Goal: Task Accomplishment & Management: Manage account settings

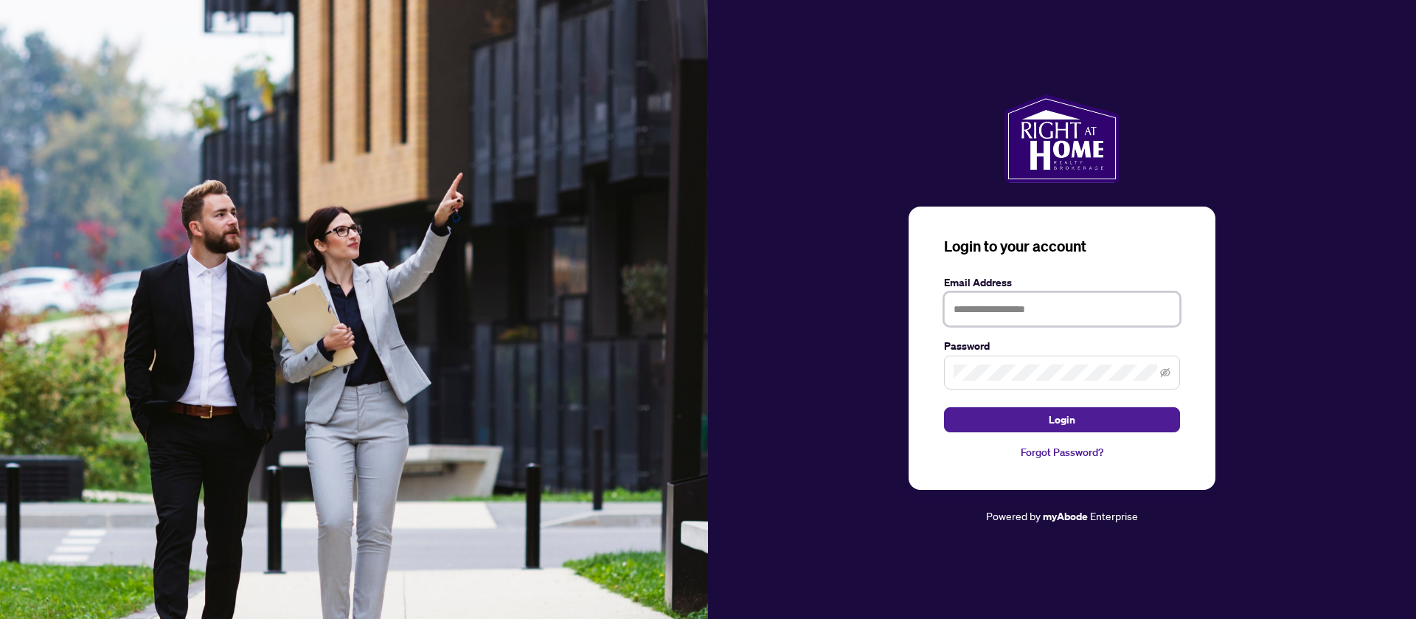
paste input "**********"
click at [1007, 305] on input "**********" at bounding box center [1062, 309] width 236 height 34
type input "**********"
click at [1167, 372] on icon "eye-invisible" at bounding box center [1165, 372] width 10 height 10
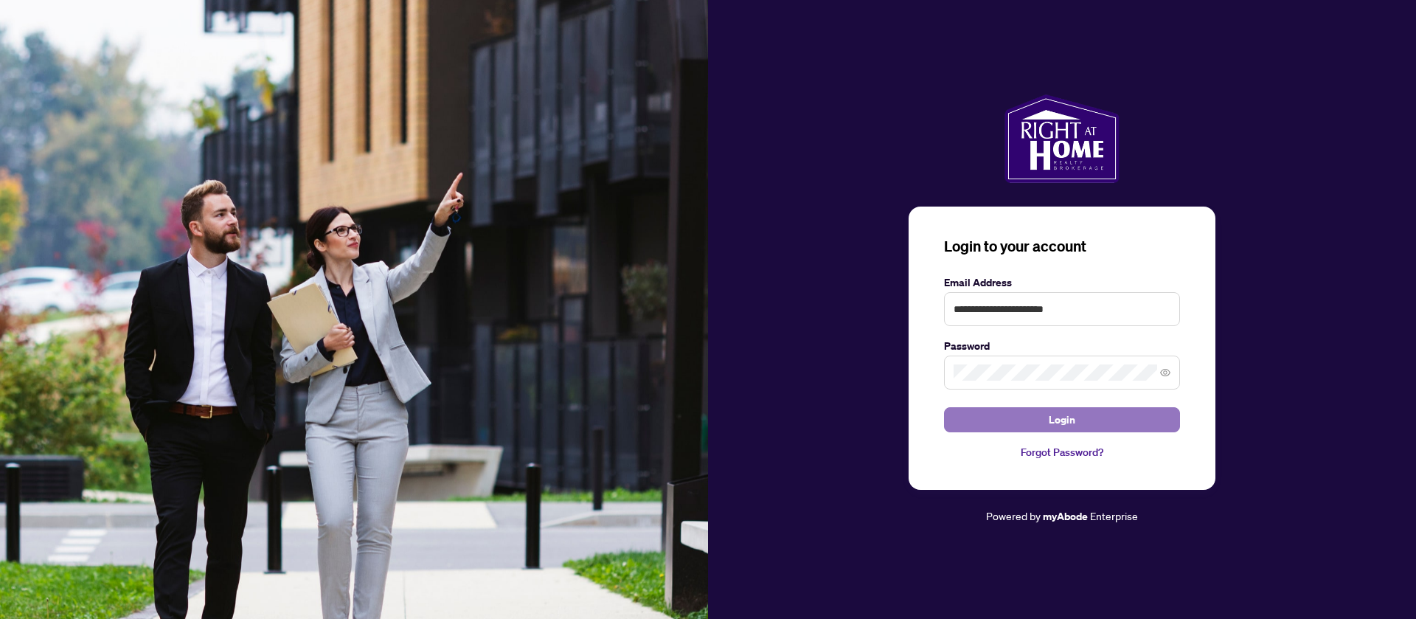
click at [1104, 416] on button "Login" at bounding box center [1062, 419] width 236 height 25
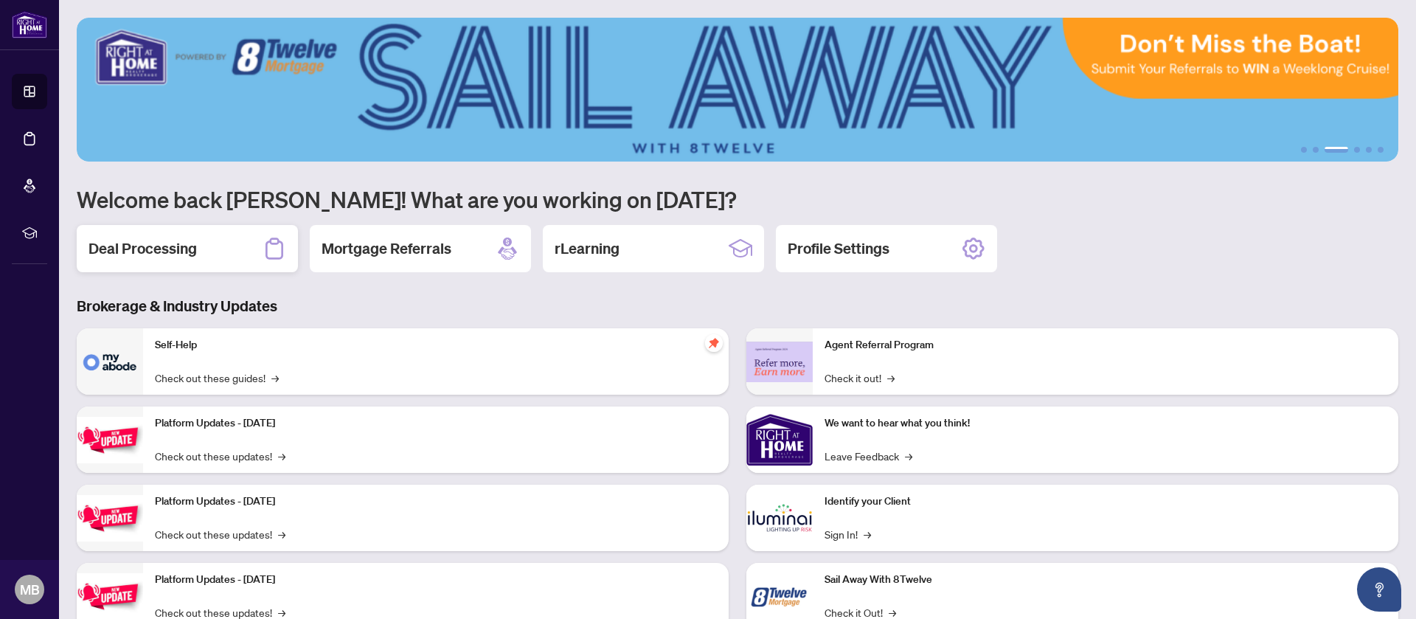
click at [256, 233] on div "Deal Processing" at bounding box center [187, 248] width 221 height 47
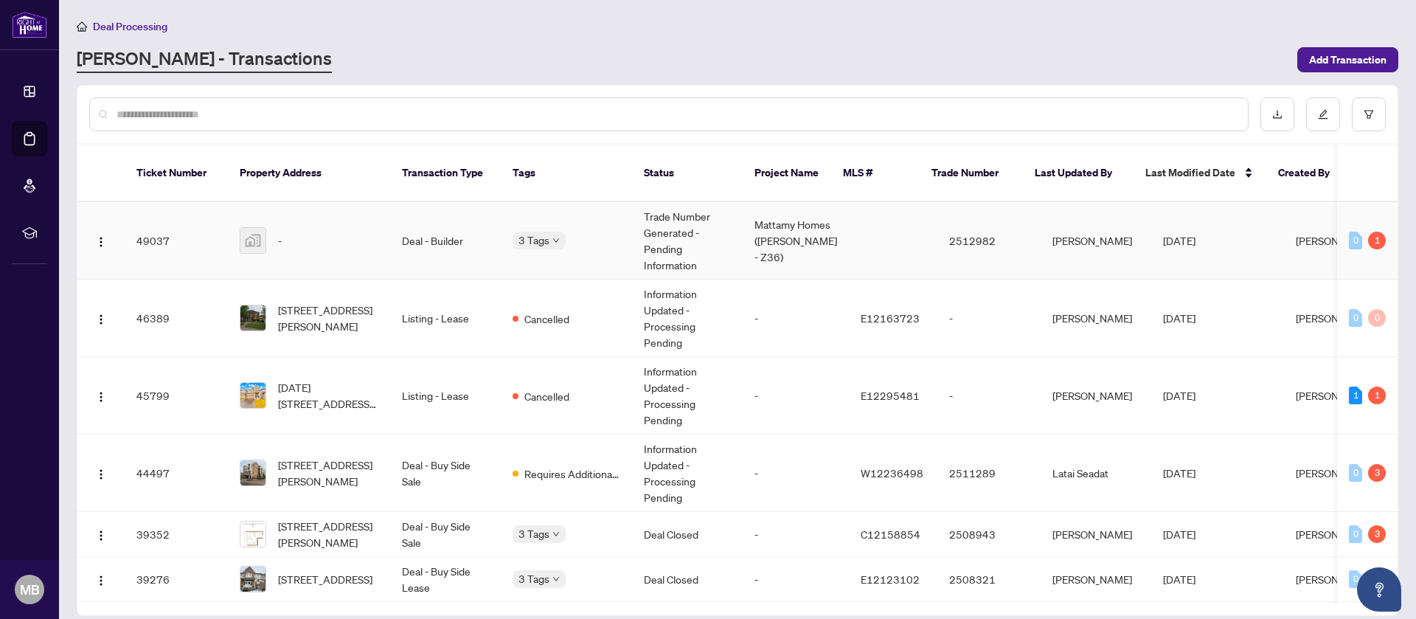
click at [1045, 226] on td "[PERSON_NAME]" at bounding box center [1096, 240] width 111 height 77
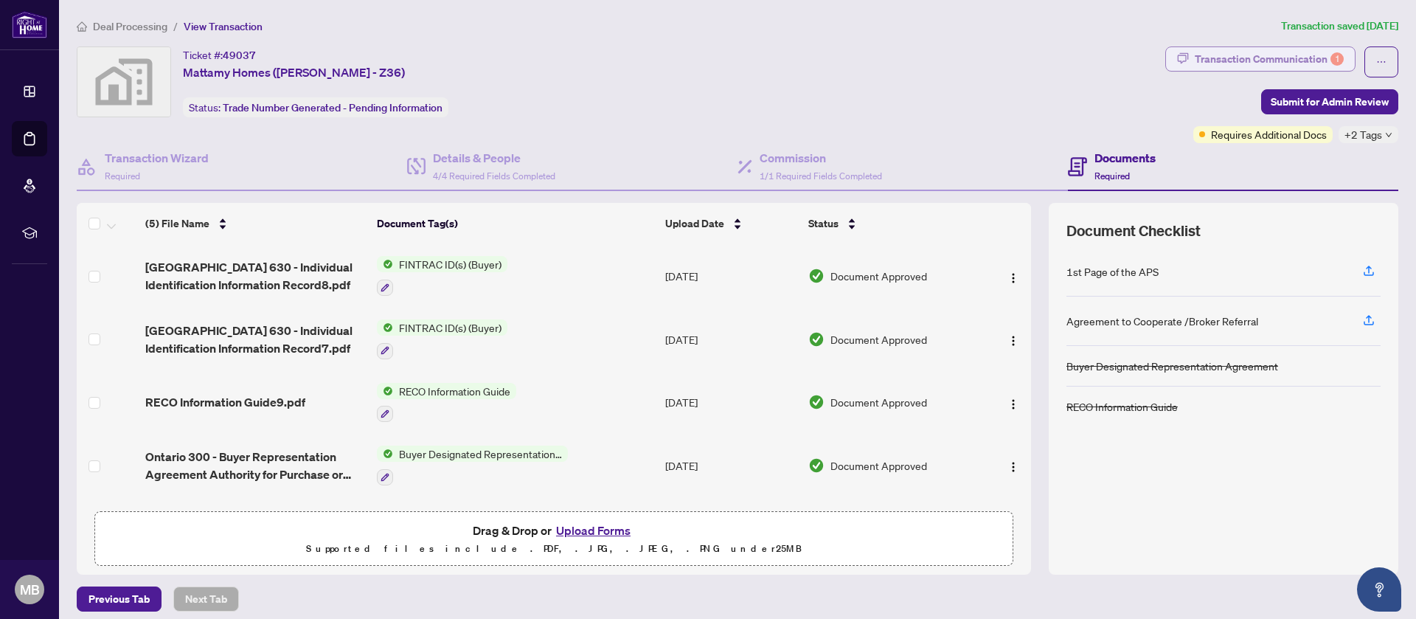
click at [1233, 47] on div "Transaction Communication 1" at bounding box center [1269, 59] width 149 height 24
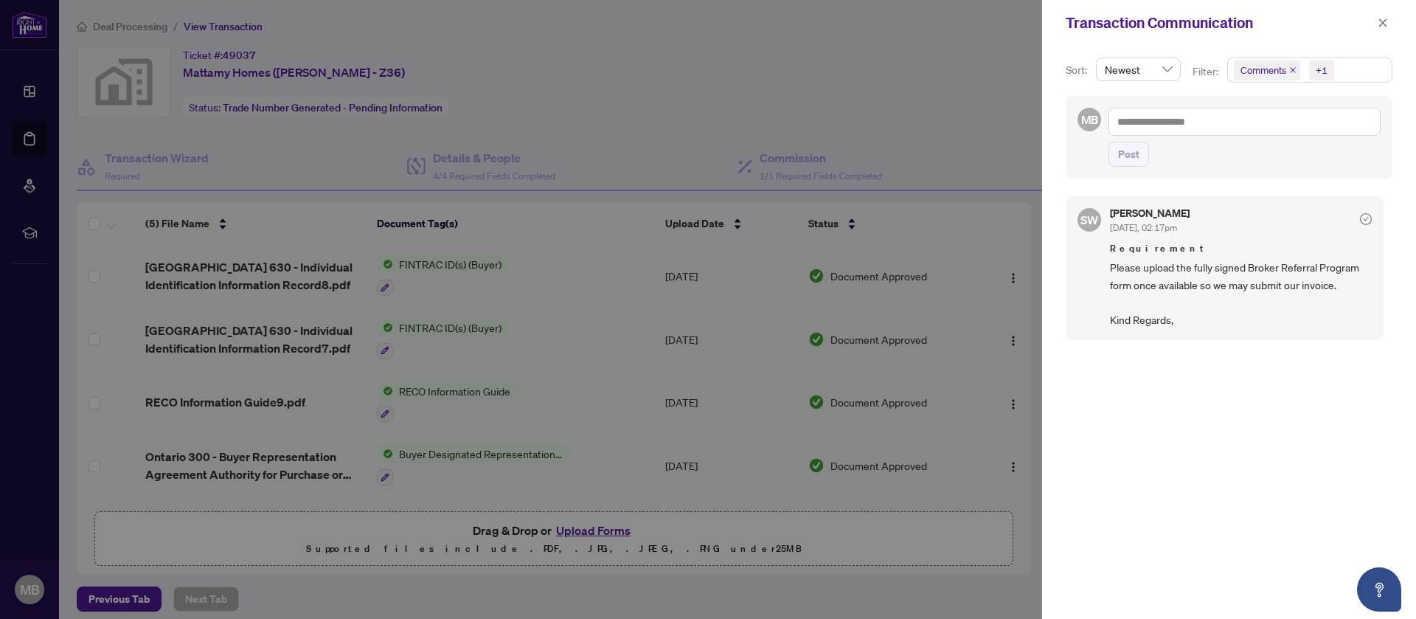
click at [867, 97] on div at bounding box center [708, 309] width 1416 height 619
click at [1380, 27] on icon "close" at bounding box center [1383, 23] width 10 height 10
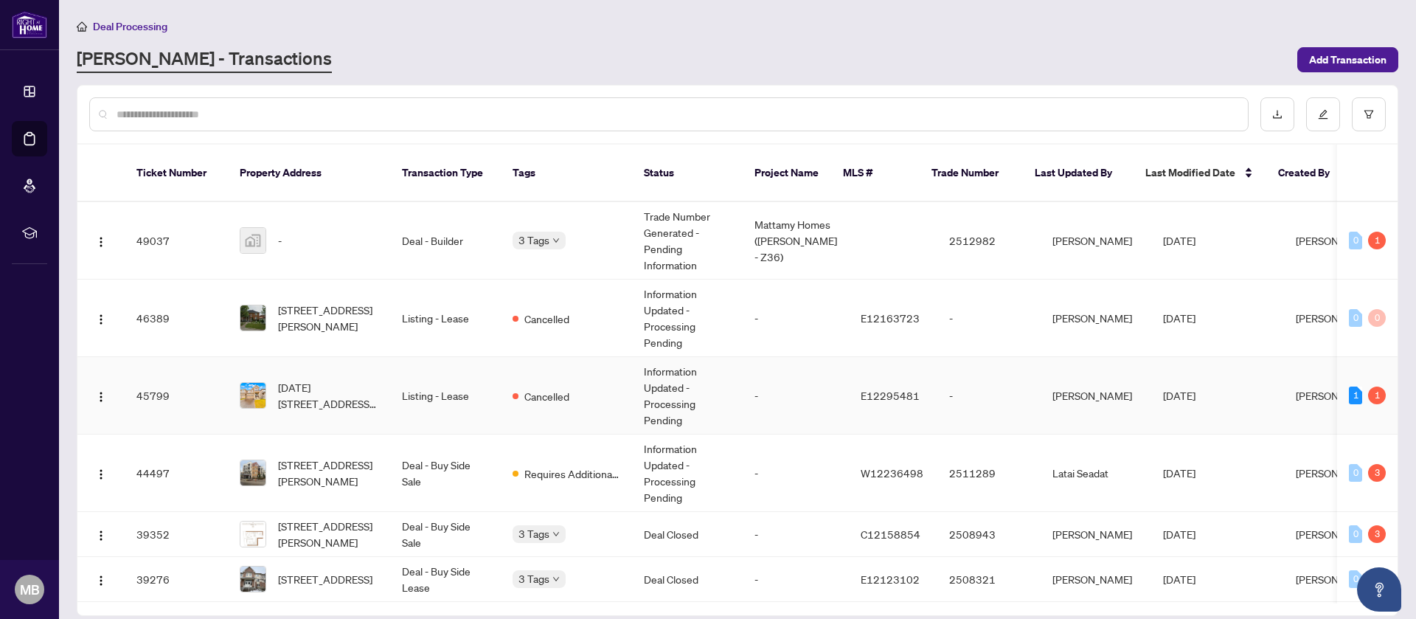
click at [998, 377] on td "-" at bounding box center [988, 395] width 103 height 77
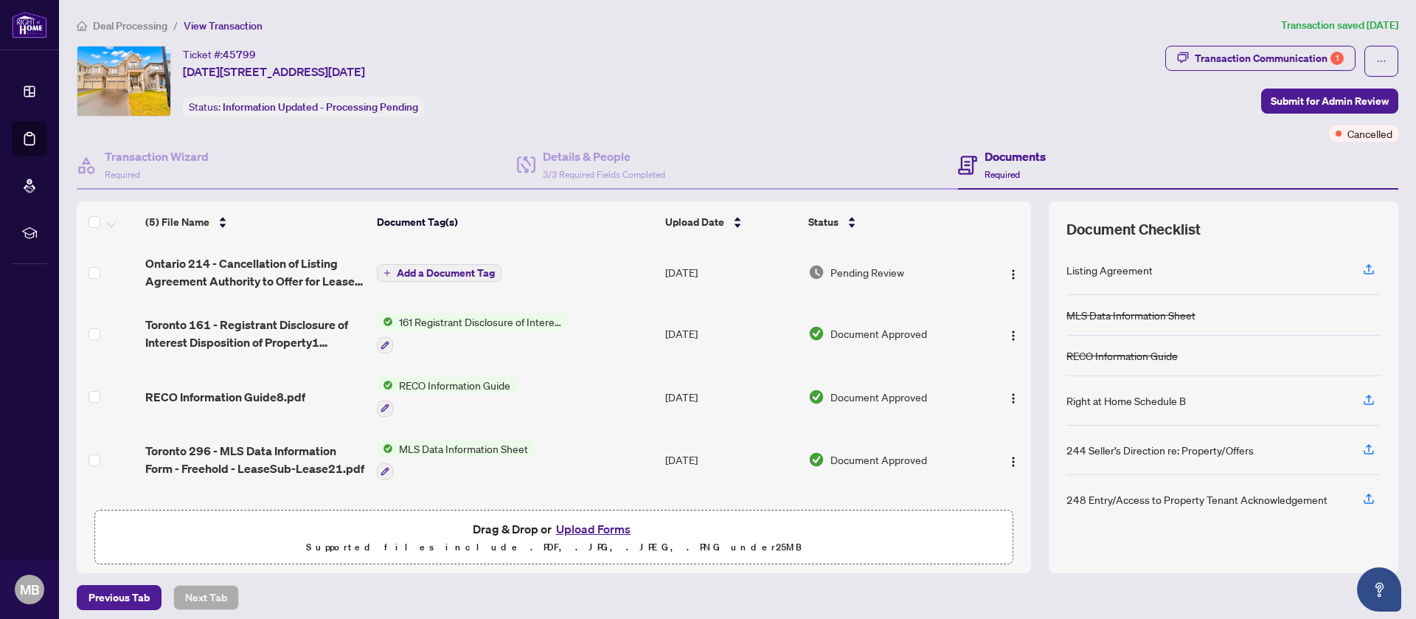
scroll to position [52, 0]
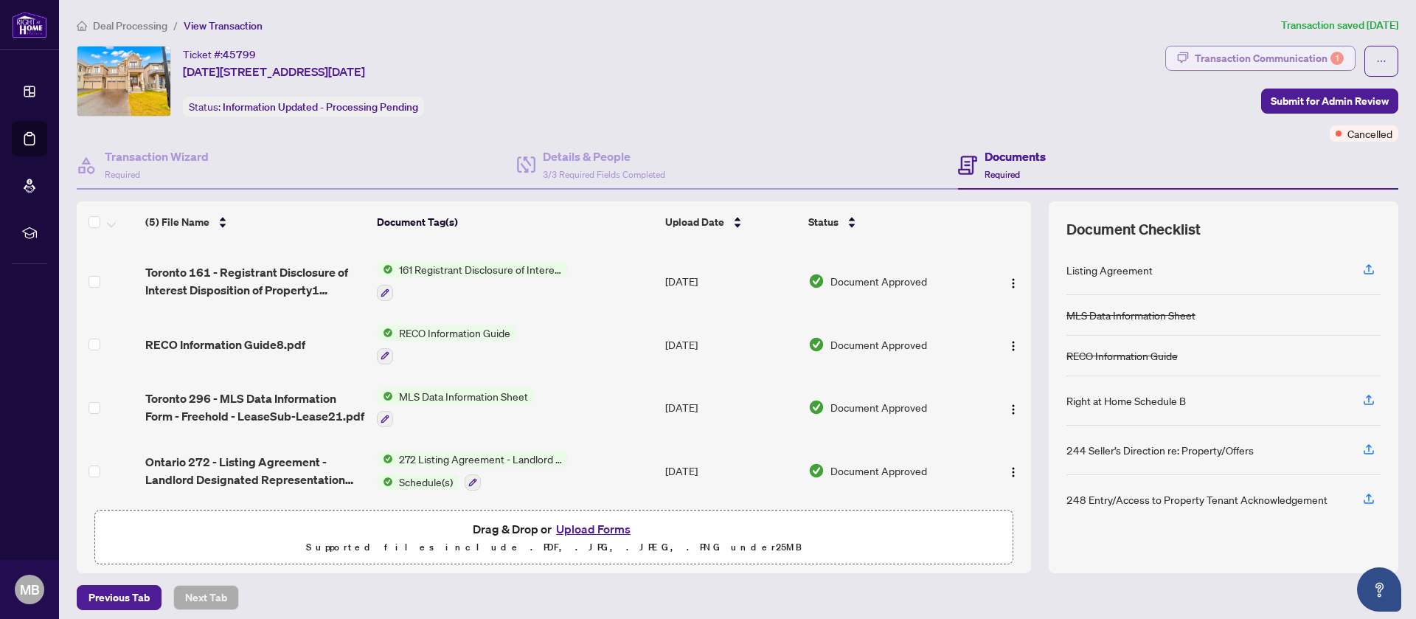
click at [1296, 55] on div "Transaction Communication 1" at bounding box center [1269, 58] width 149 height 24
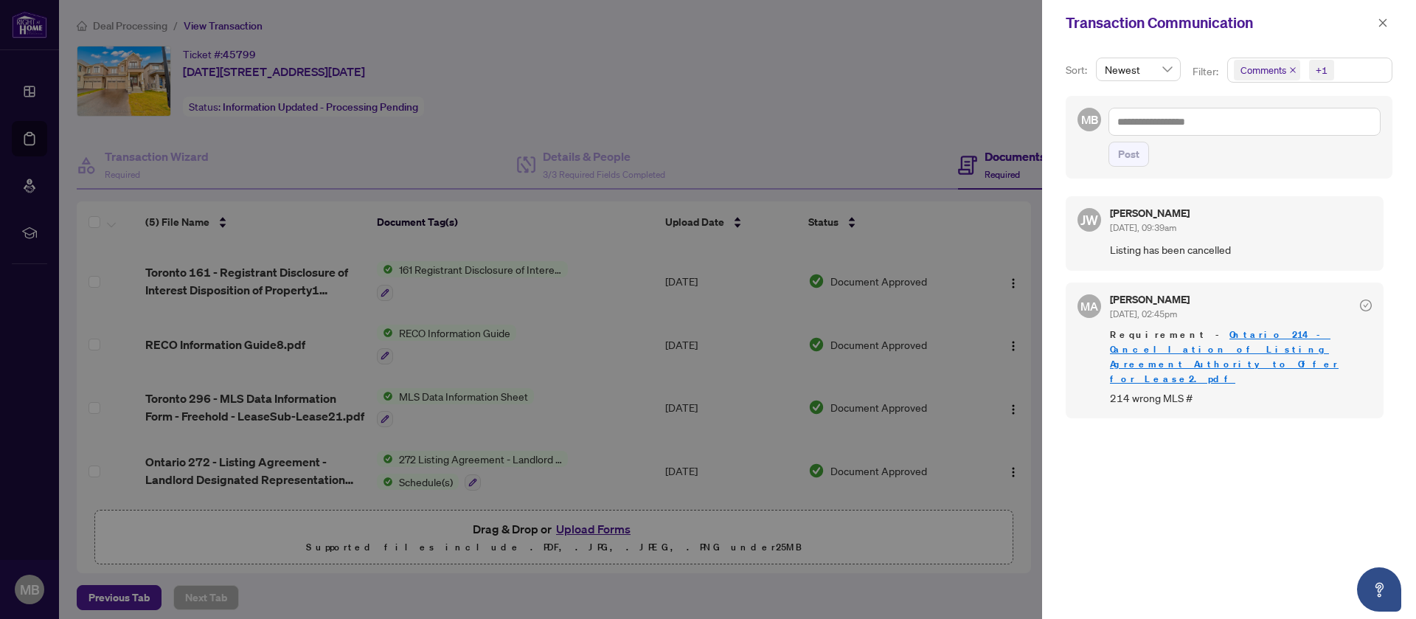
click at [1269, 331] on link "Ontario 214 - Cancellation of Listing Agreement Authority to Offer for Lease2.p…" at bounding box center [1224, 356] width 229 height 57
click at [852, 86] on div at bounding box center [708, 309] width 1416 height 619
click at [1386, 21] on icon "close" at bounding box center [1383, 23] width 10 height 10
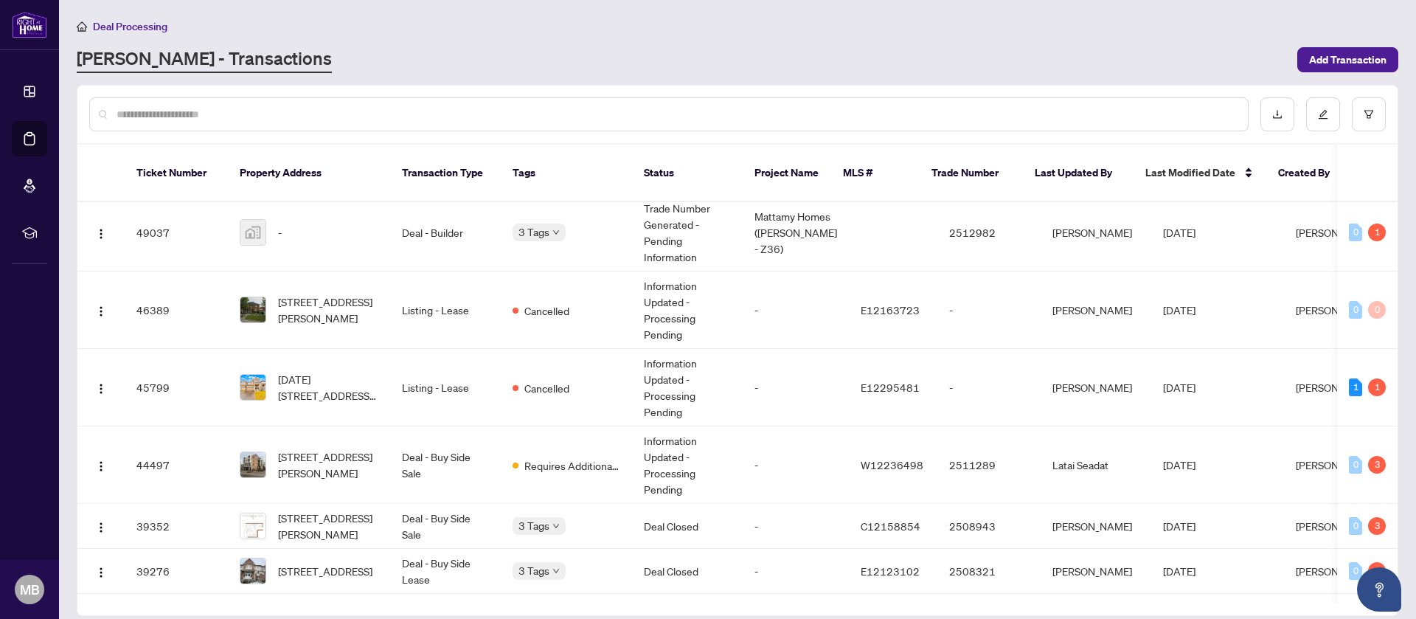
scroll to position [32, 0]
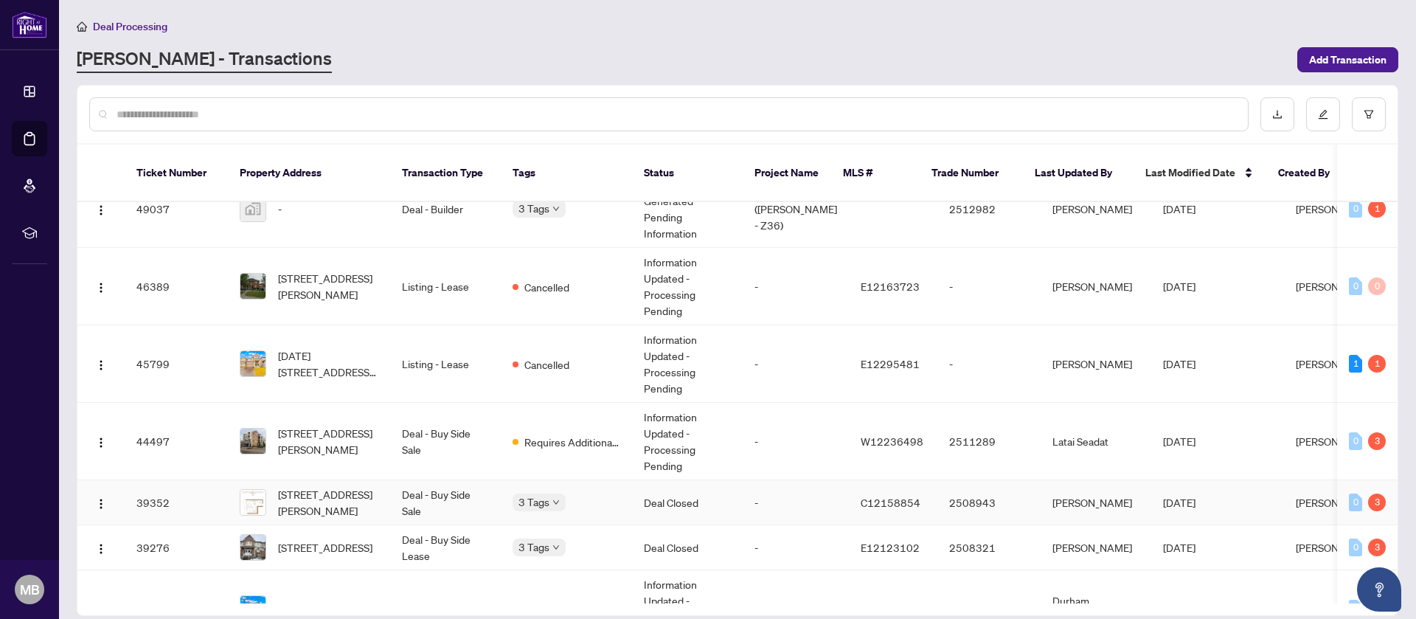
click at [1117, 497] on td "[PERSON_NAME]" at bounding box center [1096, 502] width 111 height 45
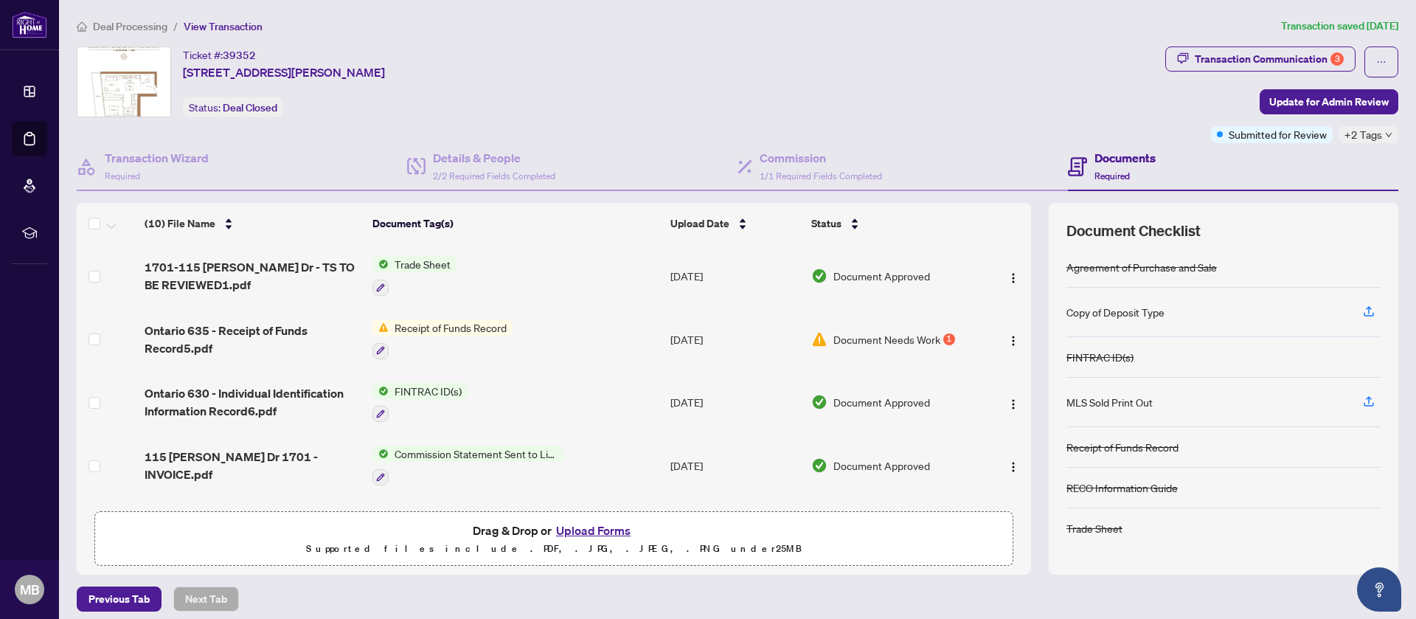
click at [603, 330] on td "Receipt of Funds Record" at bounding box center [516, 339] width 298 height 63
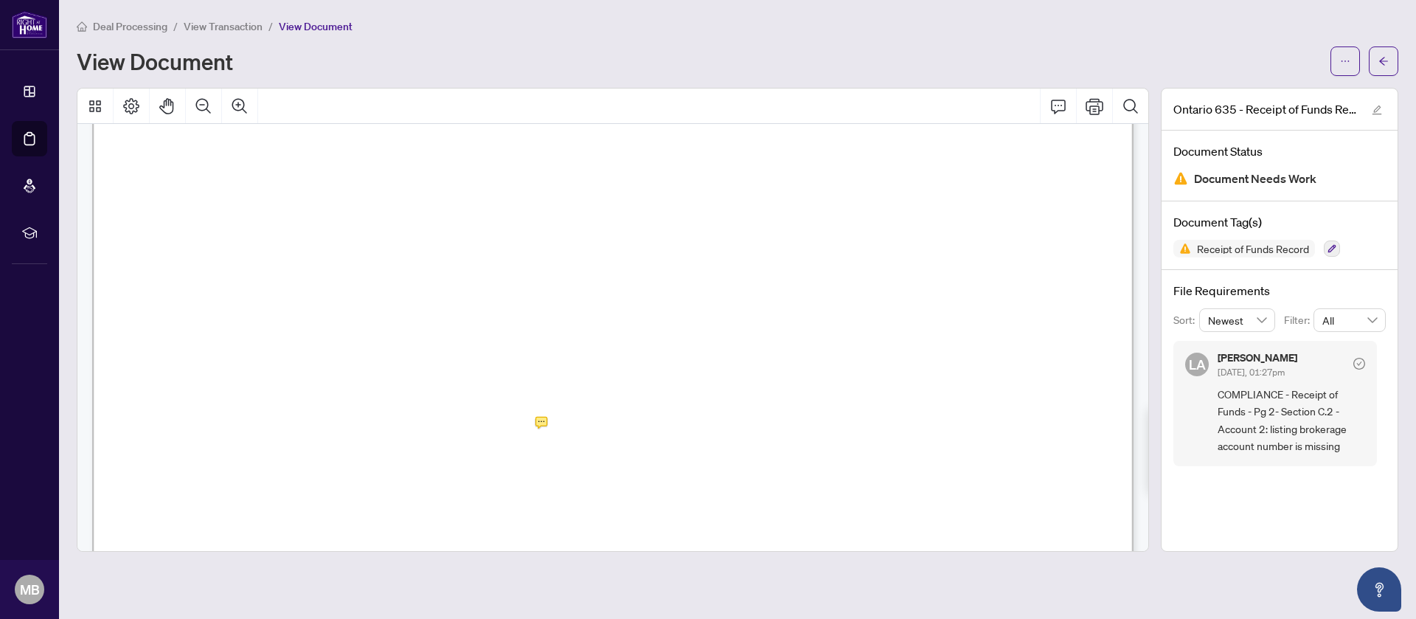
scroll to position [1501, 0]
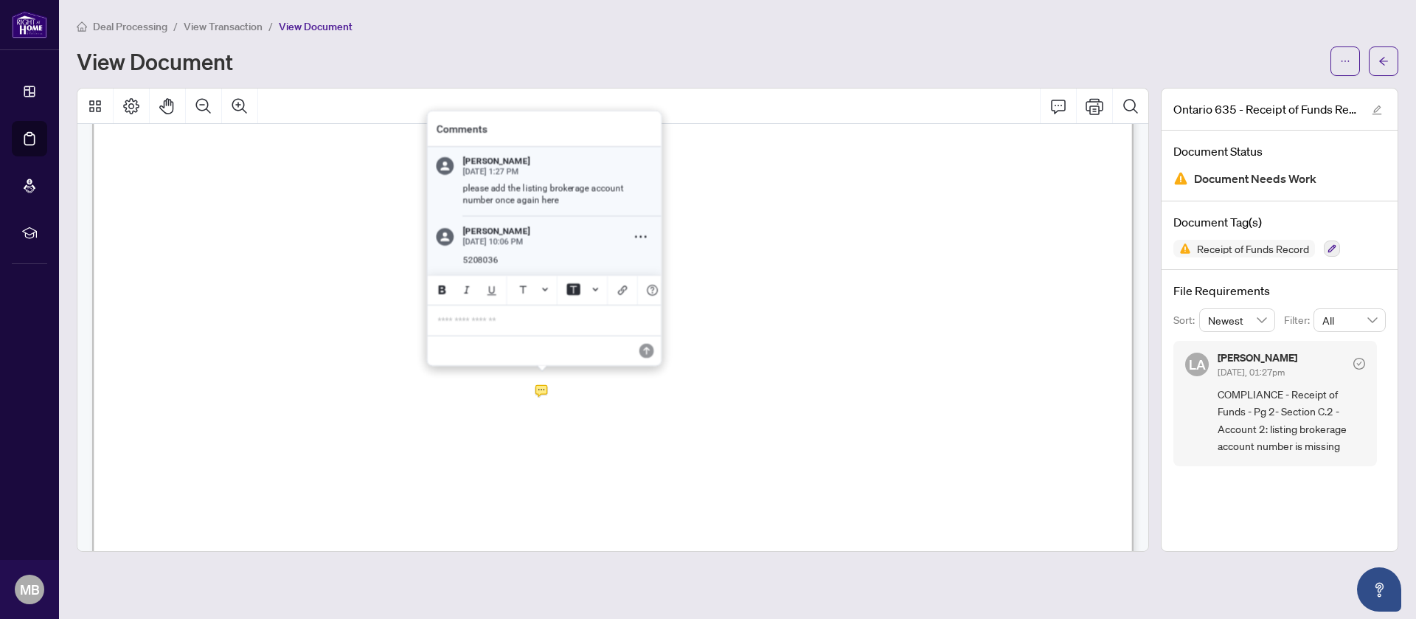
click at [536, 393] on div at bounding box center [613, 320] width 1072 height 464
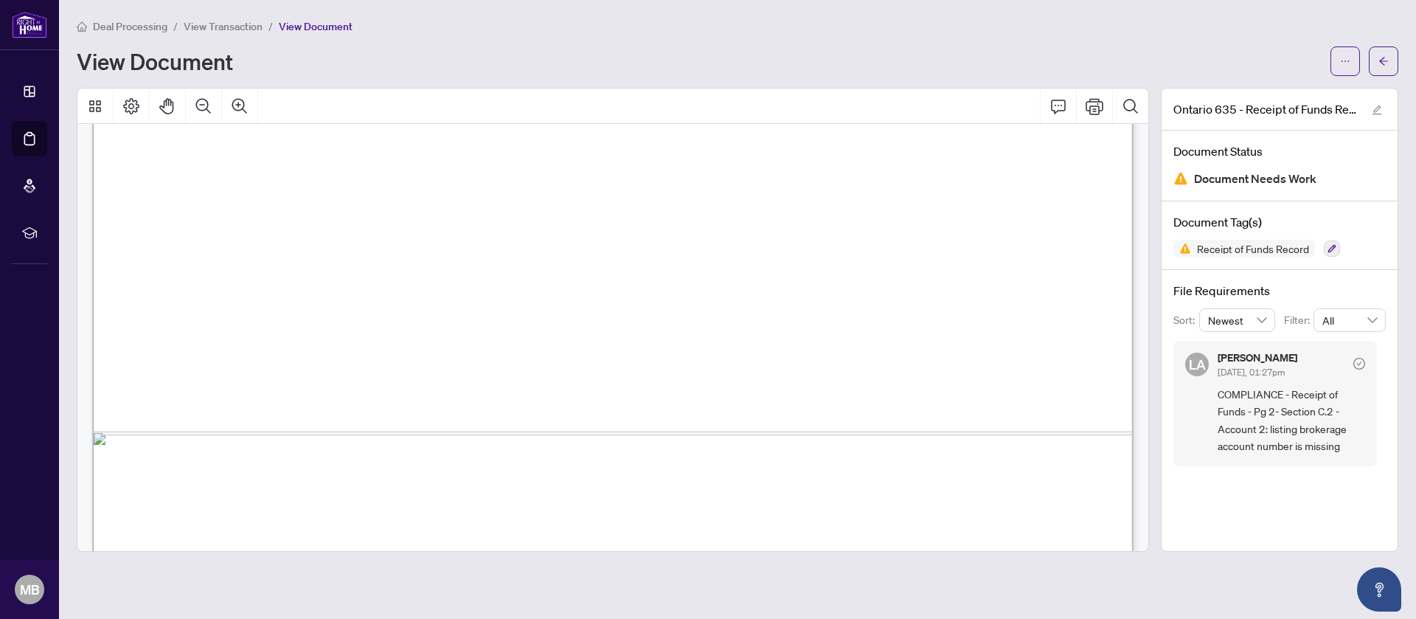
scroll to position [5095, 0]
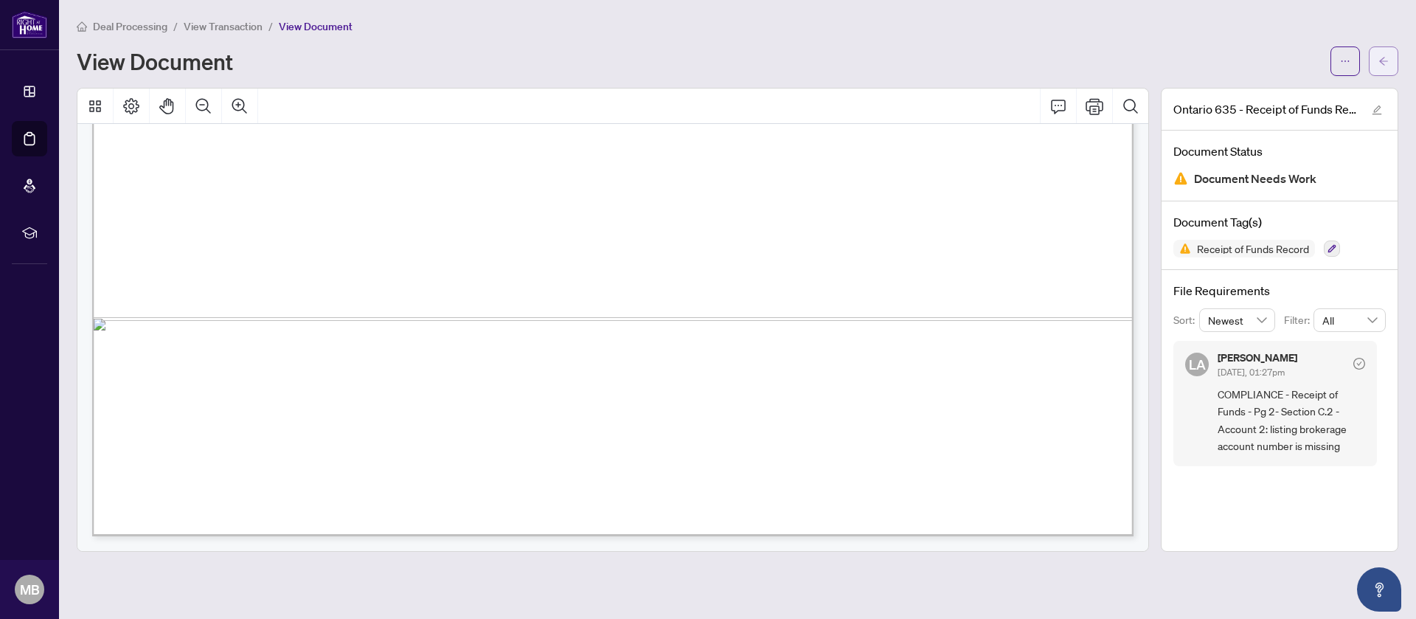
click at [1382, 63] on icon "arrow-left" at bounding box center [1383, 61] width 9 height 8
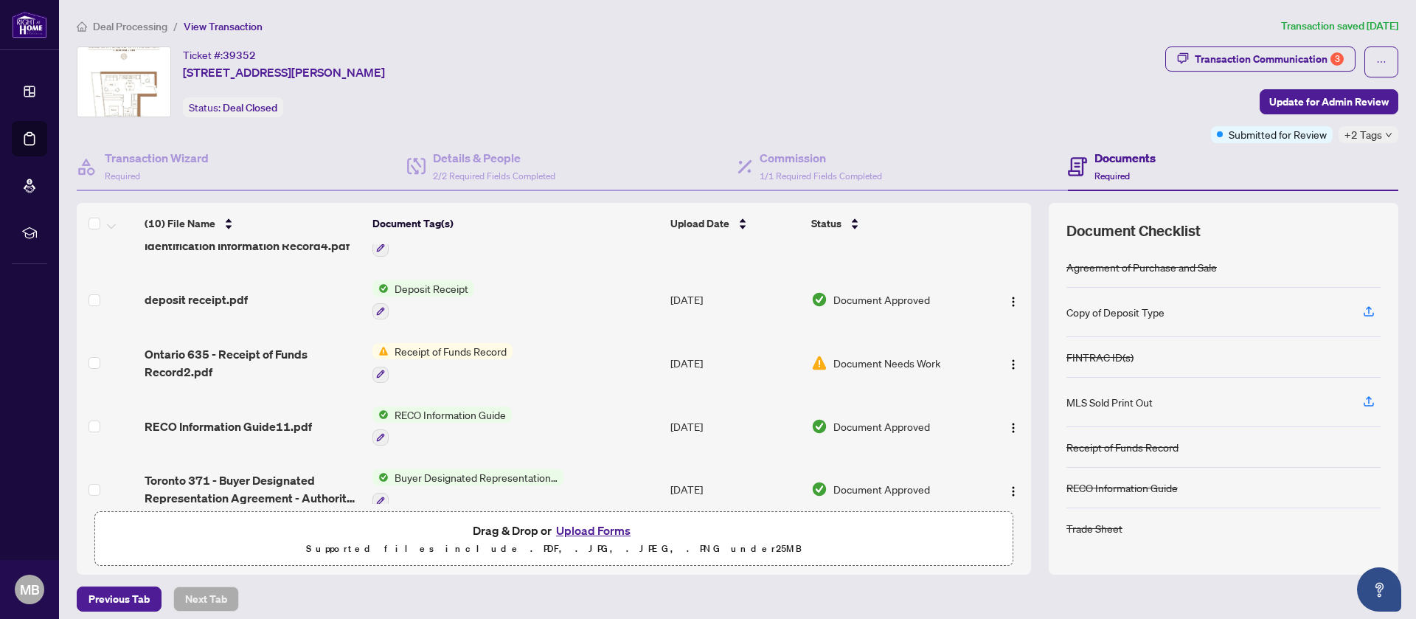
scroll to position [267, 0]
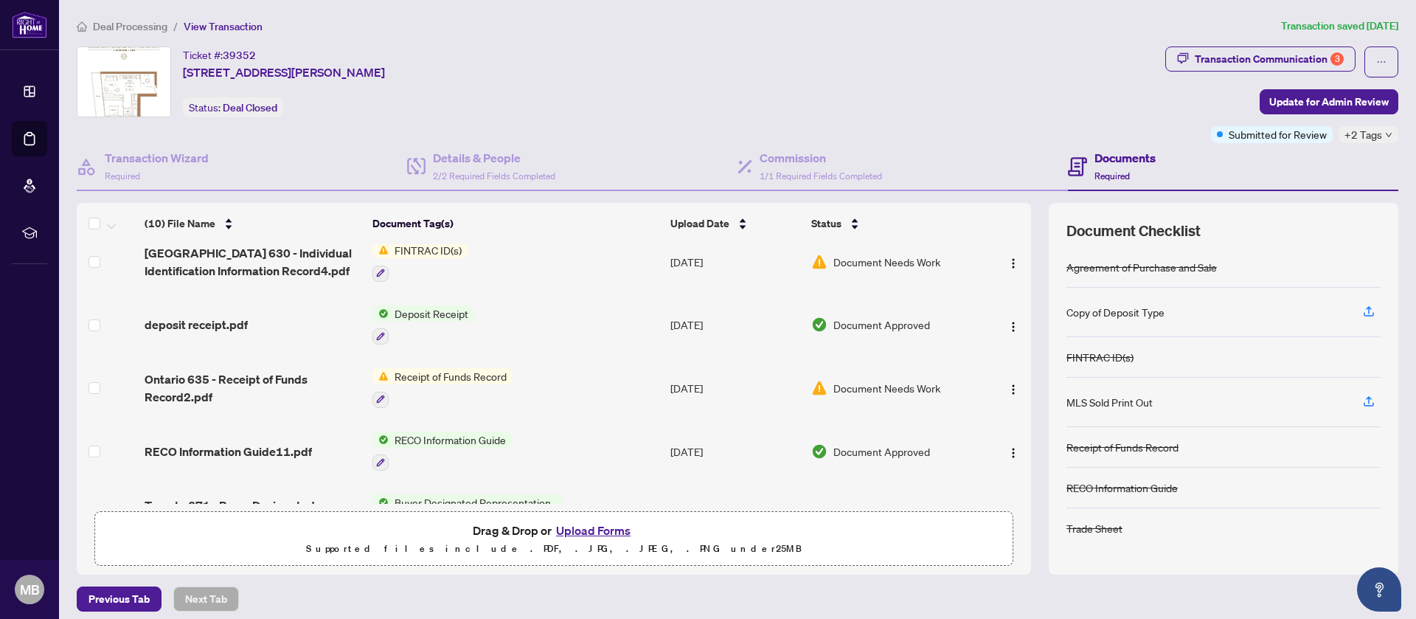
click at [632, 384] on td "Receipt of Funds Record" at bounding box center [516, 387] width 298 height 63
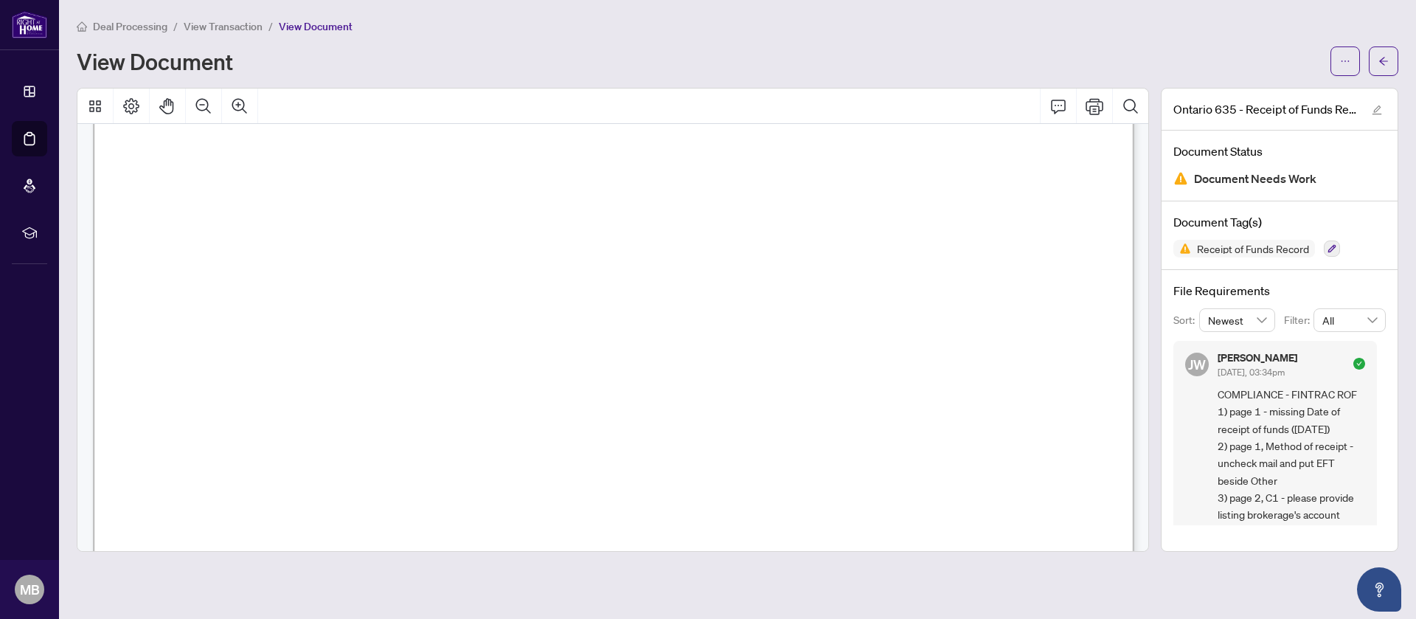
click at [1148, 181] on div at bounding box center [613, 320] width 1072 height 464
drag, startPoint x: 1148, startPoint y: 181, endPoint x: 1144, endPoint y: 172, distance: 9.6
click at [1144, 172] on div at bounding box center [613, 320] width 1072 height 464
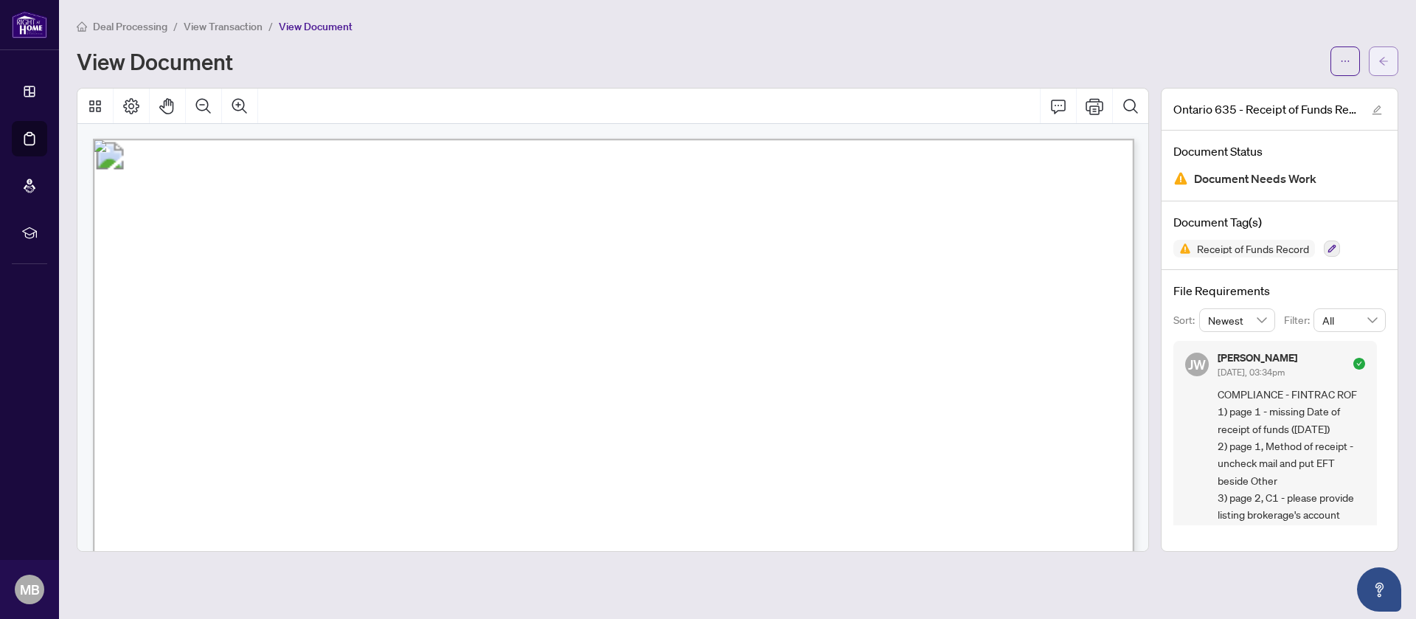
click at [1386, 69] on span "button" at bounding box center [1383, 61] width 10 height 24
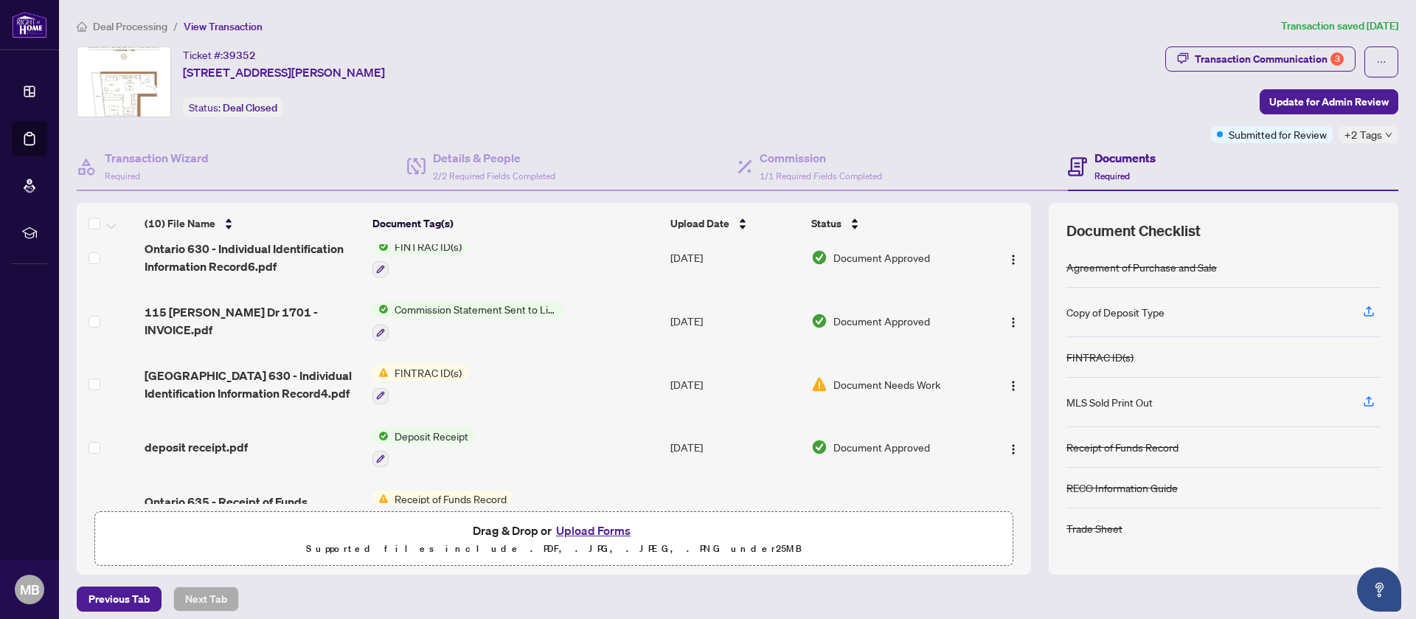
scroll to position [170, 0]
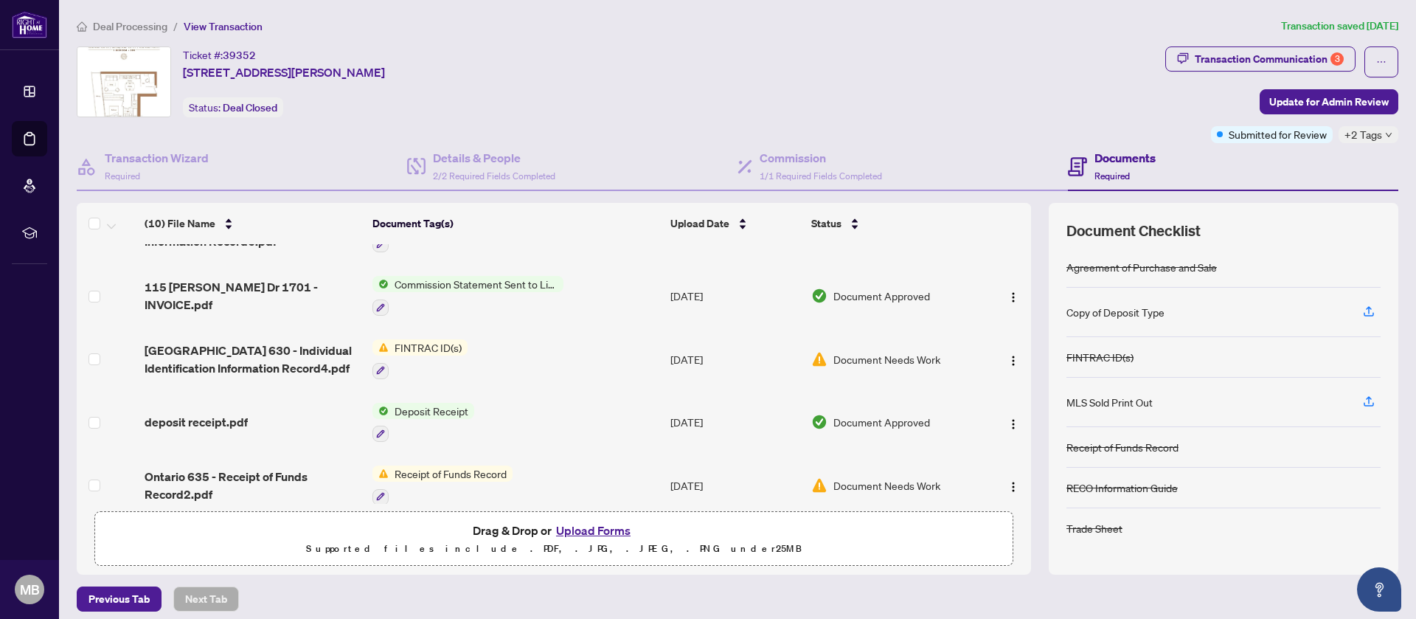
click at [484, 423] on td "Deposit Receipt" at bounding box center [516, 422] width 298 height 63
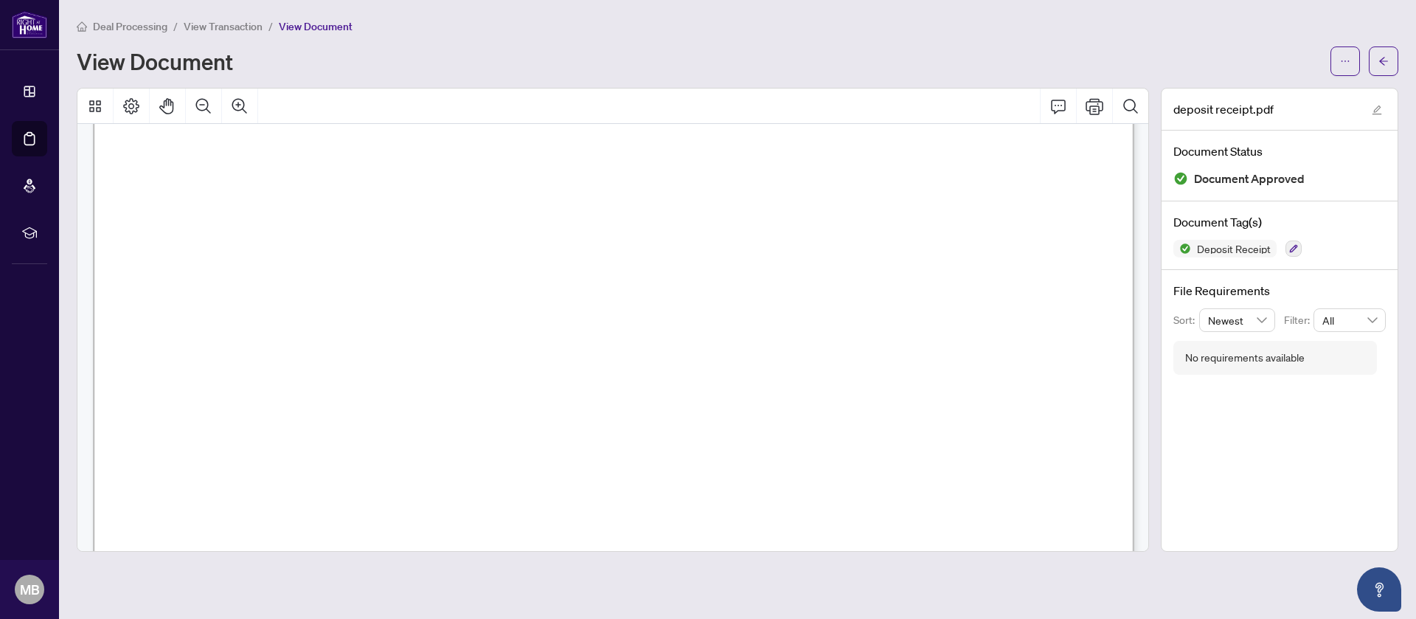
scroll to position [256, 0]
click at [1386, 62] on icon "arrow-left" at bounding box center [1383, 61] width 10 height 10
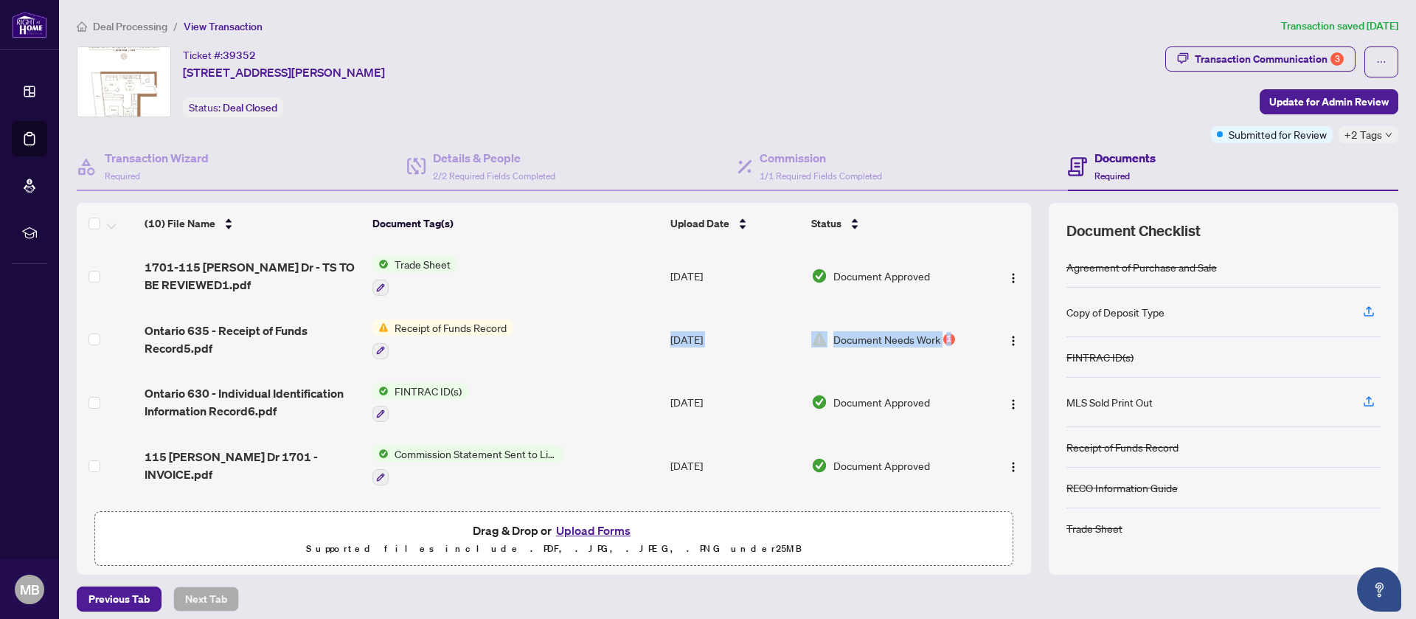
click at [1030, 315] on div "(10) File Name Document Tag(s) Upload Date Status 1701-115 [PERSON_NAME] Dr - T…" at bounding box center [737, 388] width 1321 height 371
click at [922, 62] on div "Ticket #: 39352 [STREET_ADDRESS][PERSON_NAME] Status: Deal Closed" at bounding box center [618, 81] width 1083 height 71
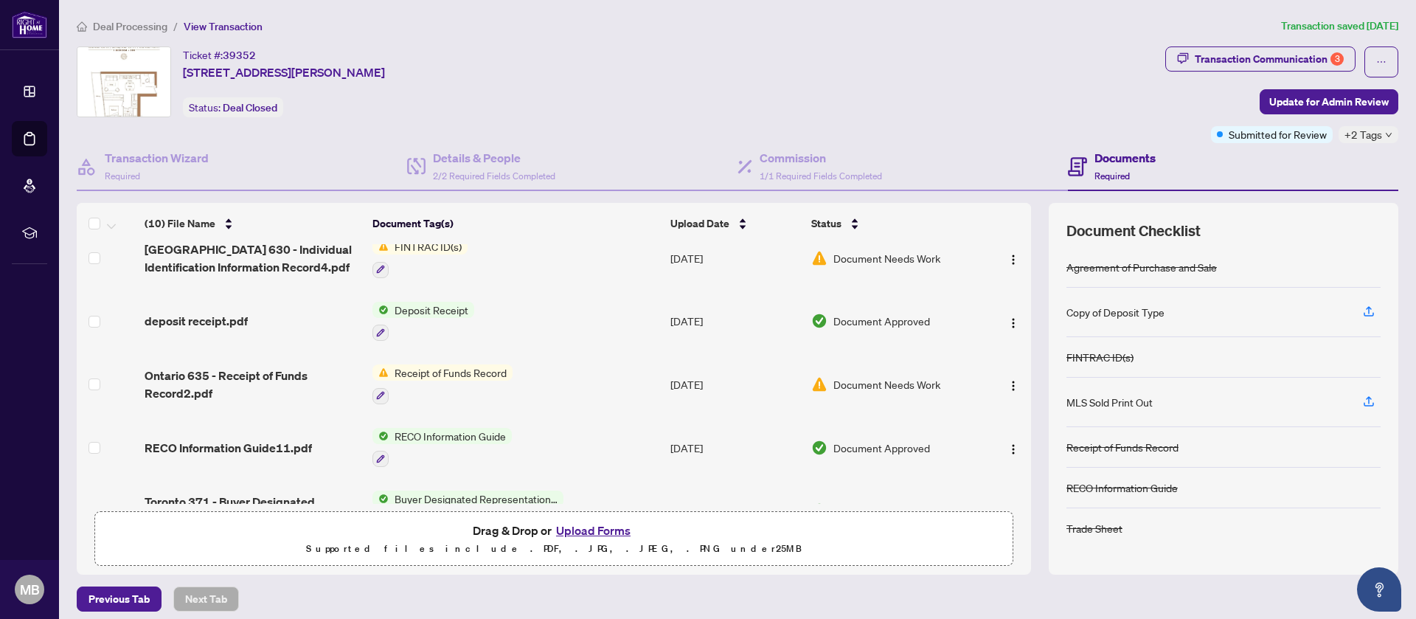
scroll to position [237, 0]
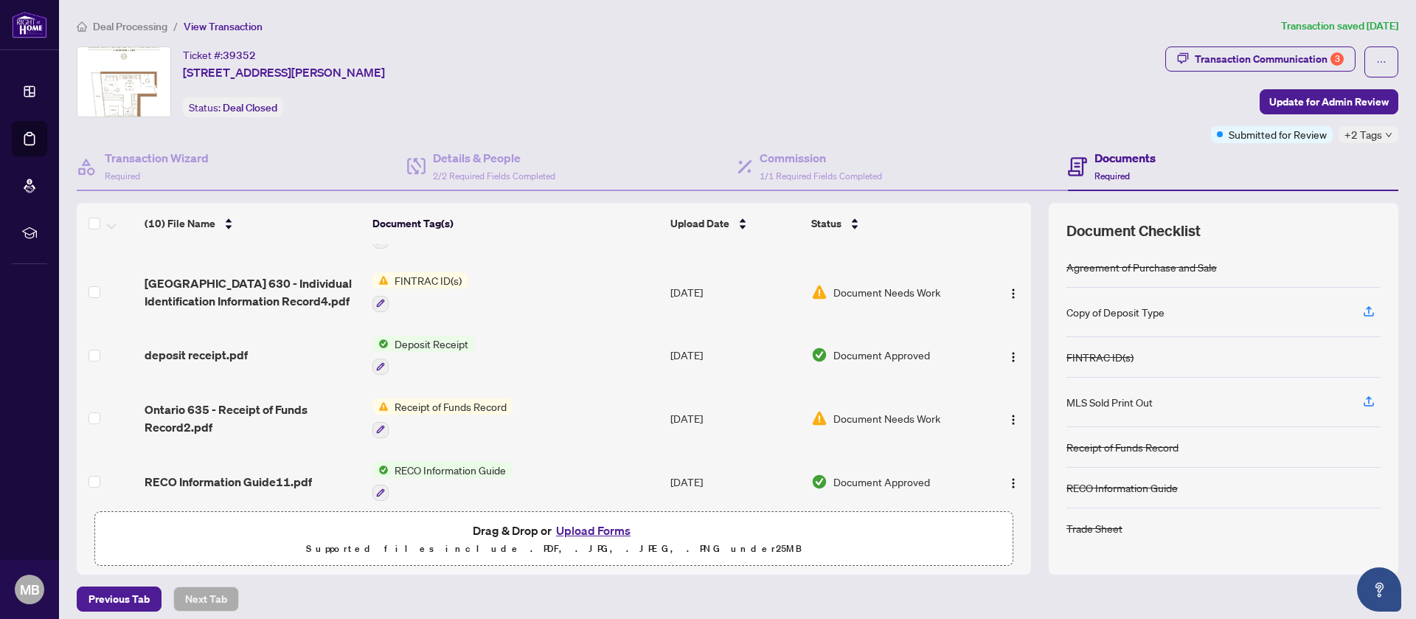
click at [523, 414] on td "Receipt of Funds Record" at bounding box center [516, 417] width 298 height 63
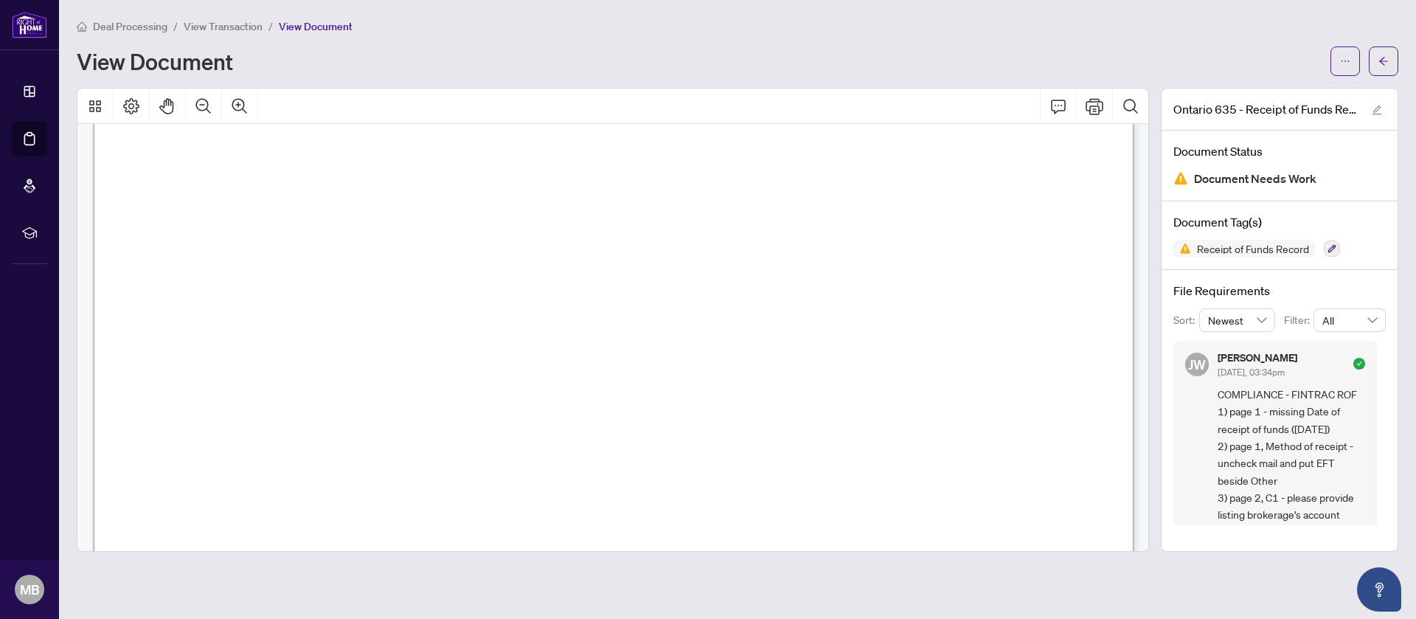
scroll to position [365, 0]
click at [1386, 59] on icon "arrow-left" at bounding box center [1383, 61] width 10 height 10
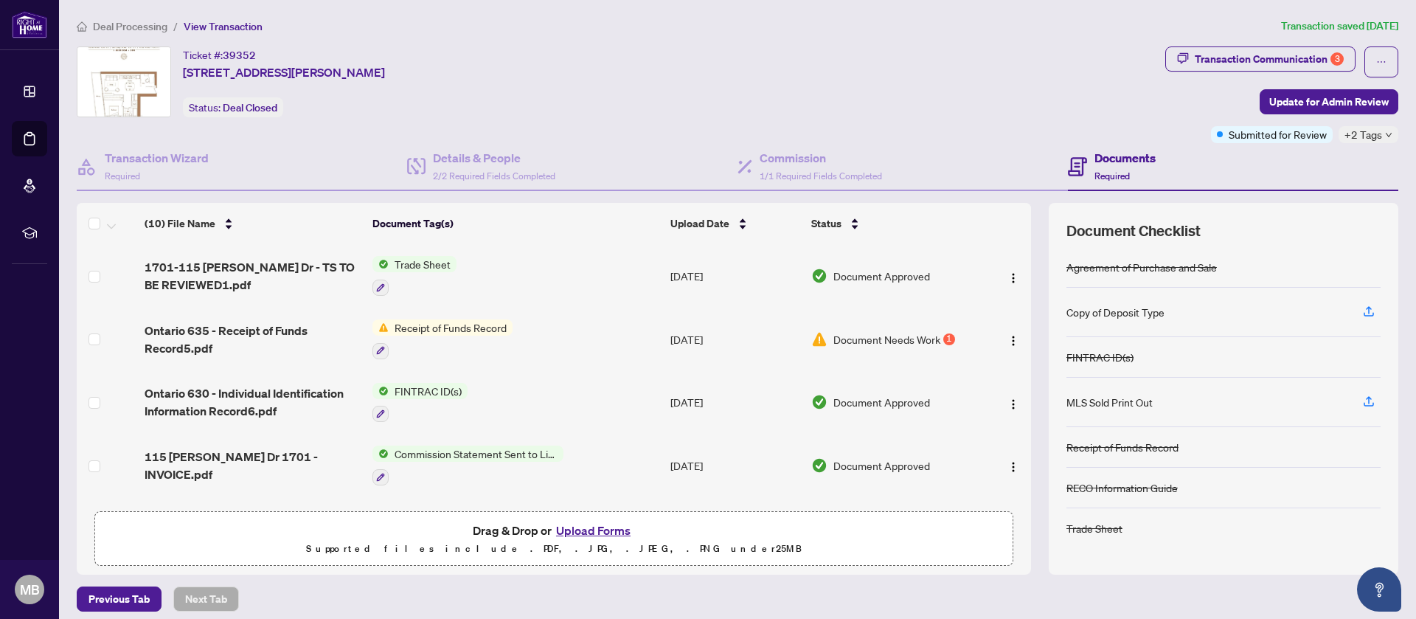
click at [603, 327] on td "Receipt of Funds Record" at bounding box center [516, 339] width 298 height 63
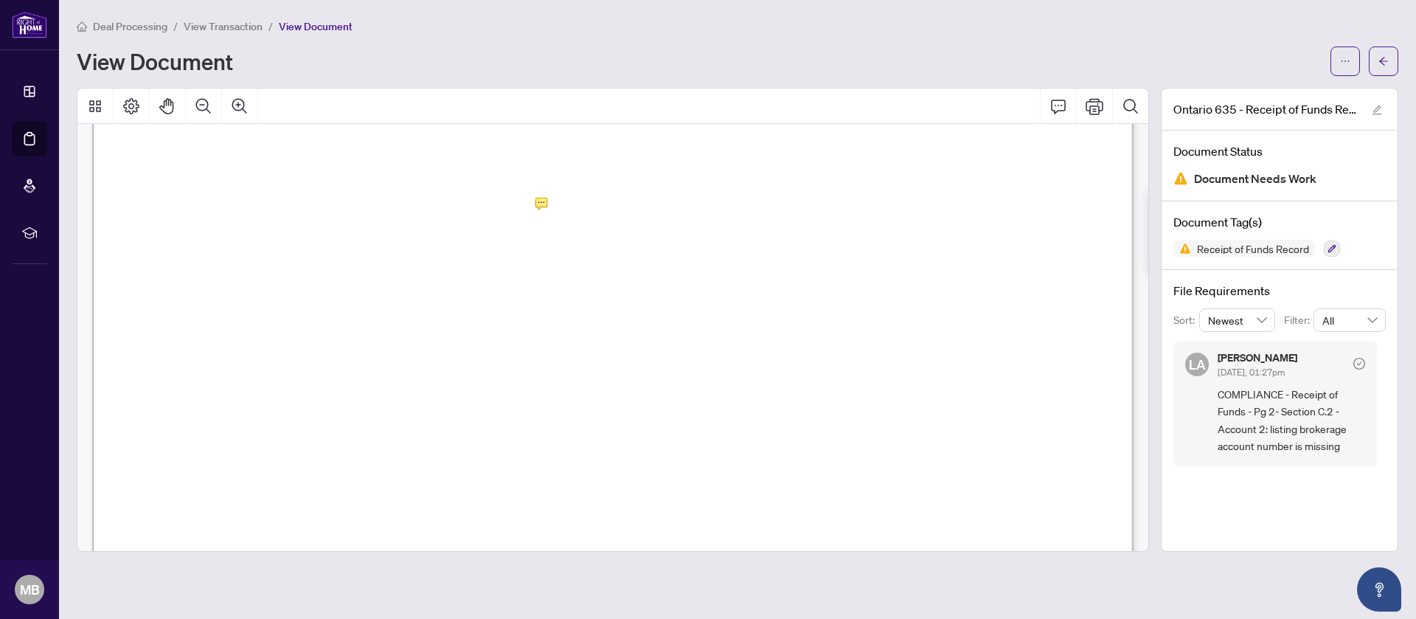
scroll to position [1698, 0]
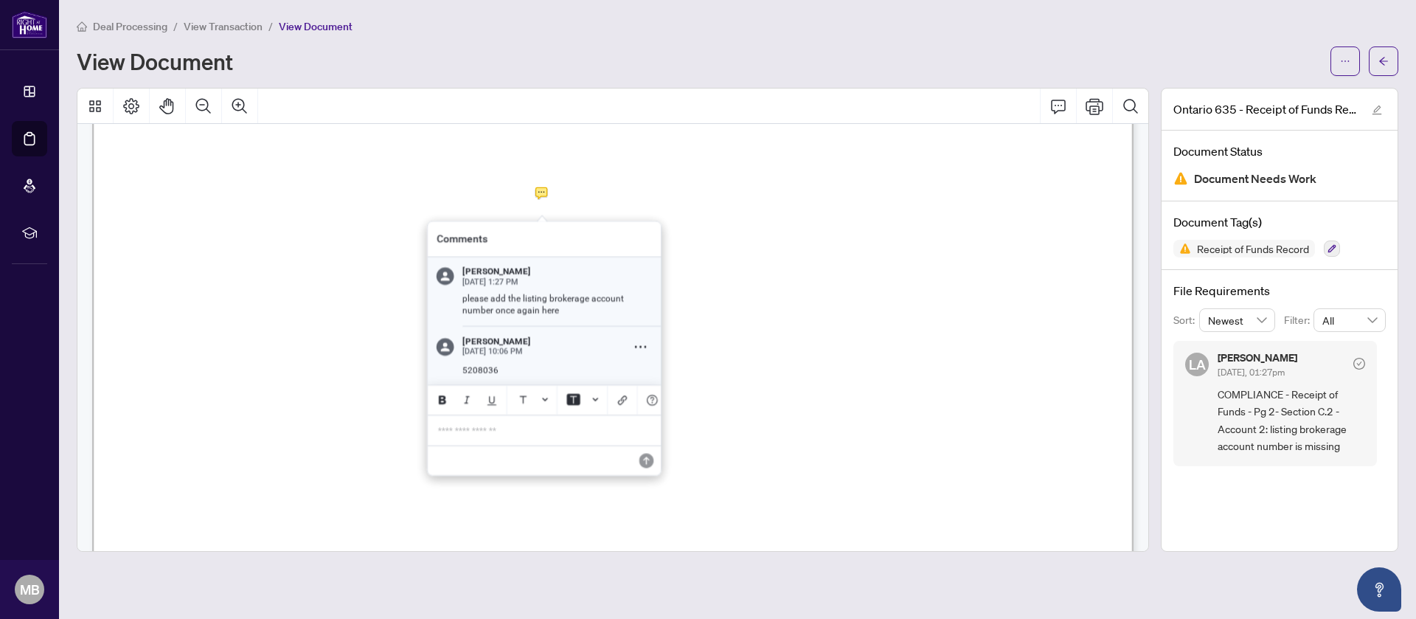
click at [544, 190] on div at bounding box center [613, 320] width 1072 height 464
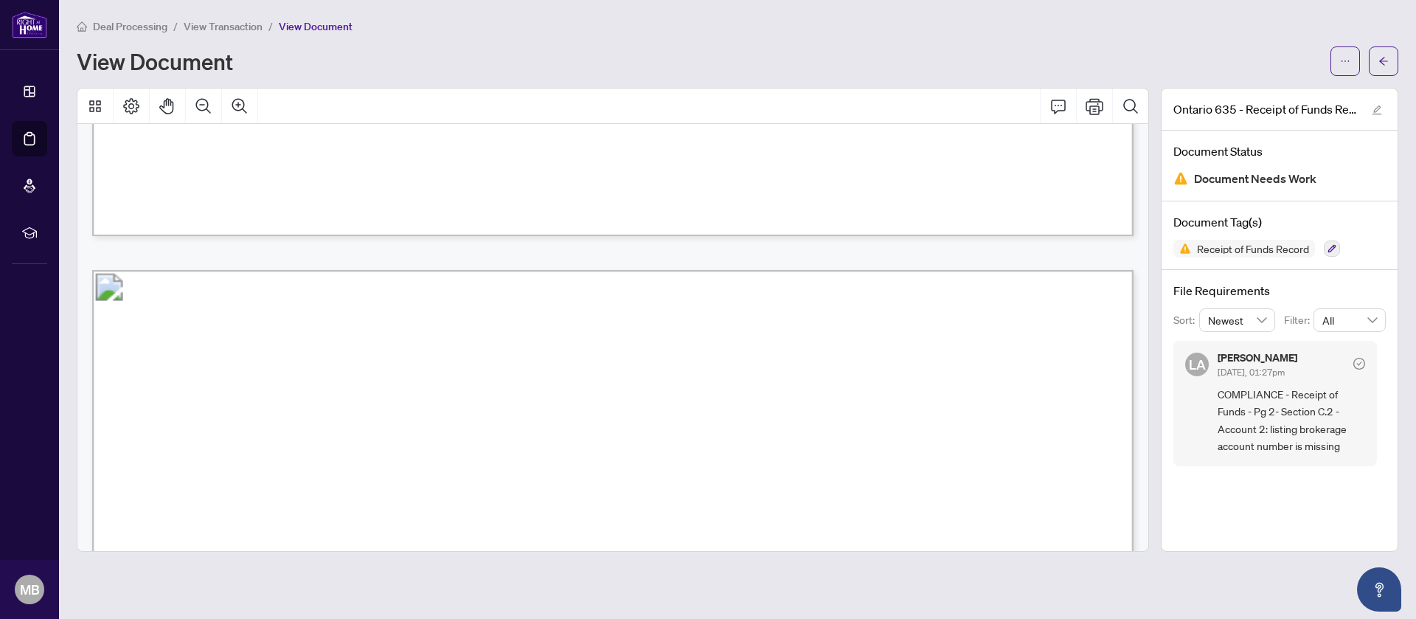
scroll to position [0, 0]
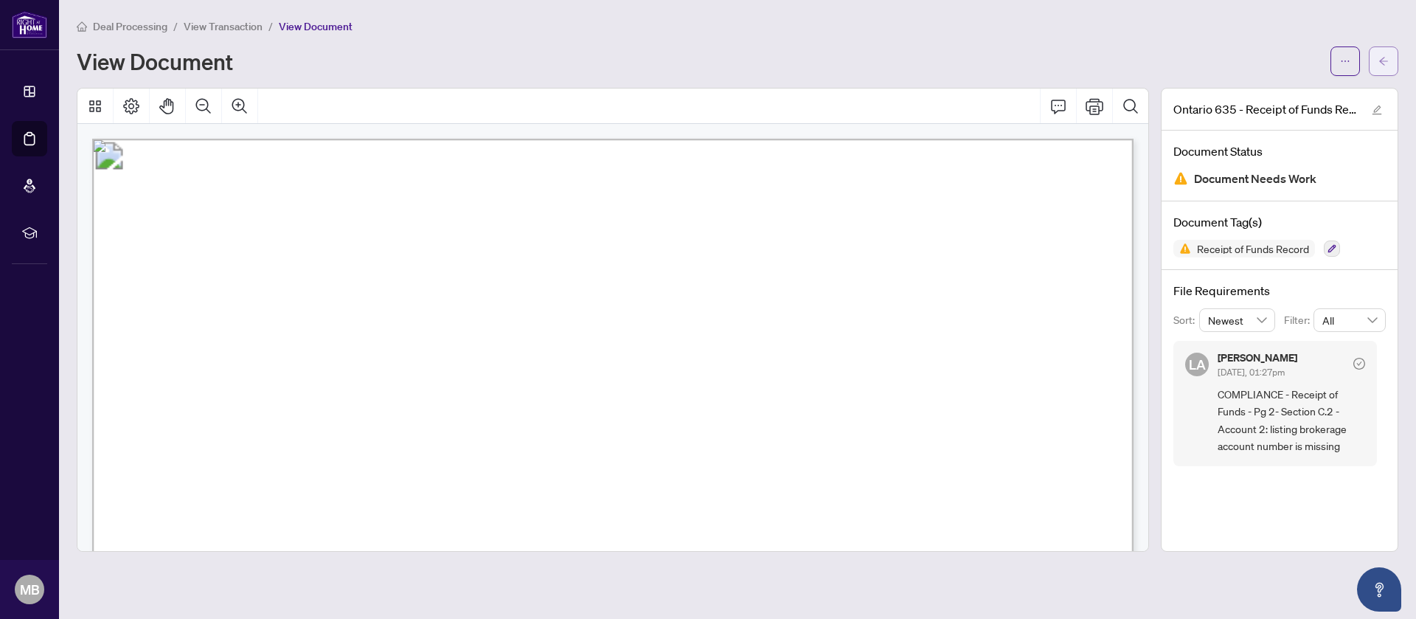
click at [1385, 64] on icon "arrow-left" at bounding box center [1383, 61] width 10 height 10
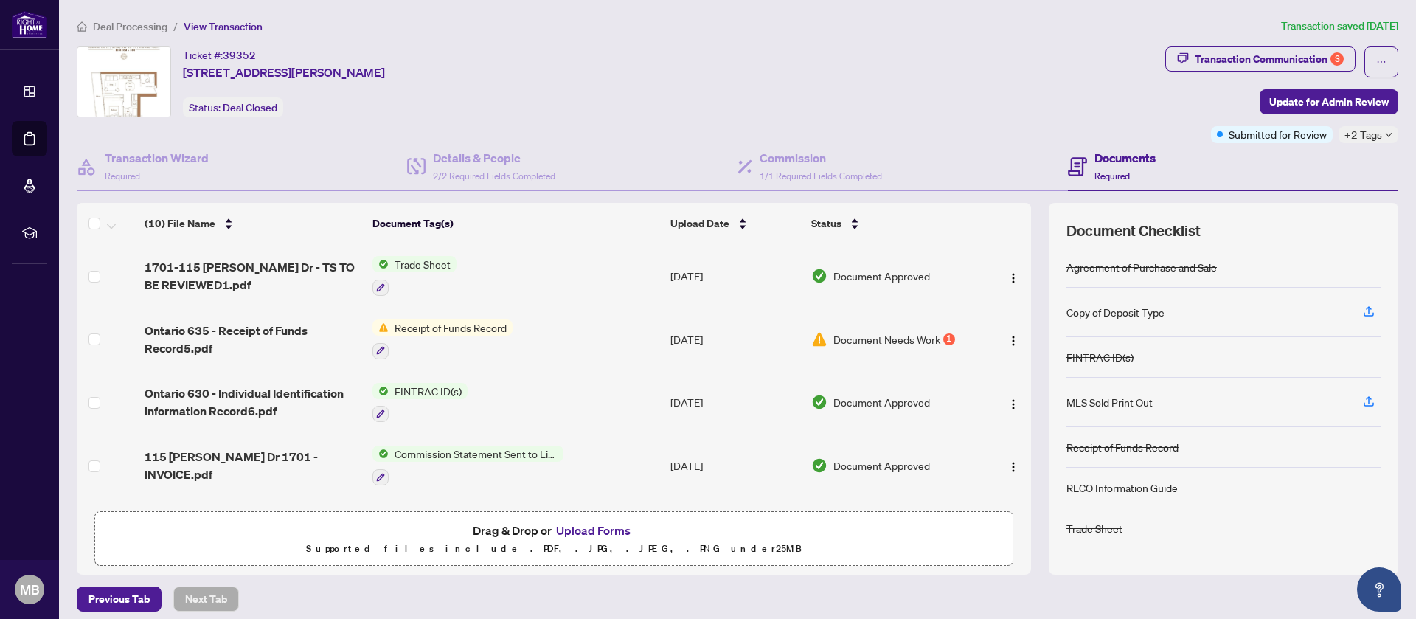
scroll to position [9, 0]
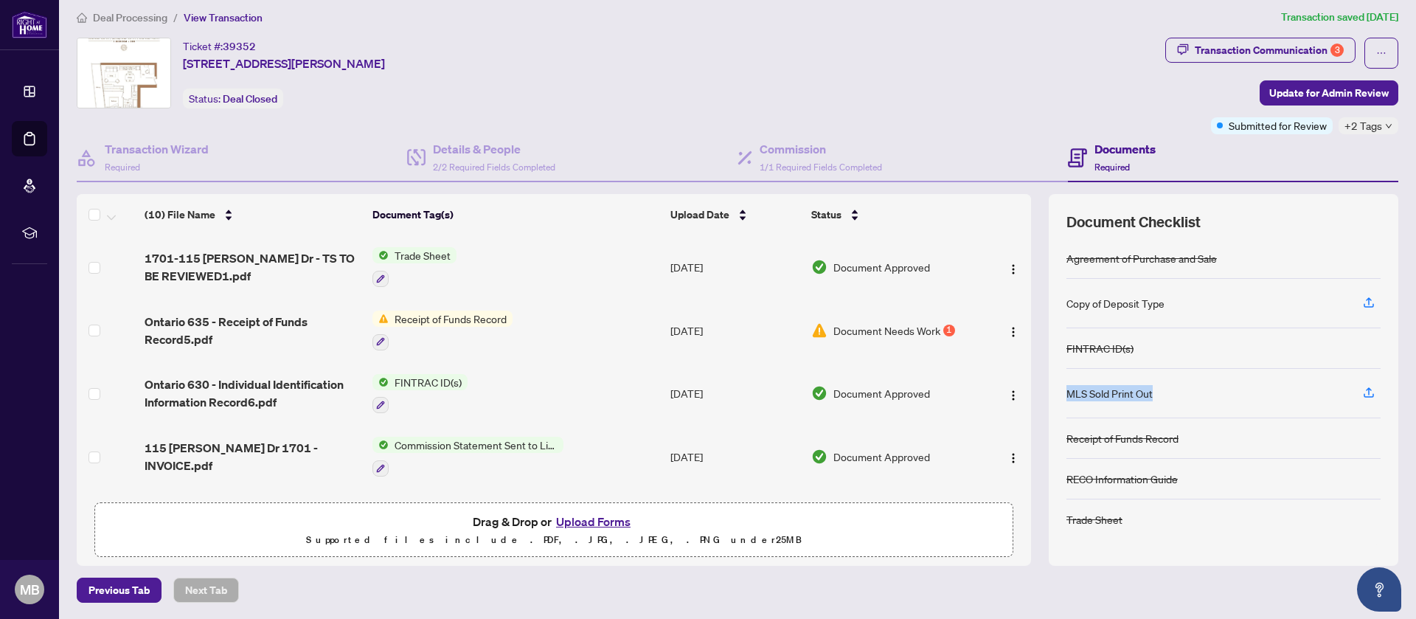
drag, startPoint x: 1415, startPoint y: 305, endPoint x: 1415, endPoint y: 403, distance: 98.1
click at [1415, 403] on main "Deal Processing / View Transaction Transaction saved [DATE] Ticket #: 39352 [ST…" at bounding box center [737, 309] width 1357 height 619
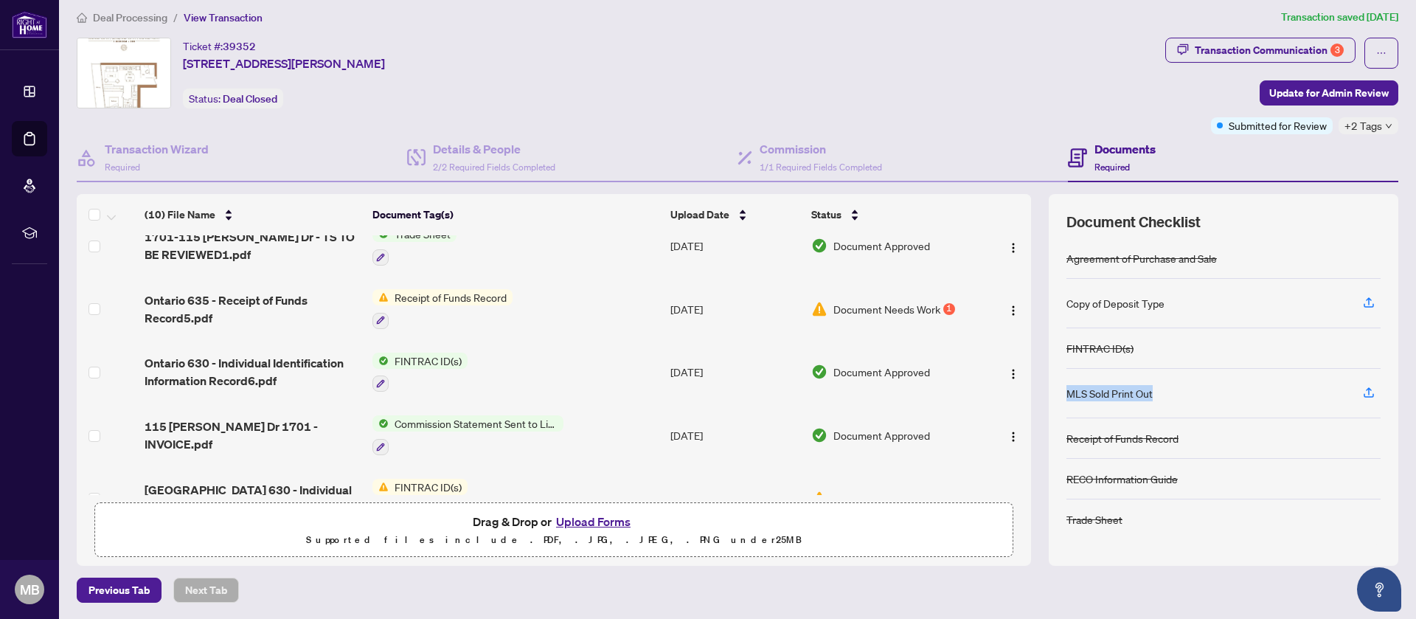
scroll to position [0, 0]
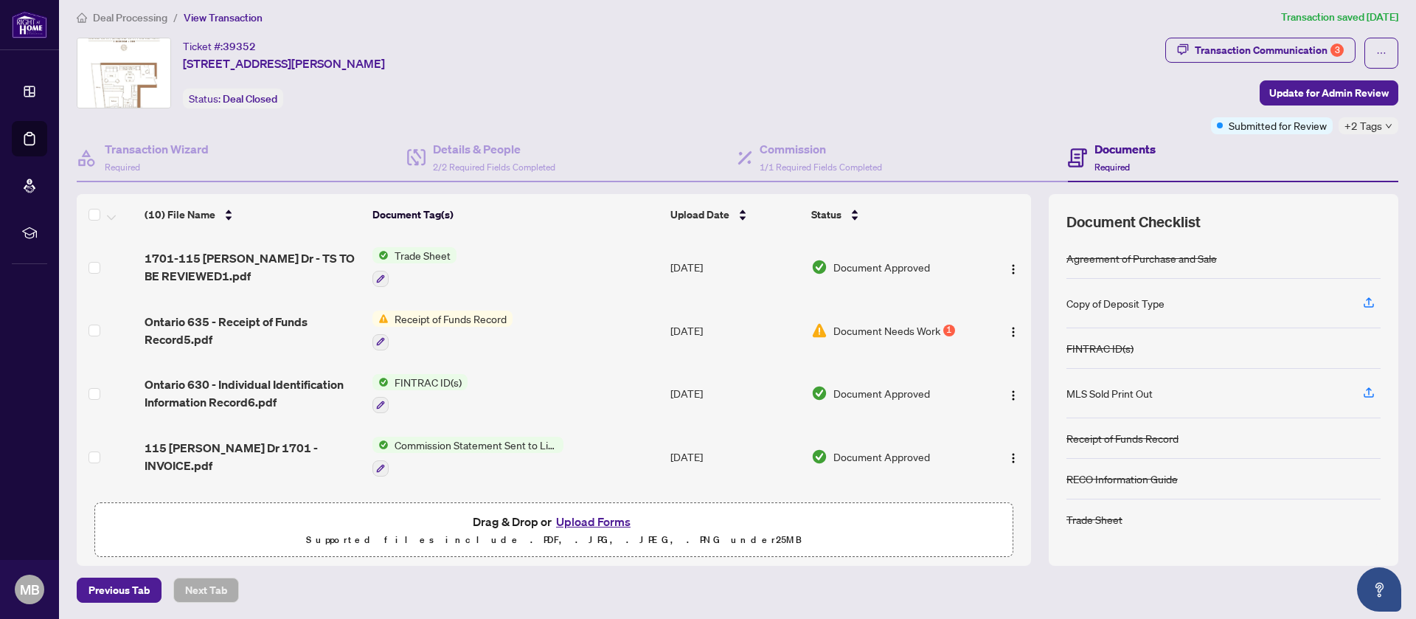
click at [962, 41] on div "Ticket #: 39352 [STREET_ADDRESS][PERSON_NAME] Status: Deal Closed" at bounding box center [618, 73] width 1083 height 71
click at [574, 518] on button "Upload Forms" at bounding box center [593, 521] width 83 height 19
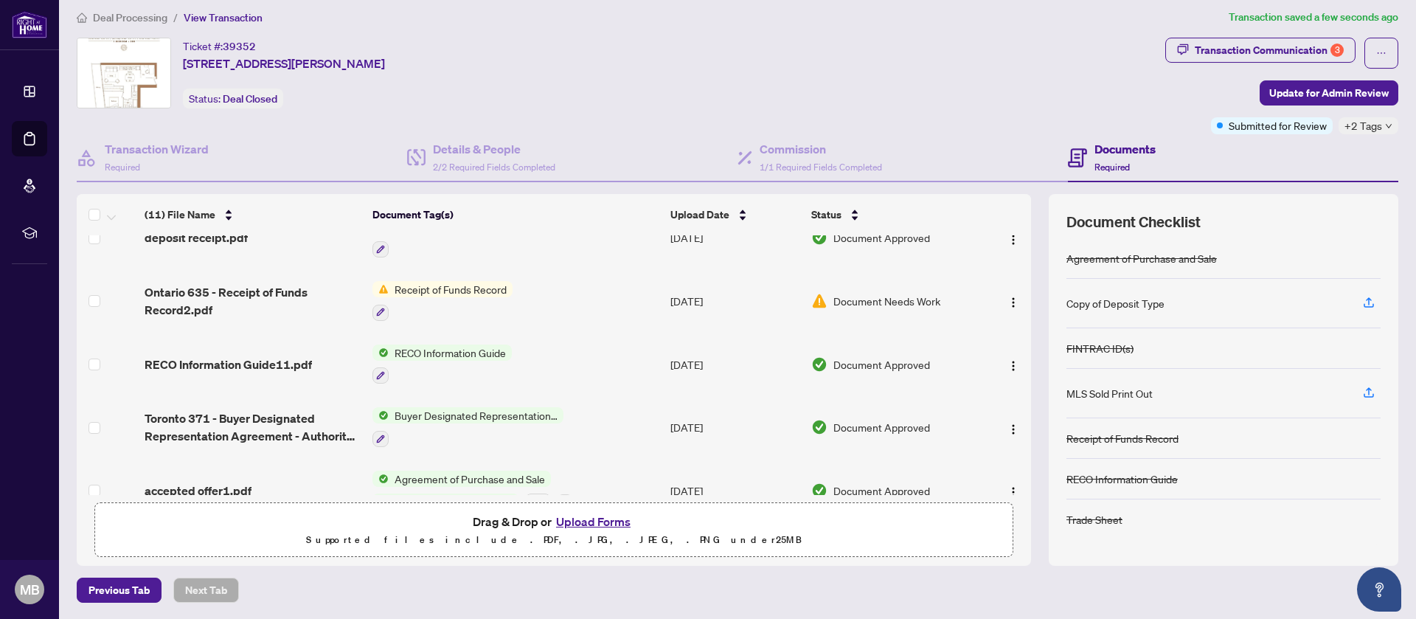
scroll to position [420, 0]
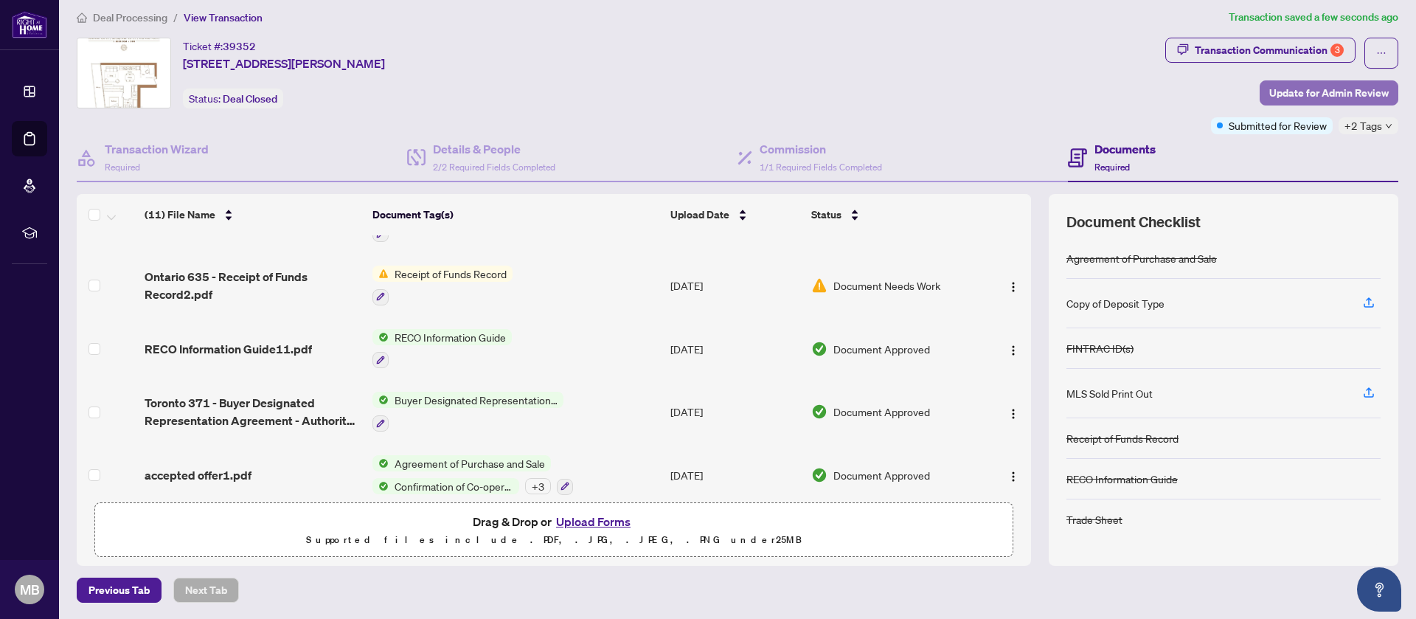
click at [1347, 86] on span "Update for Admin Review" at bounding box center [1328, 93] width 119 height 24
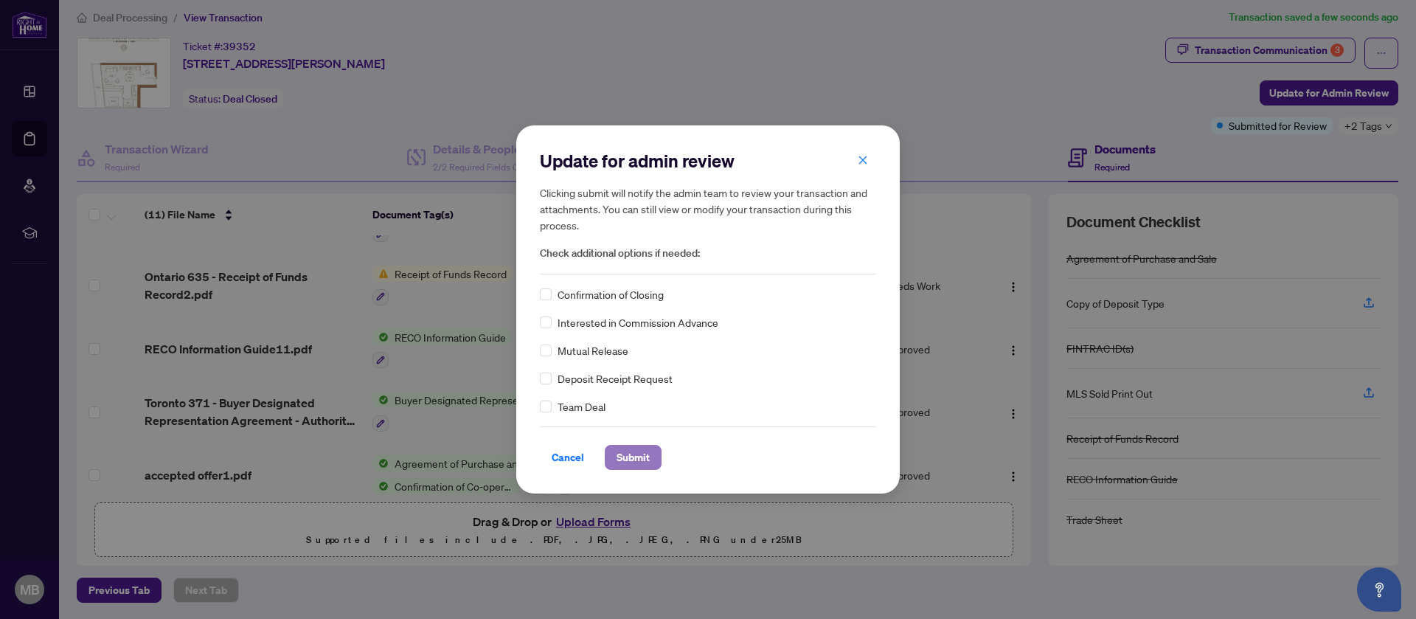
click at [646, 451] on span "Submit" at bounding box center [632, 457] width 33 height 24
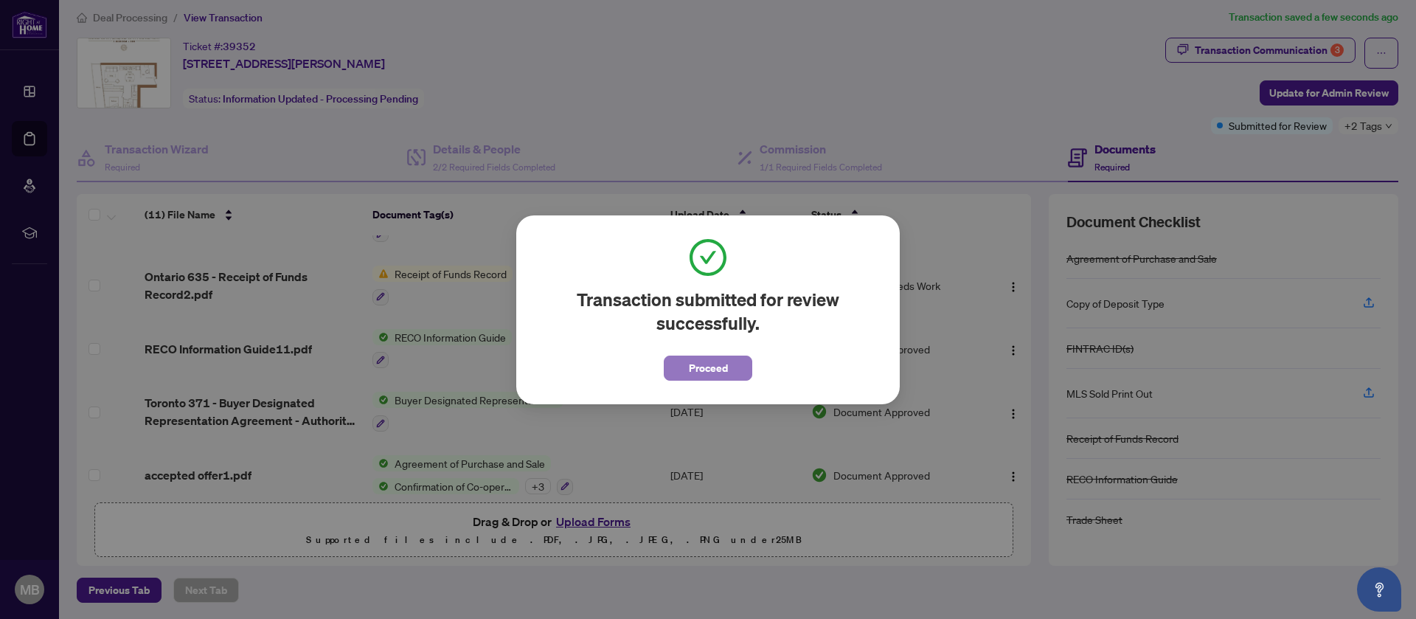
click at [712, 372] on span "Proceed" at bounding box center [708, 368] width 39 height 24
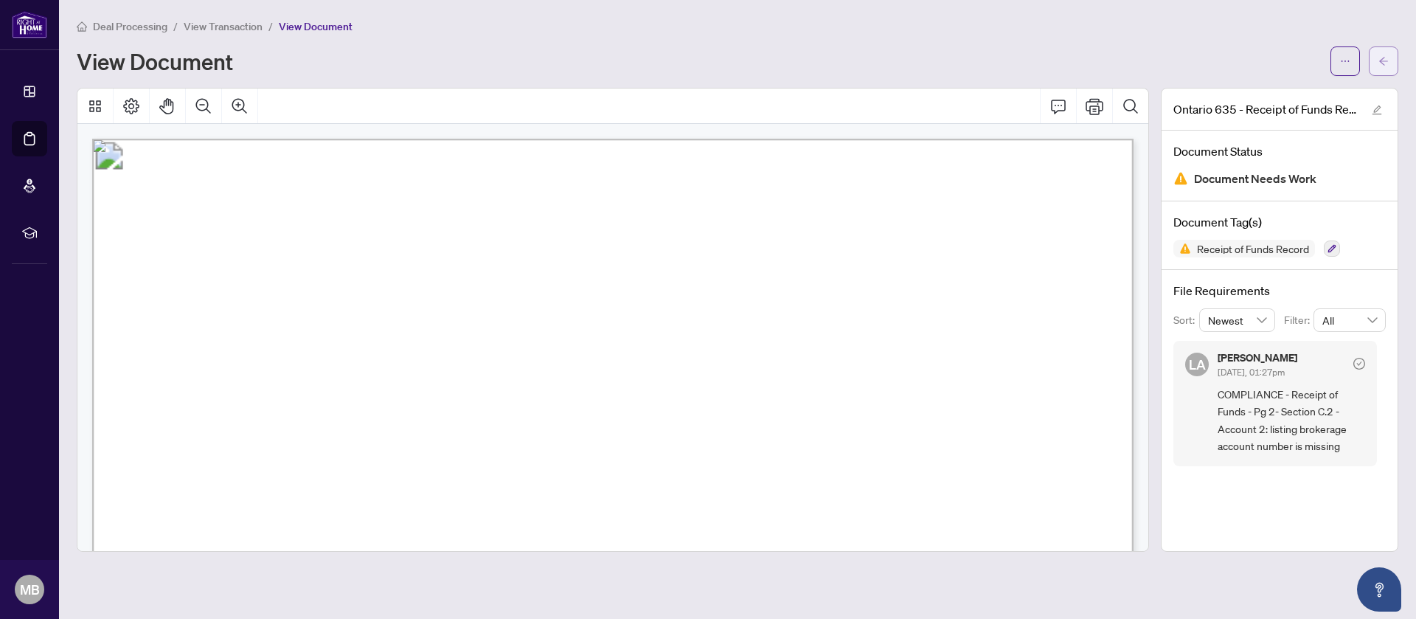
click at [1392, 57] on button "button" at bounding box center [1383, 60] width 29 height 29
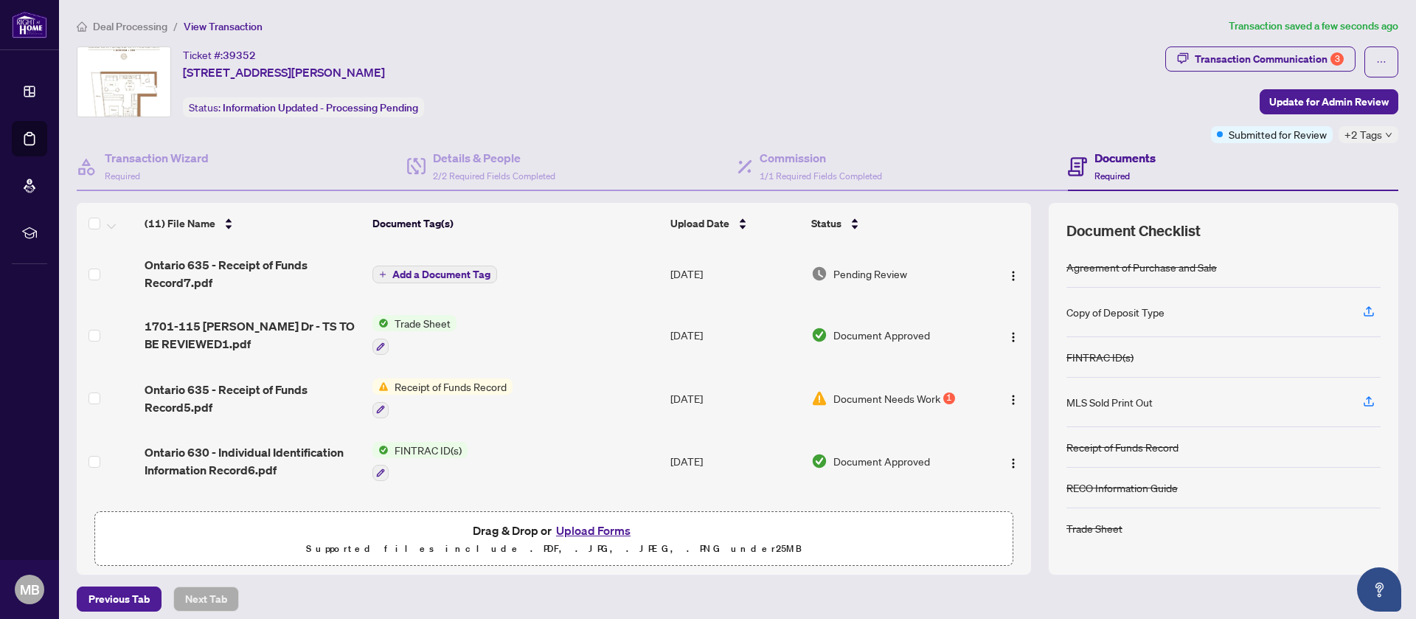
click at [887, 404] on span "Document Needs Work" at bounding box center [886, 398] width 107 height 16
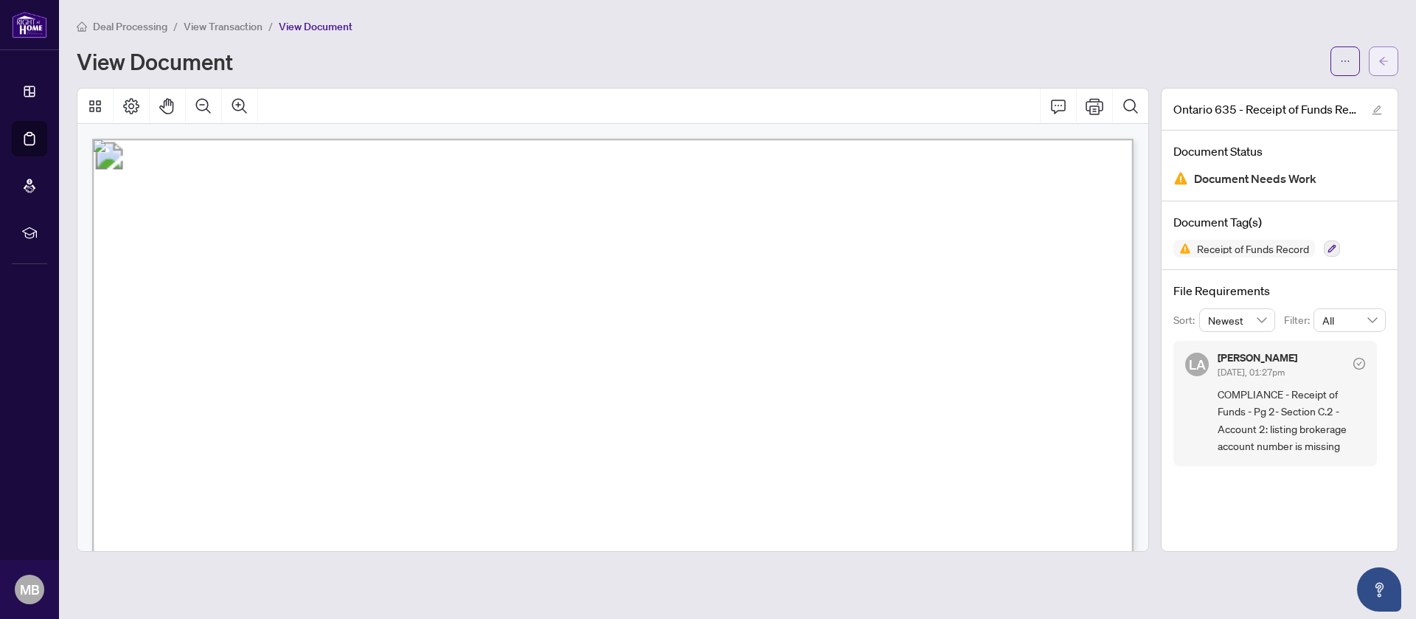
click at [1381, 54] on span "button" at bounding box center [1383, 61] width 10 height 24
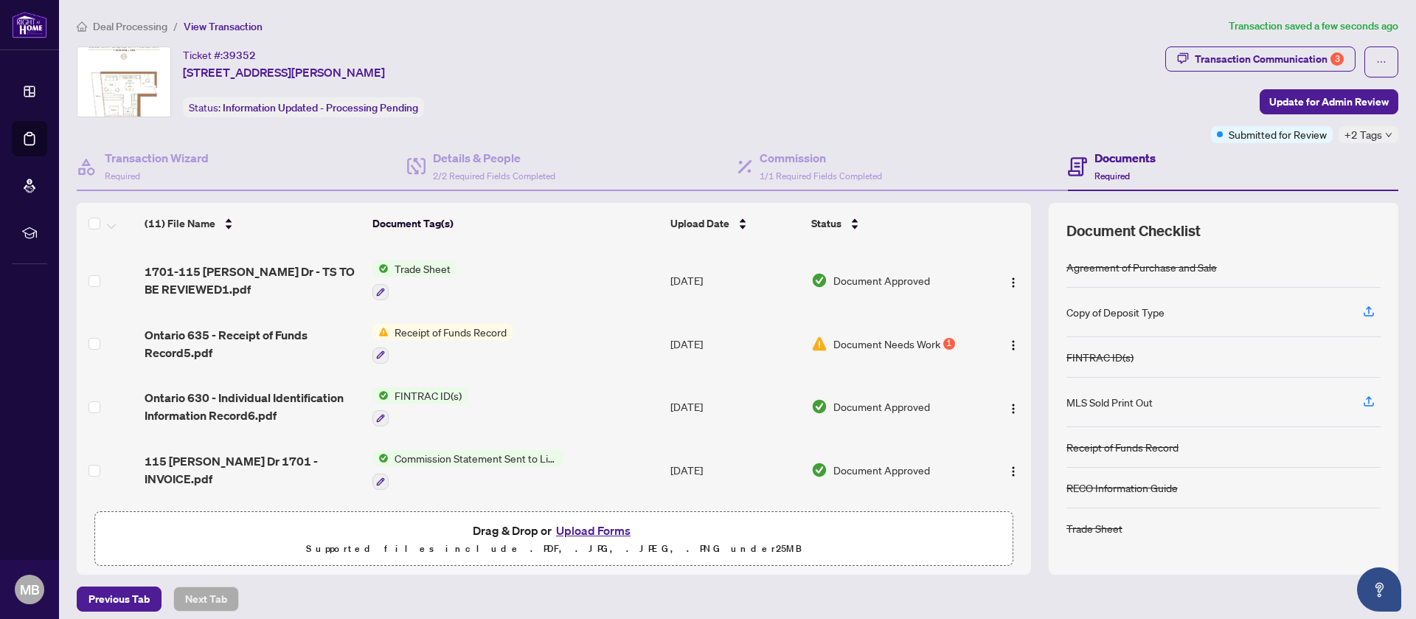
scroll to position [78, 0]
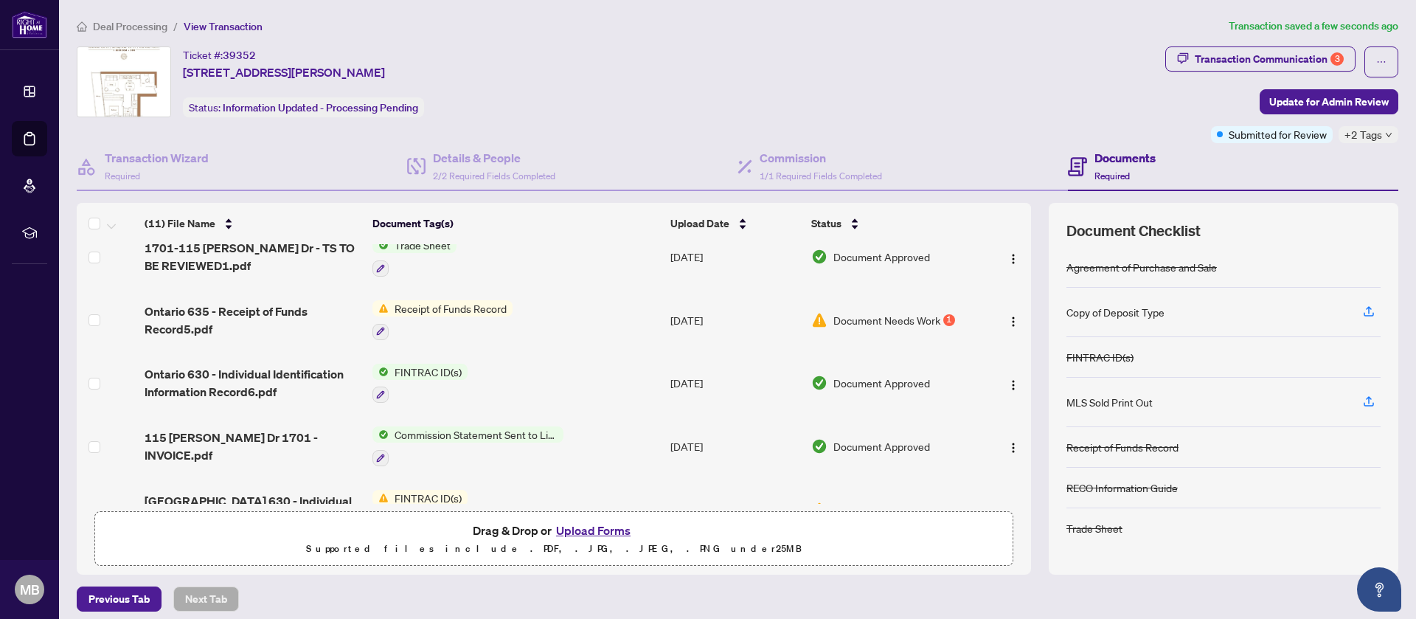
click at [938, 314] on span "Document Needs Work" at bounding box center [886, 320] width 107 height 16
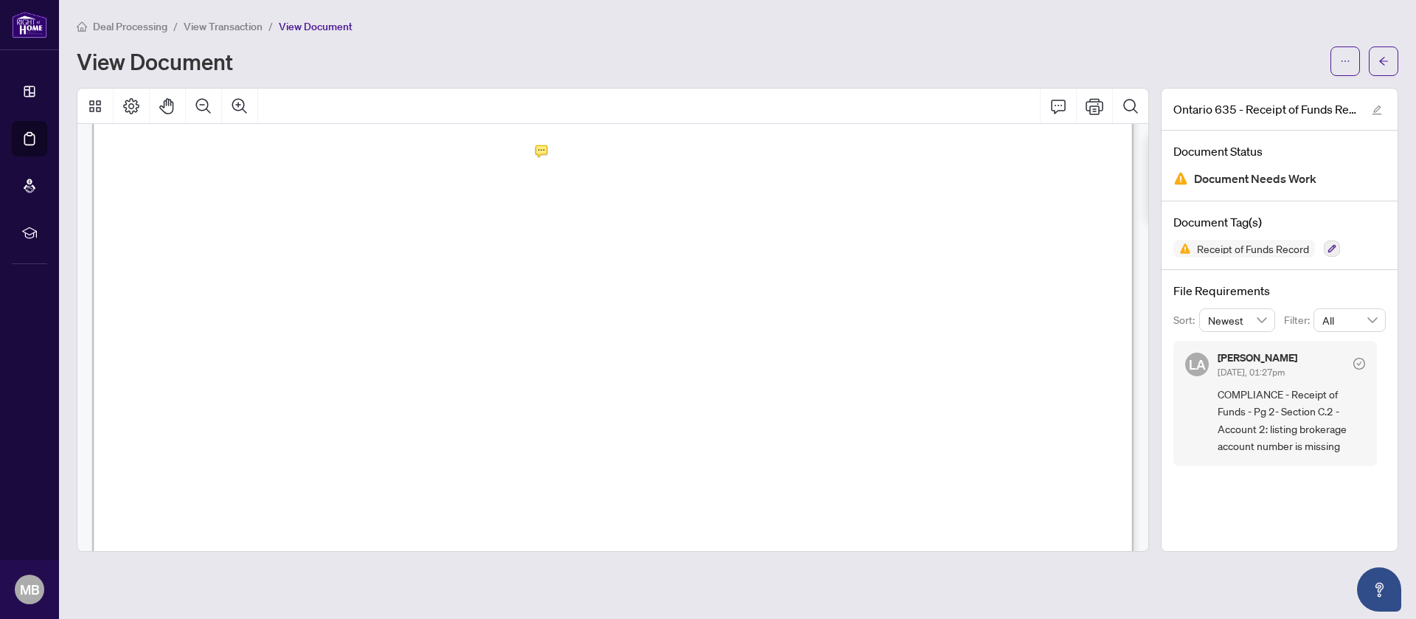
scroll to position [1605, 0]
click at [1390, 58] on button "button" at bounding box center [1383, 60] width 29 height 29
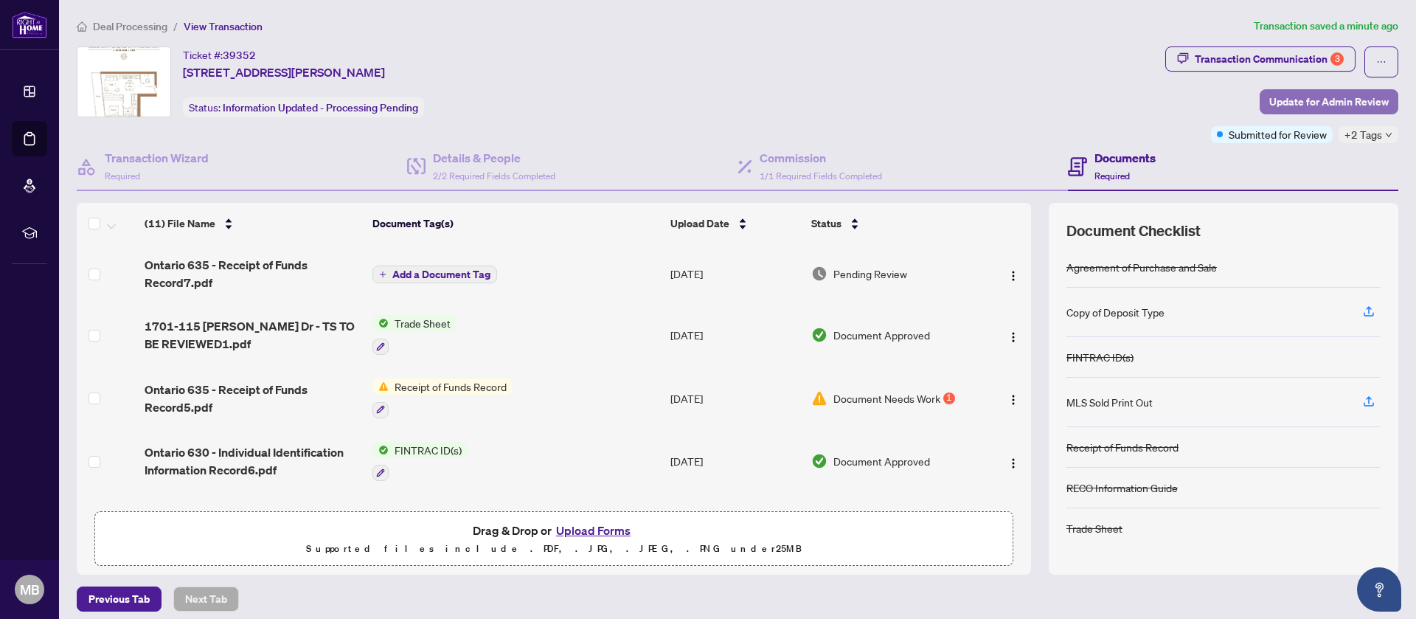
click at [1338, 104] on span "Update for Admin Review" at bounding box center [1328, 102] width 119 height 24
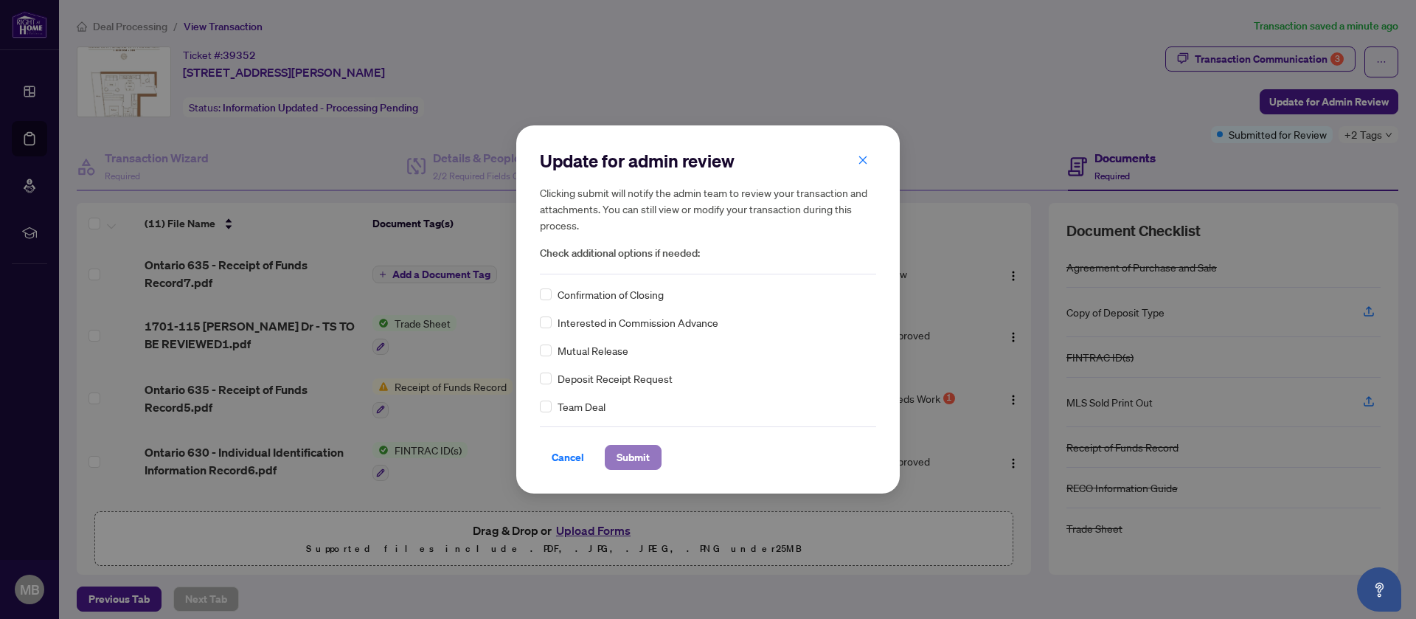
click at [640, 446] on span "Submit" at bounding box center [632, 457] width 33 height 24
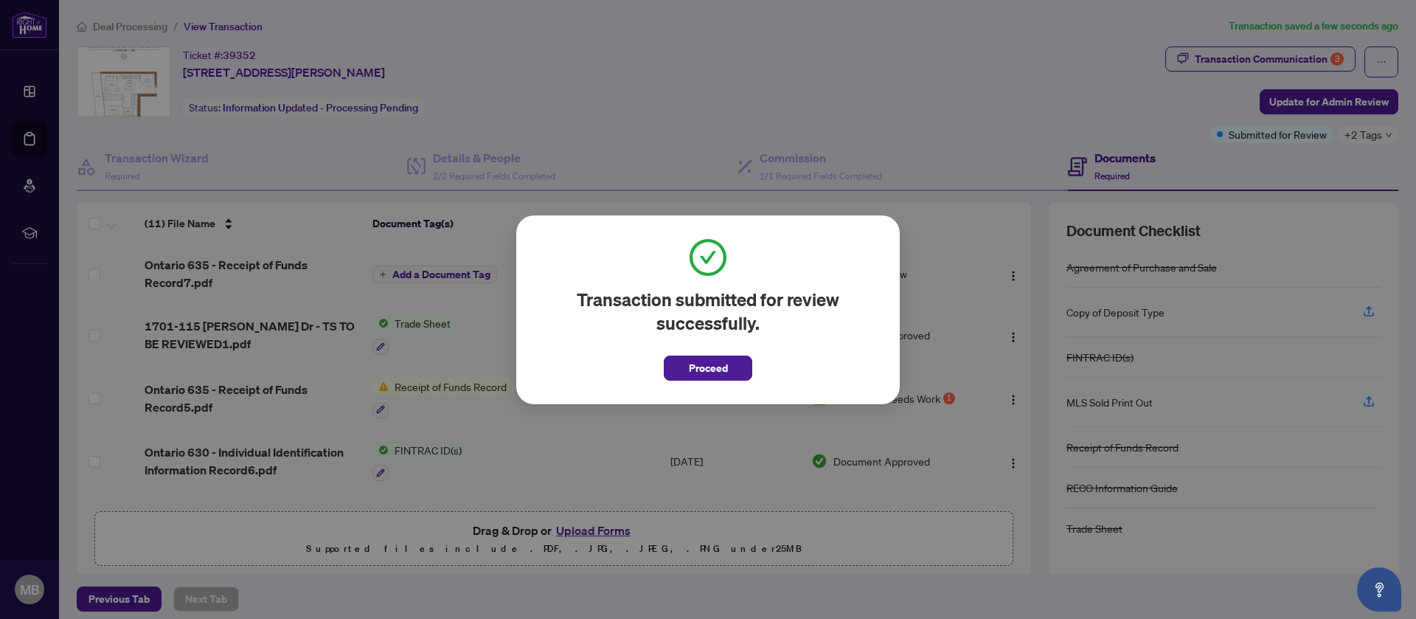
click at [41, 89] on div "Transaction submitted for review successfully. Proceed Cancel OK" at bounding box center [708, 309] width 1416 height 619
click at [723, 365] on span "Proceed" at bounding box center [708, 368] width 39 height 24
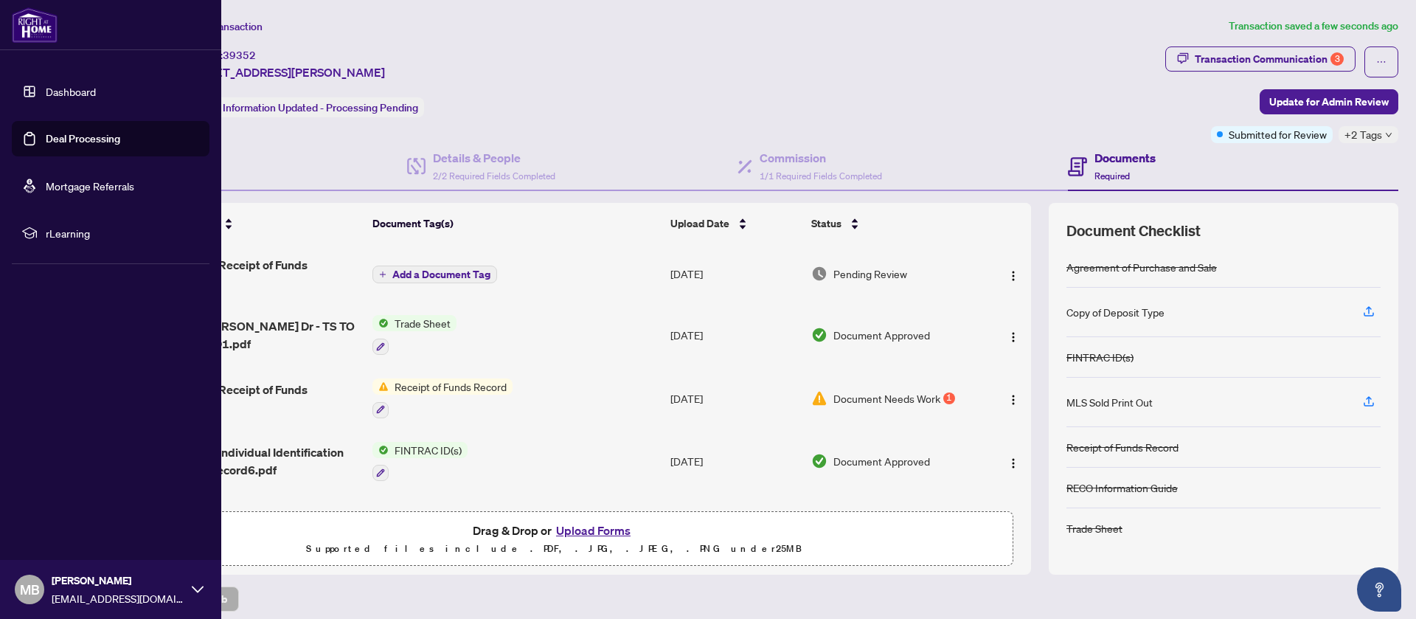
click at [46, 85] on link "Dashboard" at bounding box center [71, 91] width 50 height 13
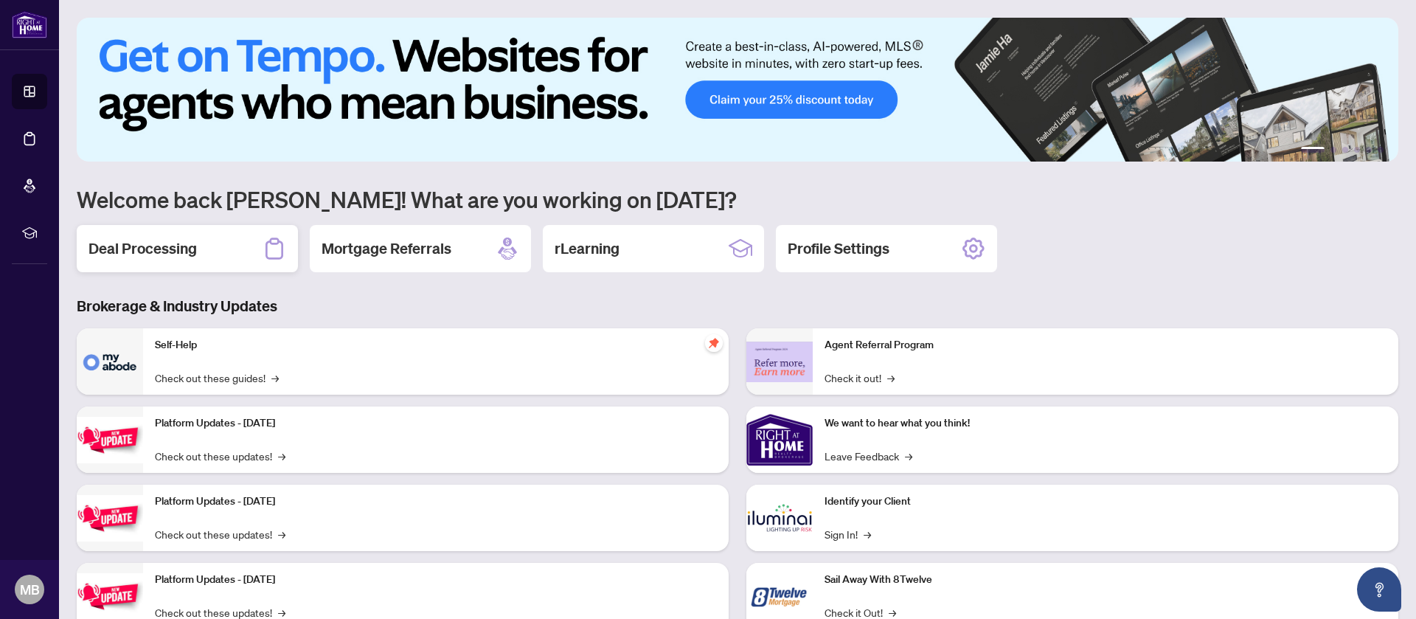
click at [258, 241] on div "Deal Processing" at bounding box center [187, 248] width 221 height 47
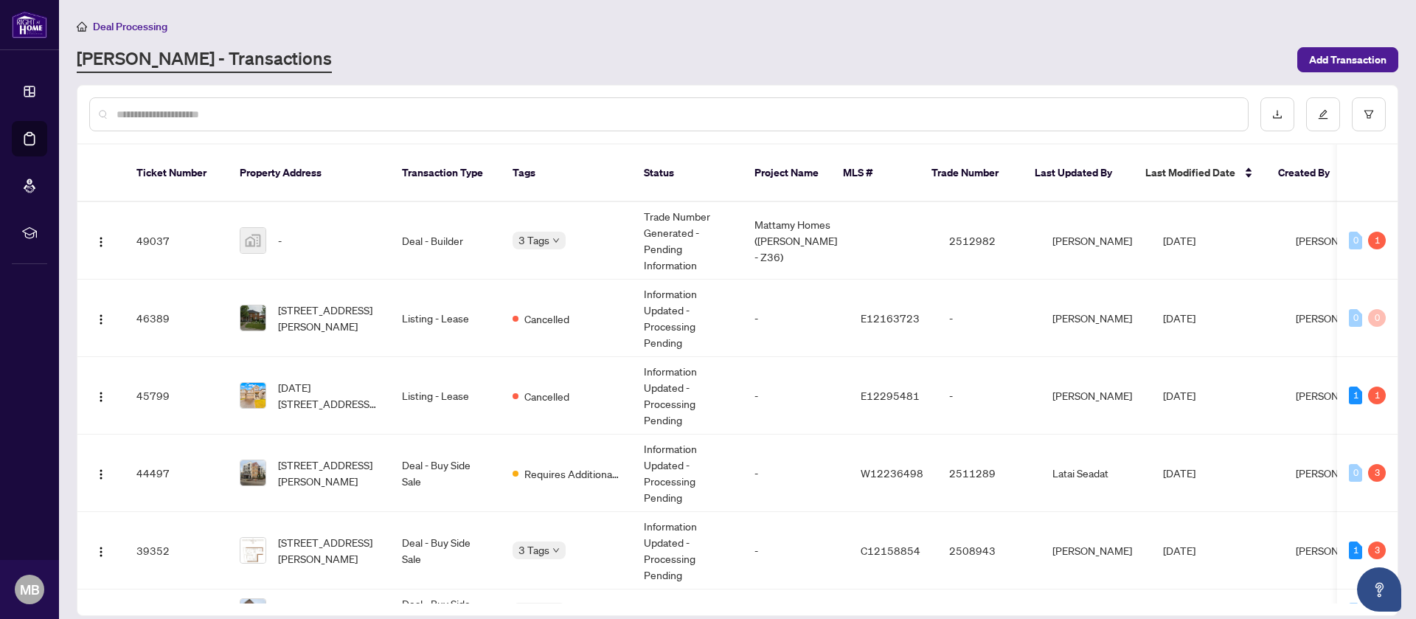
scroll to position [36, 0]
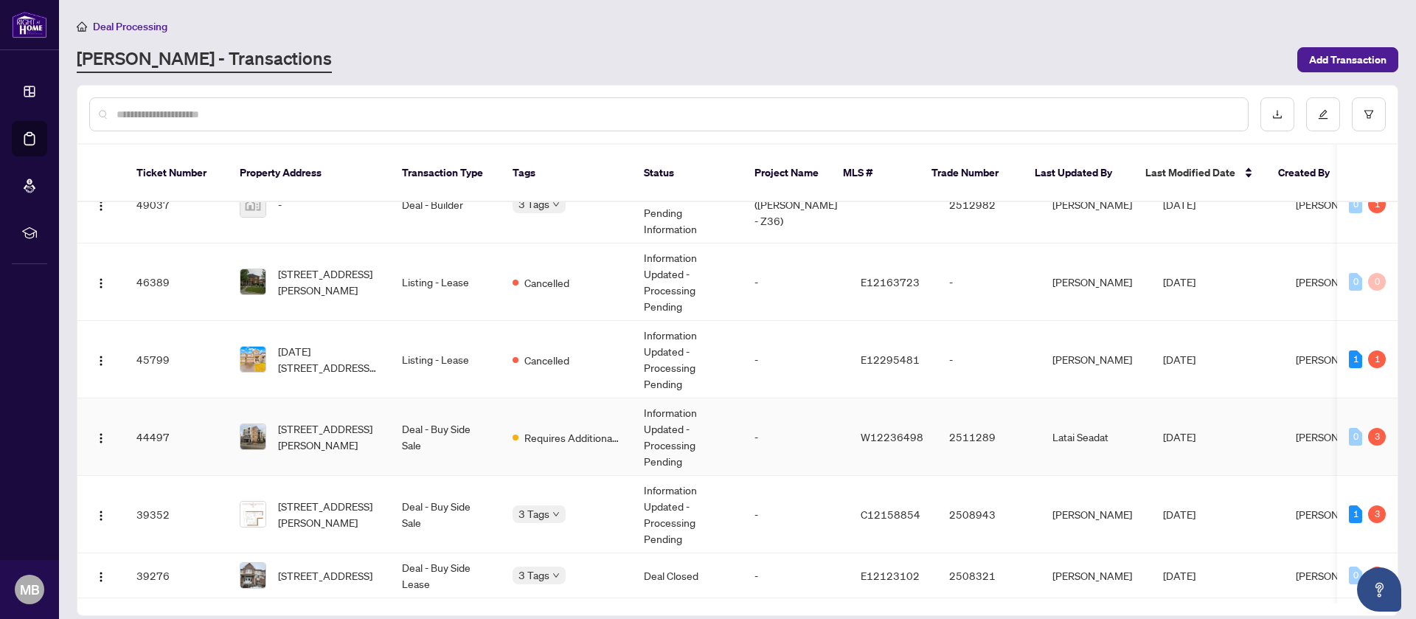
click at [985, 416] on td "2511289" at bounding box center [988, 436] width 103 height 77
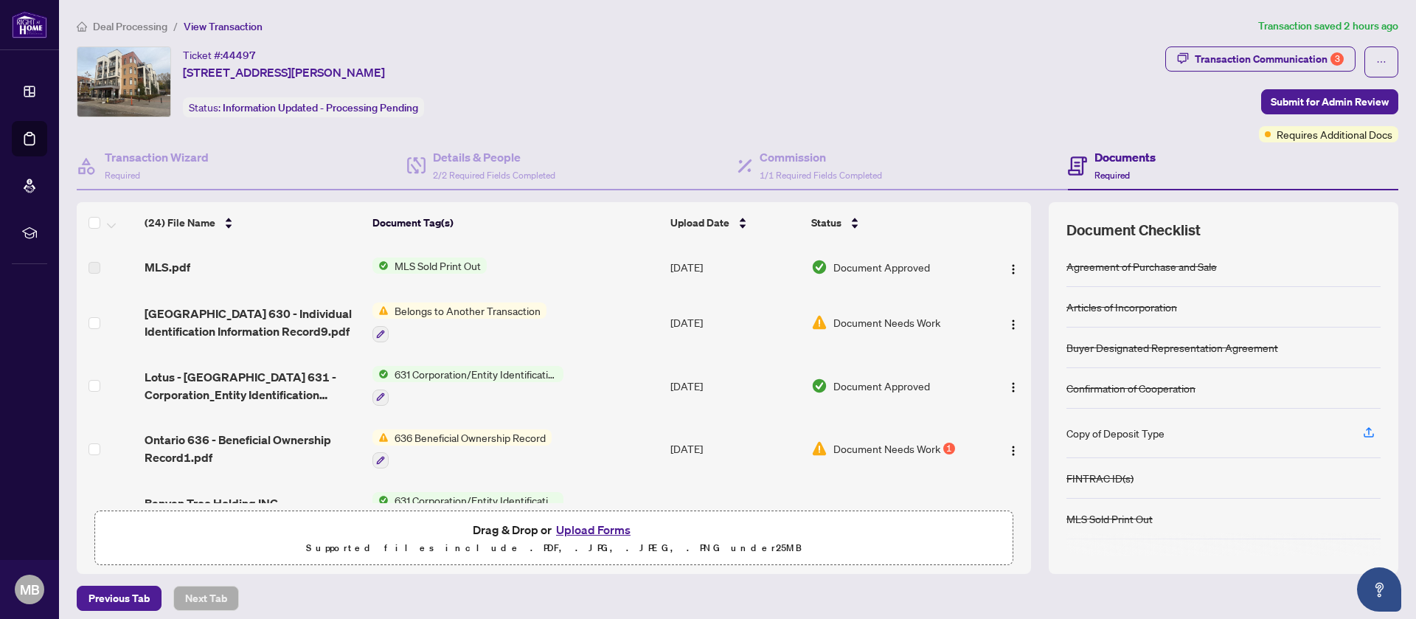
click at [567, 313] on td "Belongs to Another Transaction" at bounding box center [516, 322] width 298 height 63
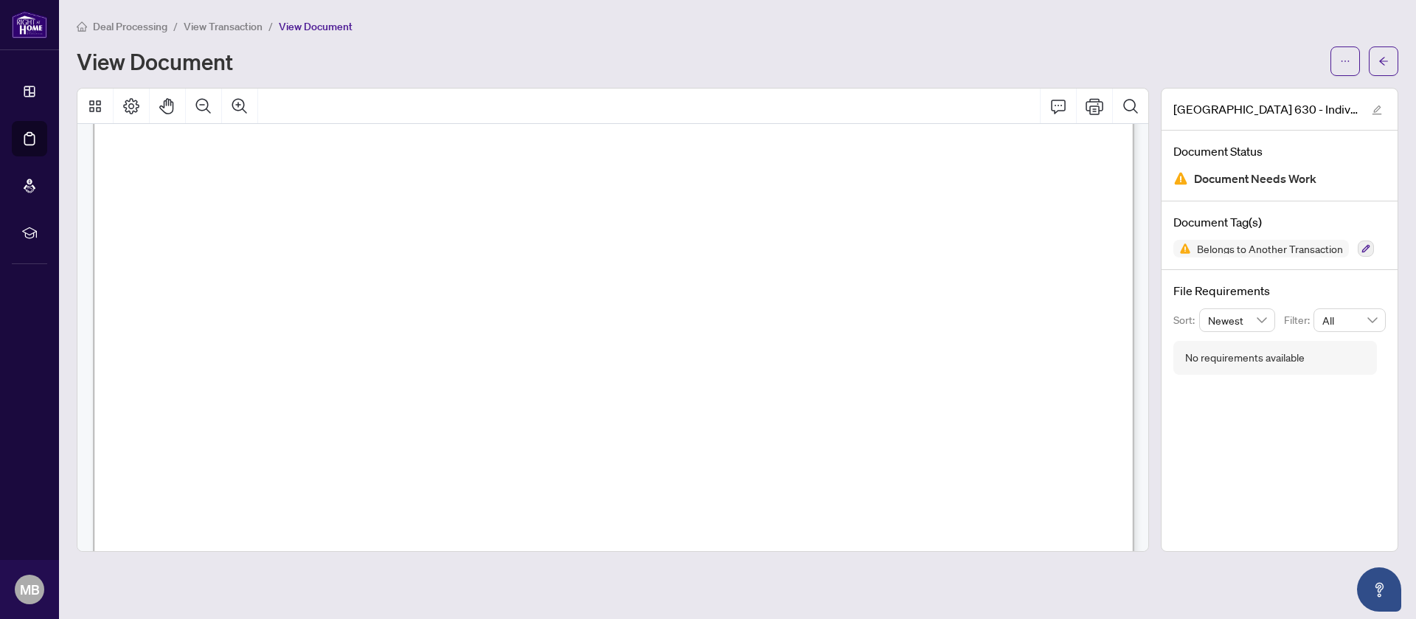
scroll to position [198, 0]
click at [1375, 58] on button "button" at bounding box center [1383, 60] width 29 height 29
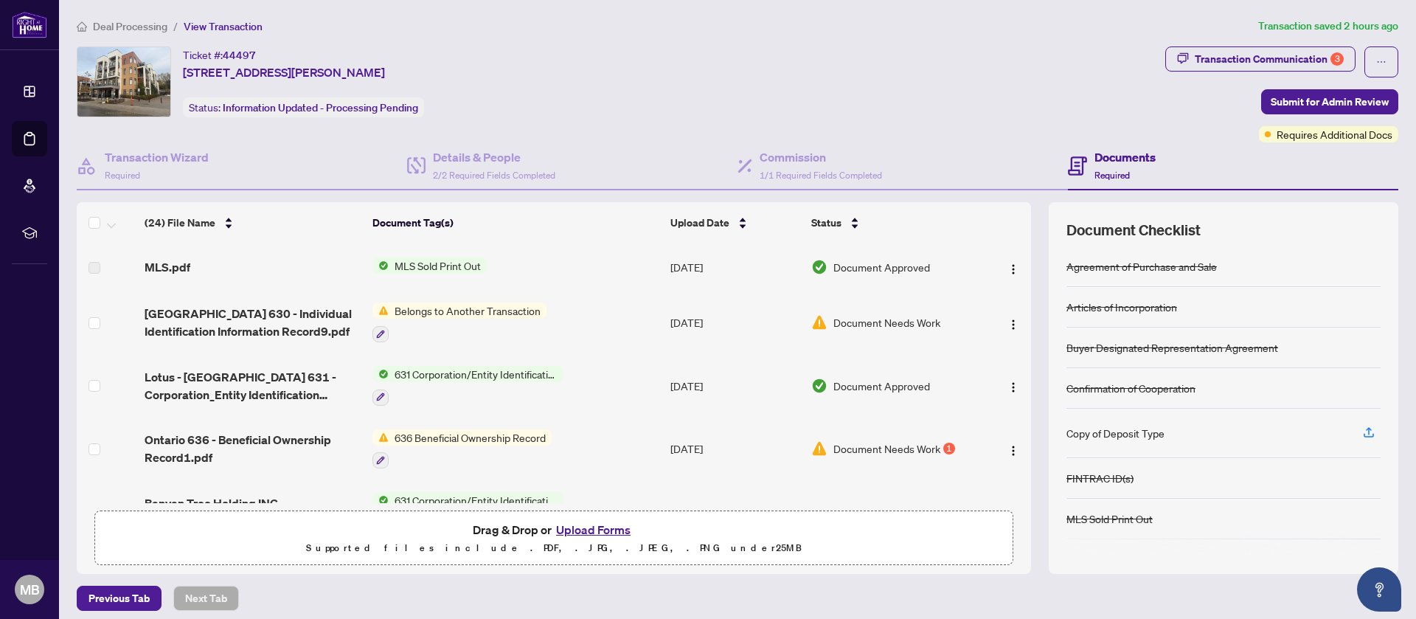
click at [529, 434] on span "636 Beneficial Ownership Record" at bounding box center [470, 437] width 163 height 16
click at [617, 423] on td "636 Beneficial Ownership Record" at bounding box center [516, 448] width 298 height 63
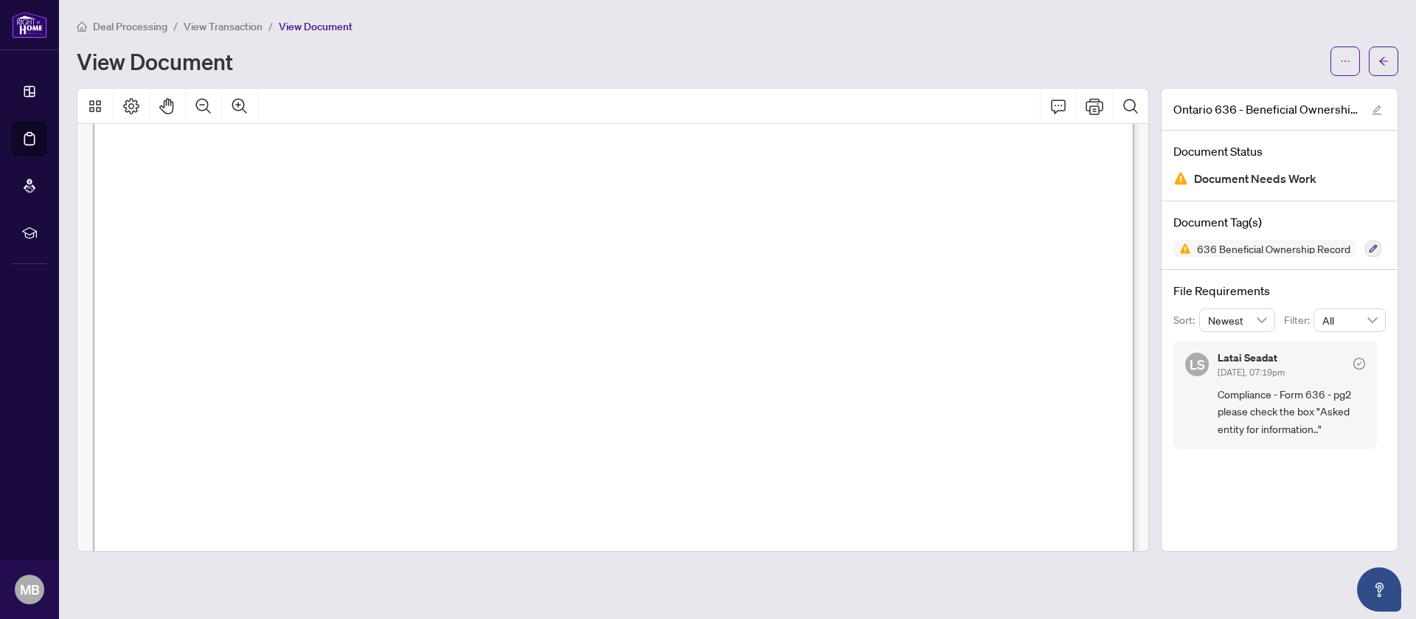
scroll to position [1784, 0]
click at [1393, 52] on button "button" at bounding box center [1383, 60] width 29 height 29
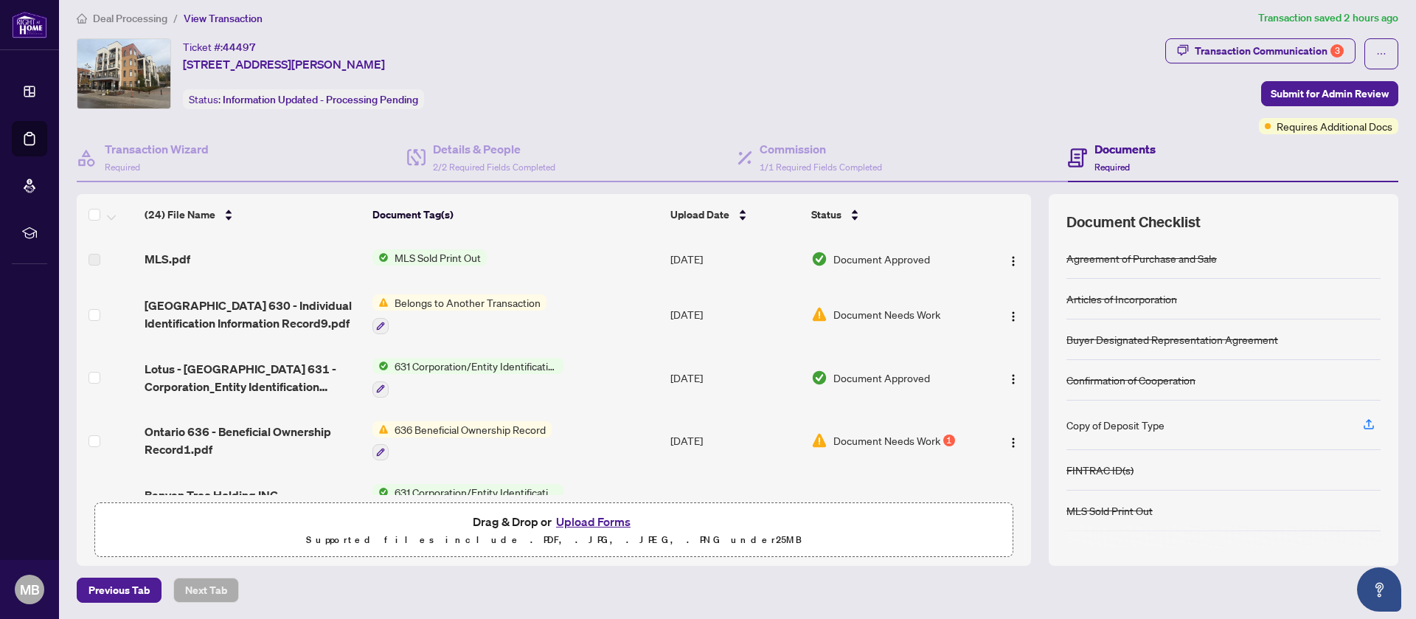
click at [612, 522] on button "Upload Forms" at bounding box center [593, 521] width 83 height 19
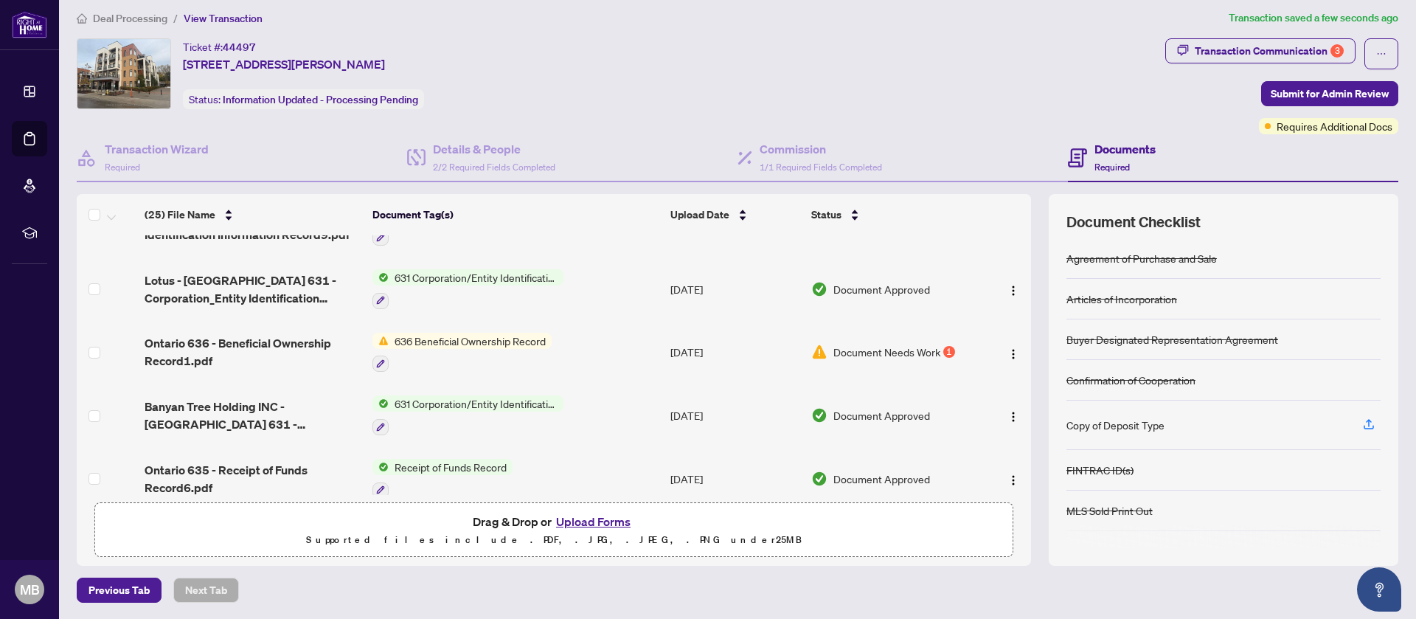
scroll to position [153, 0]
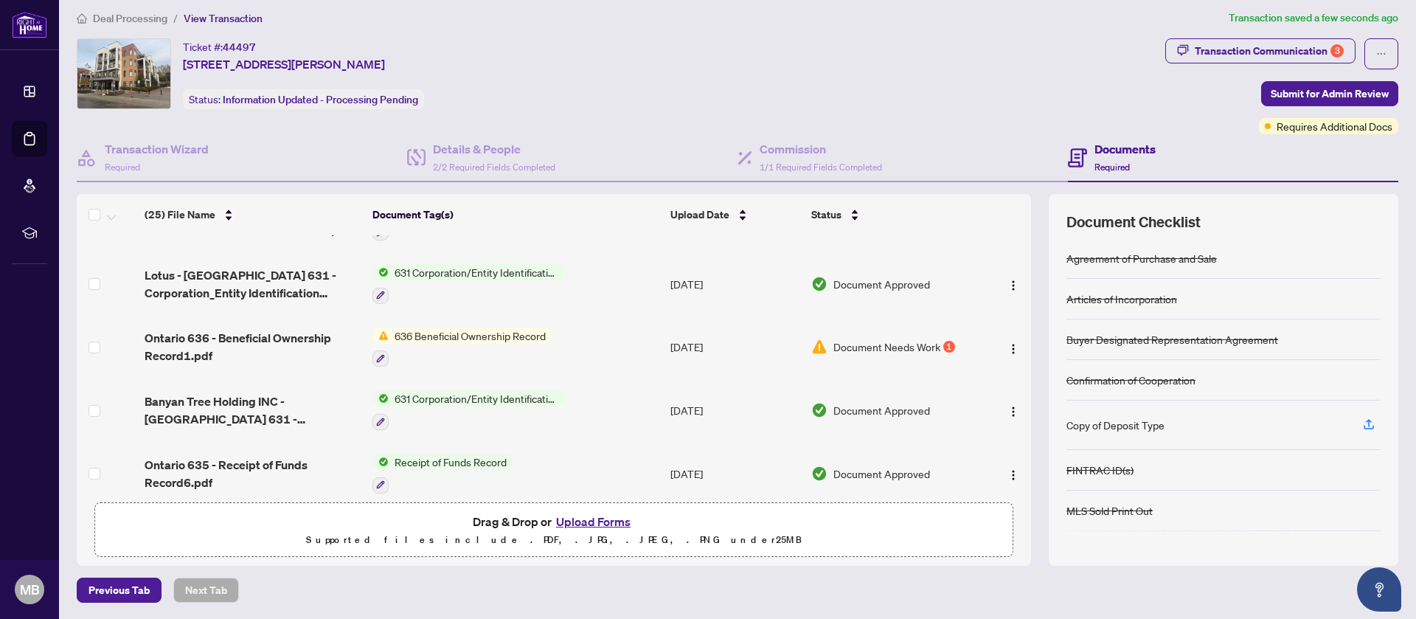
click at [619, 335] on td "636 Beneficial Ownership Record" at bounding box center [516, 347] width 298 height 63
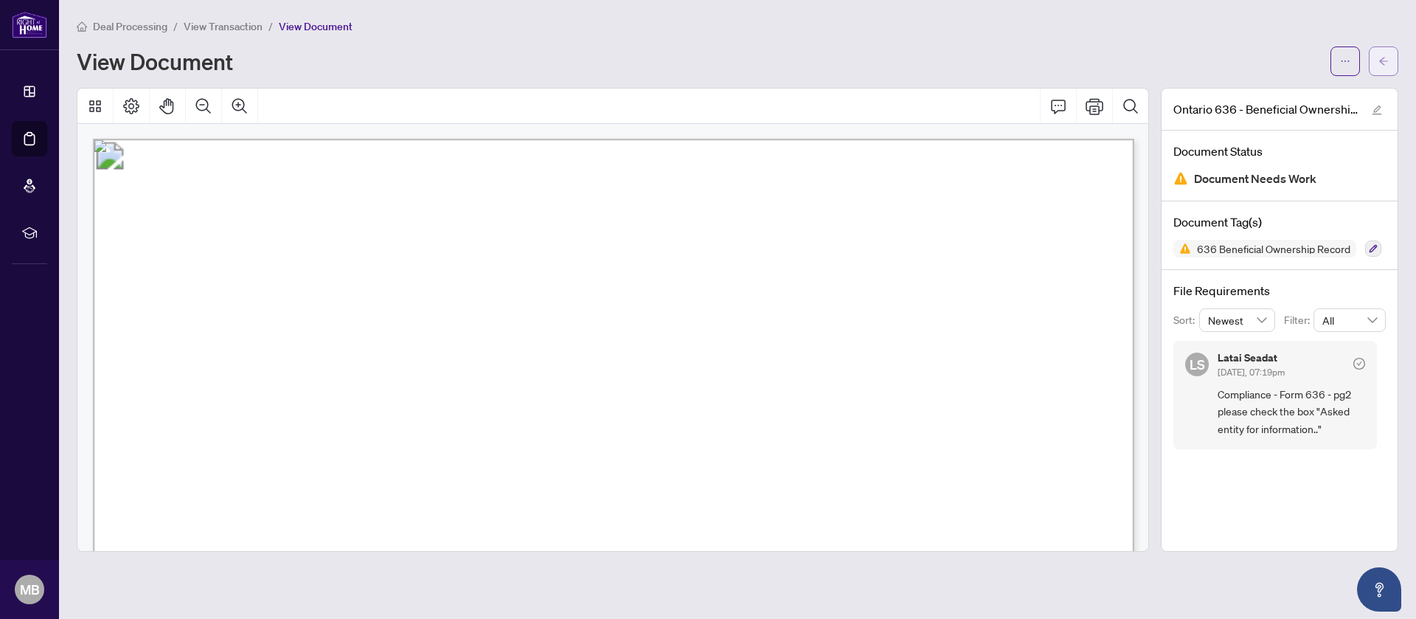
click at [1383, 59] on icon "arrow-left" at bounding box center [1383, 61] width 9 height 8
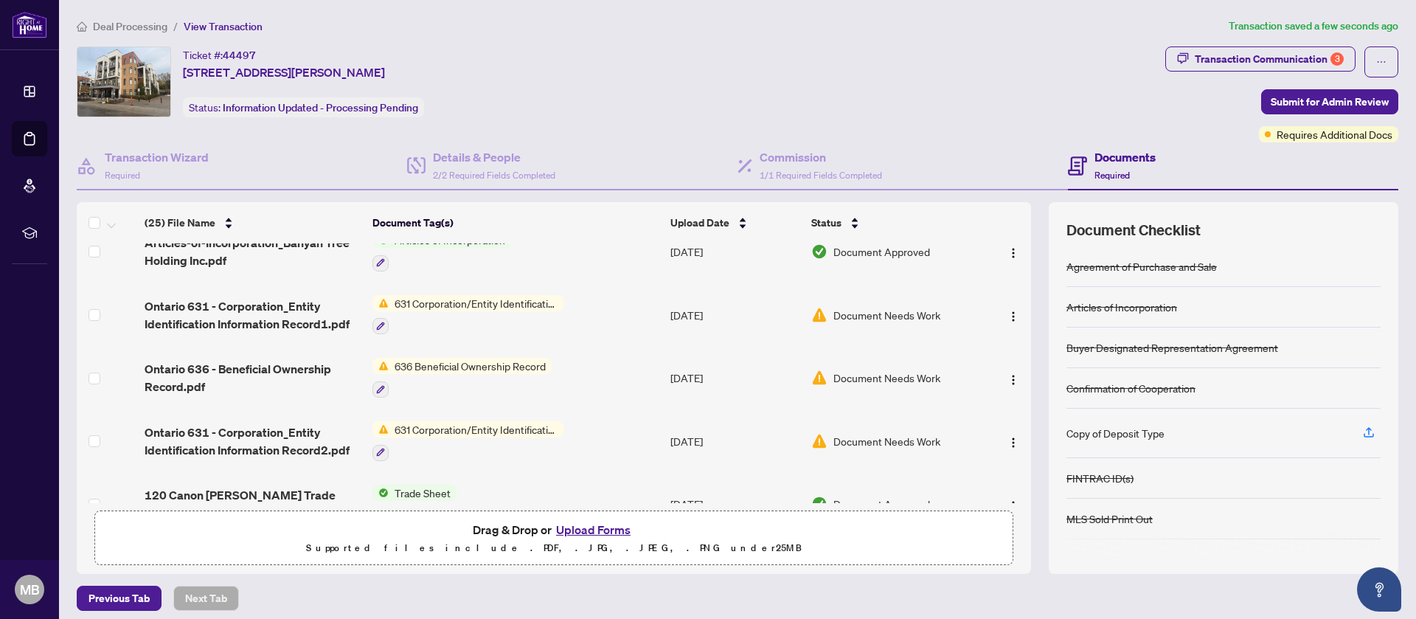
scroll to position [519, 0]
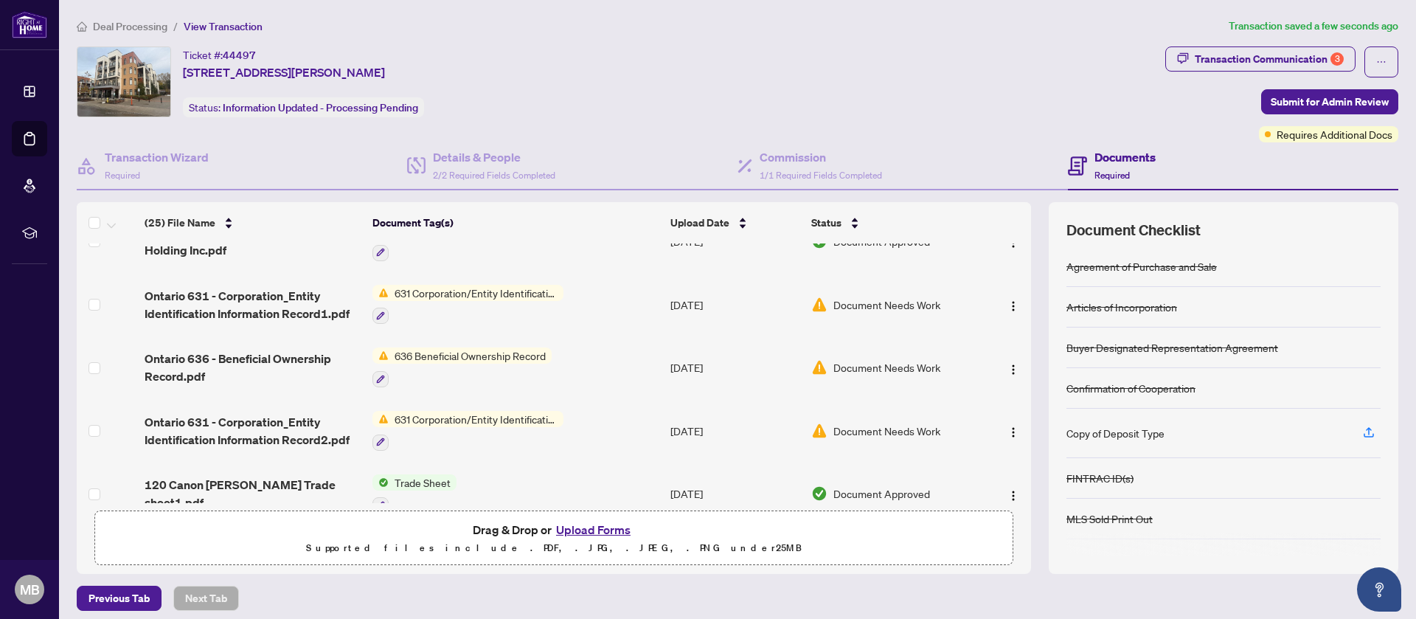
click at [575, 296] on td "631 Corporation/Entity Identification InformationRecord" at bounding box center [516, 304] width 298 height 63
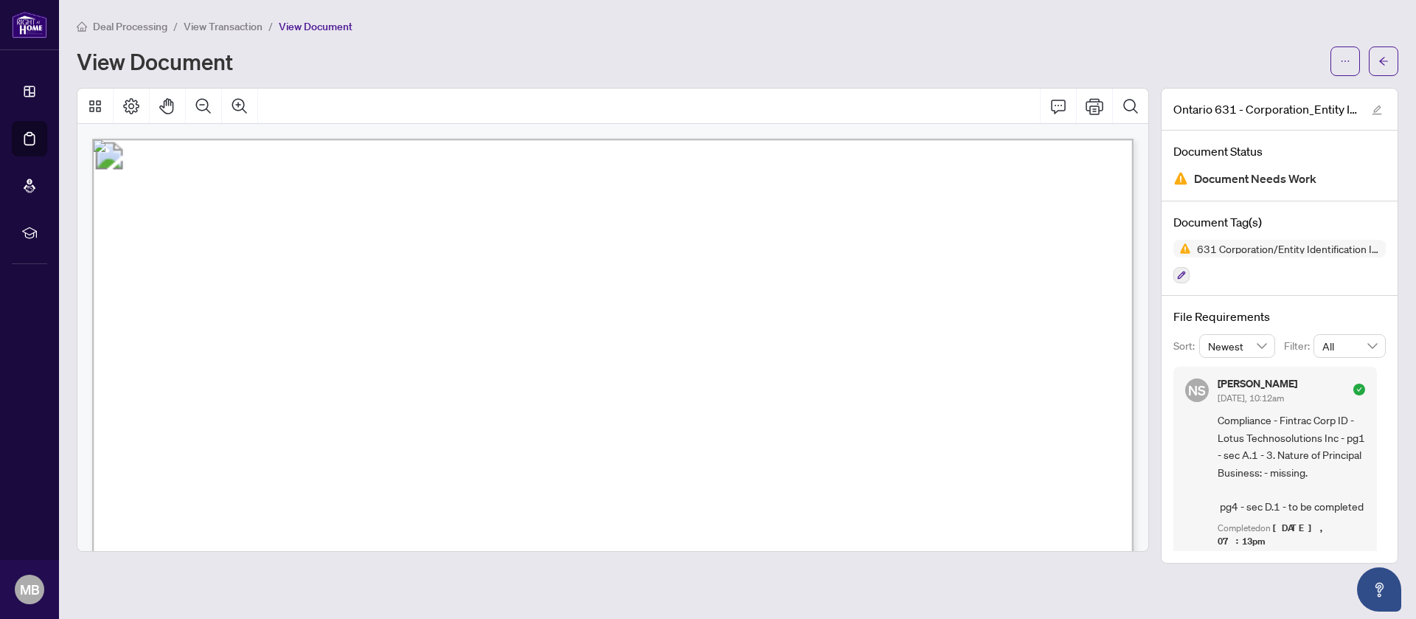
scroll to position [23, 0]
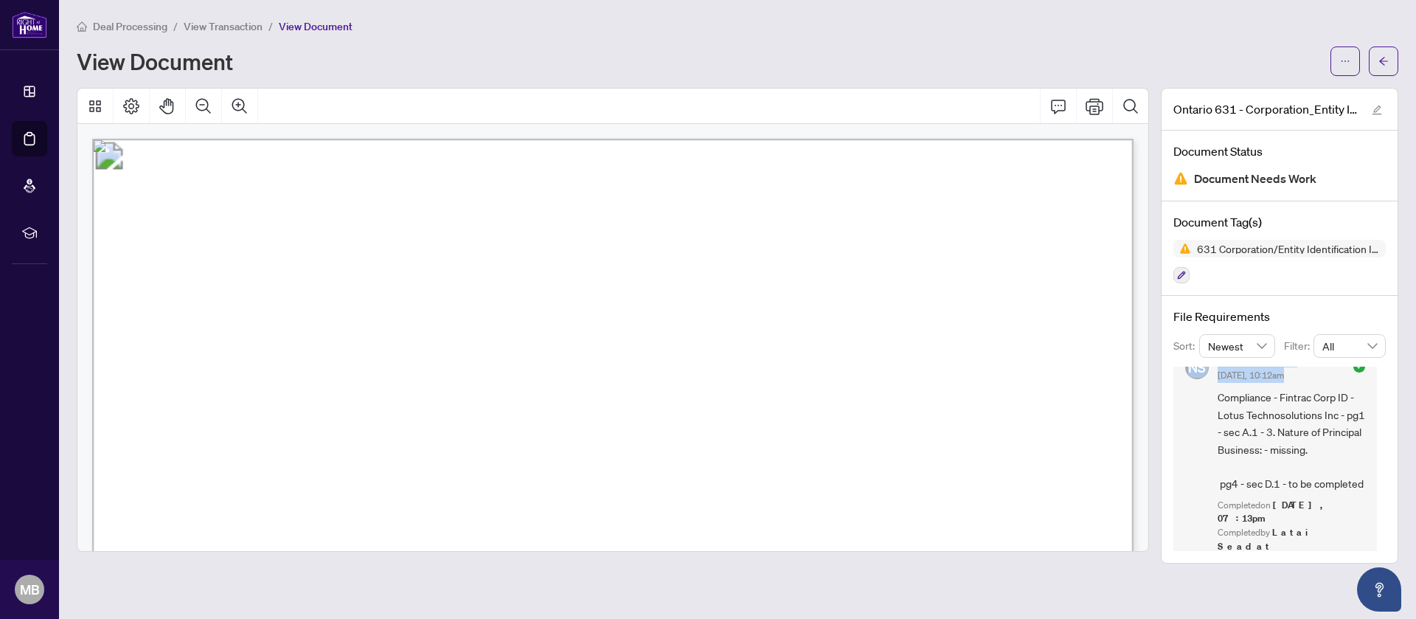
drag, startPoint x: 1389, startPoint y: 445, endPoint x: 1381, endPoint y: 355, distance: 91.1
click at [1381, 355] on div "File Requirements Sort: Newest Filter: All NS [PERSON_NAME] [DATE], 10:12am Com…" at bounding box center [1279, 429] width 236 height 267
click at [1181, 277] on icon "button" at bounding box center [1181, 275] width 9 height 9
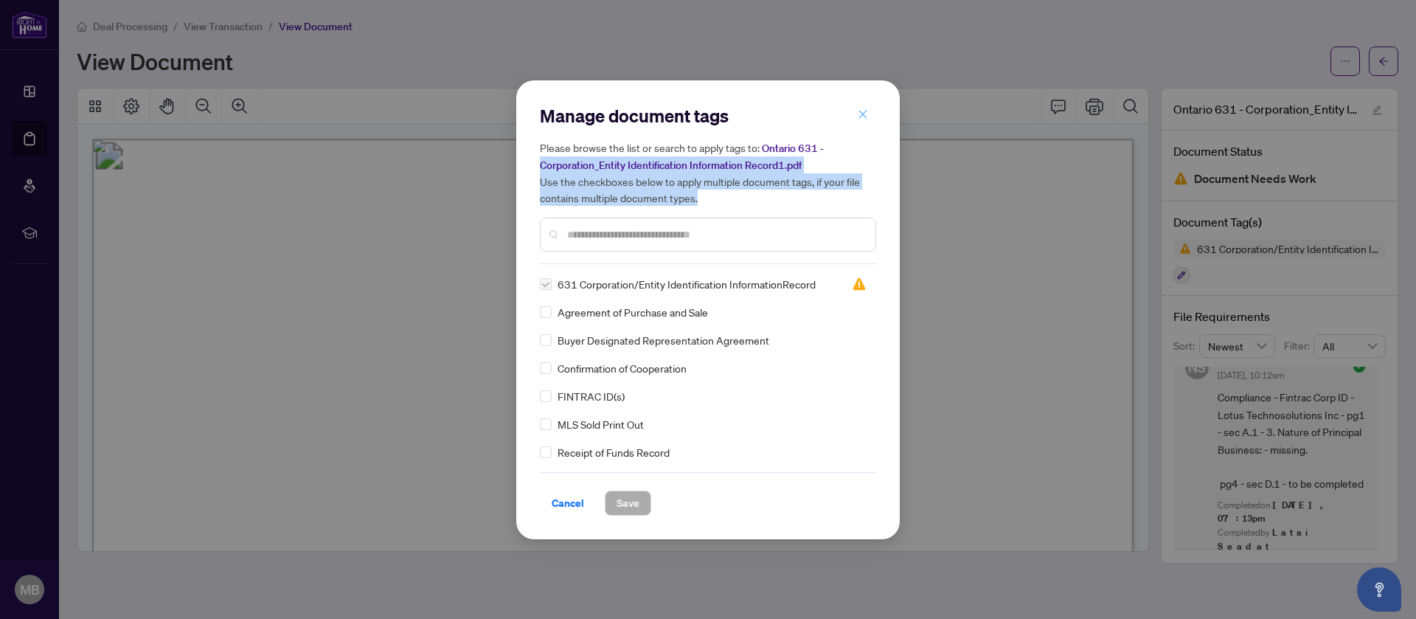
drag, startPoint x: 1181, startPoint y: 277, endPoint x: 867, endPoint y: 106, distance: 357.1
click at [867, 106] on div "Manage document tags Please browse the list or search to apply tags to: Ontario…" at bounding box center [708, 309] width 1416 height 619
click at [867, 106] on span "button" at bounding box center [863, 115] width 10 height 24
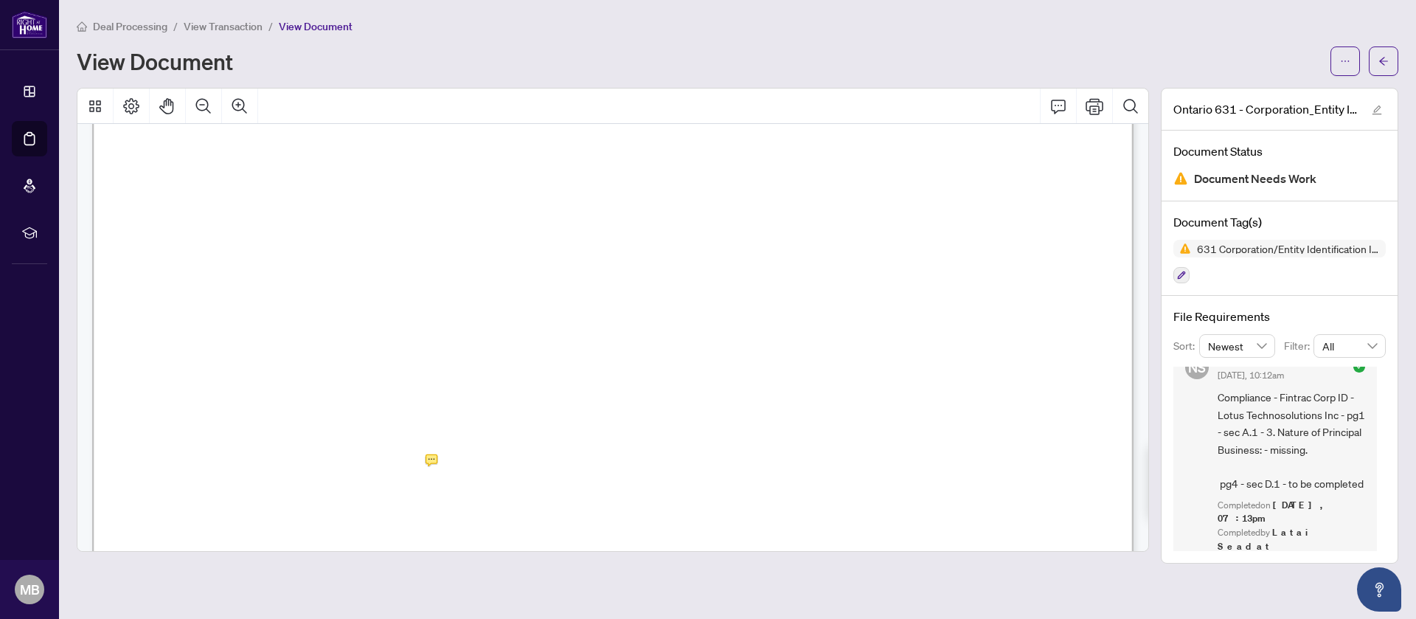
scroll to position [292, 0]
click at [1386, 58] on icon "arrow-left" at bounding box center [1383, 61] width 10 height 10
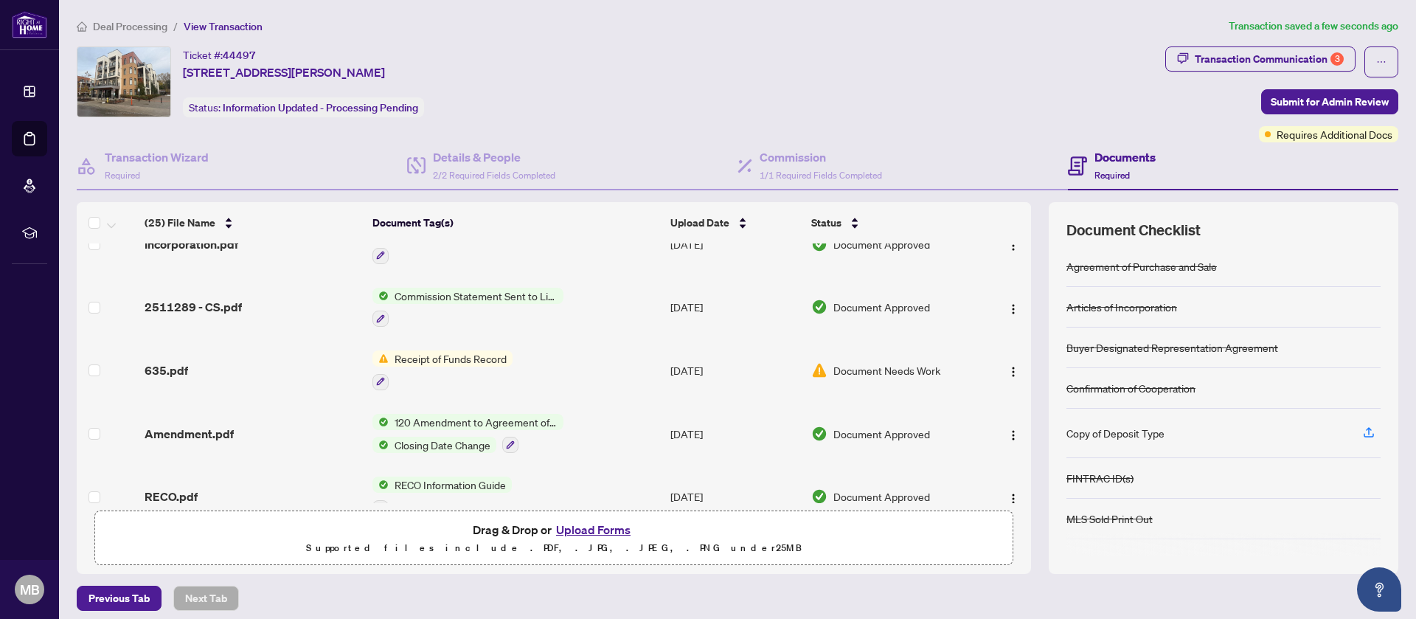
scroll to position [911, 0]
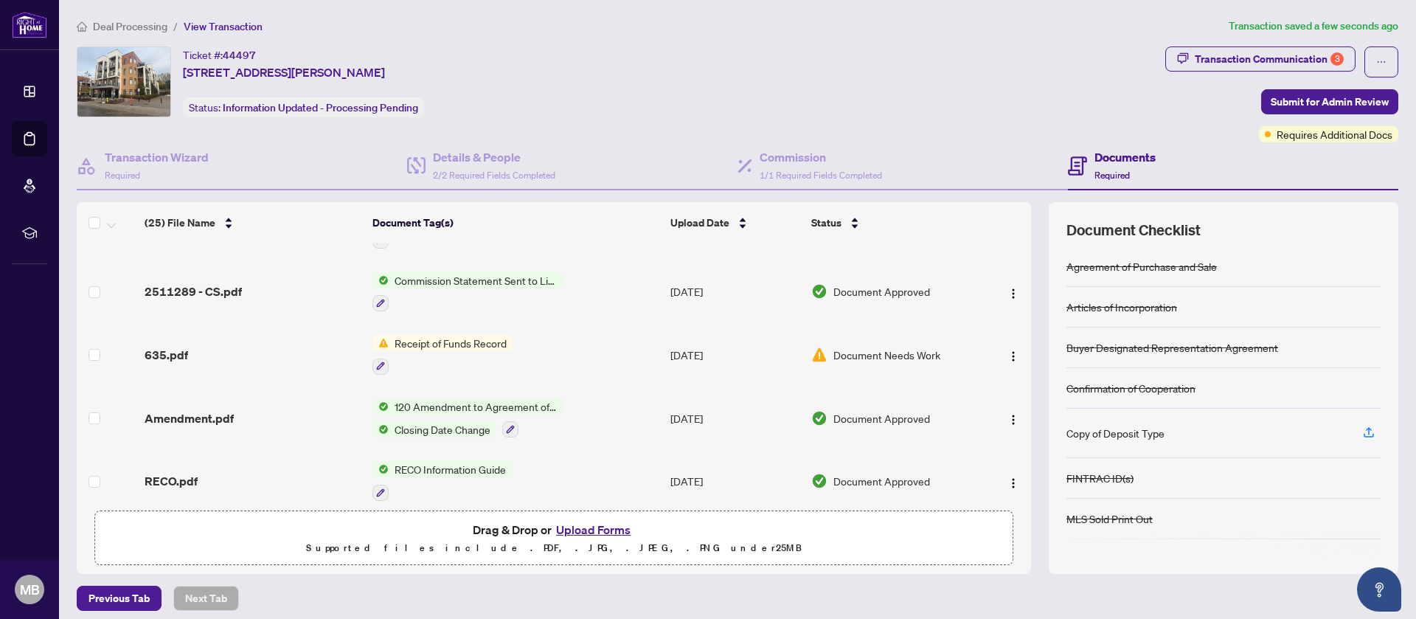
click at [552, 323] on td "Receipt of Funds Record" at bounding box center [516, 354] width 298 height 63
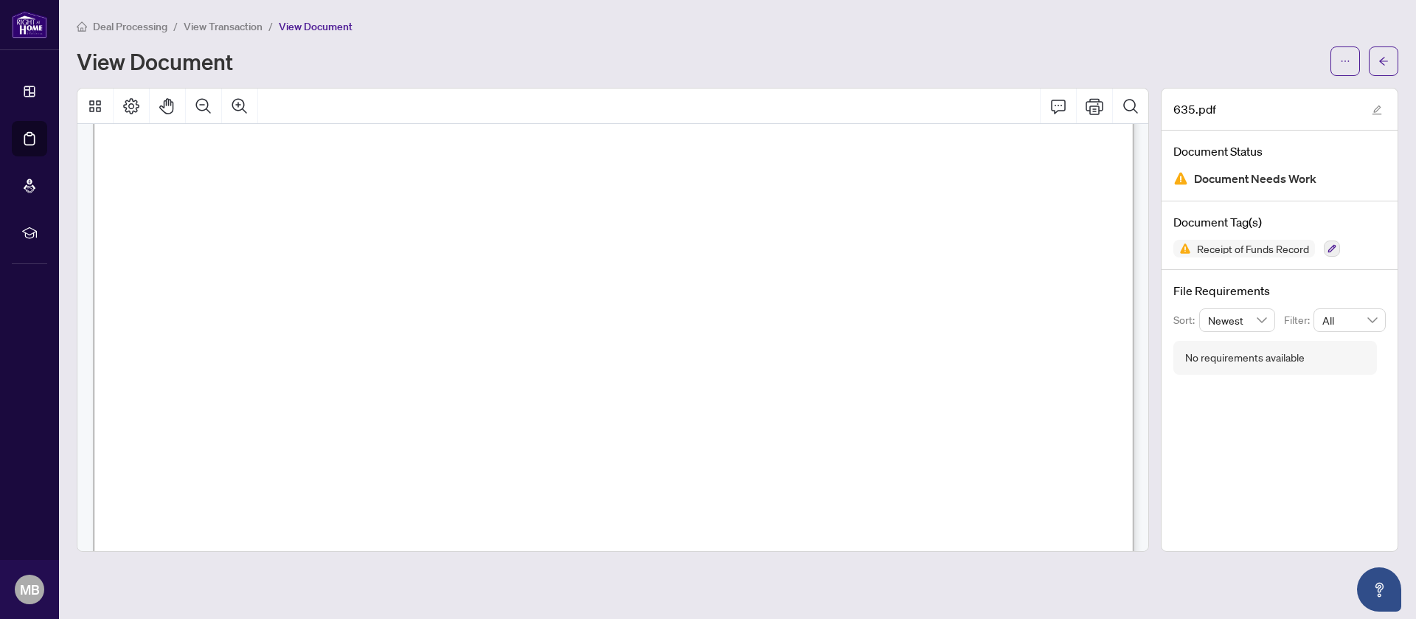
scroll to position [3386, 0]
click at [1389, 63] on button "button" at bounding box center [1383, 60] width 29 height 29
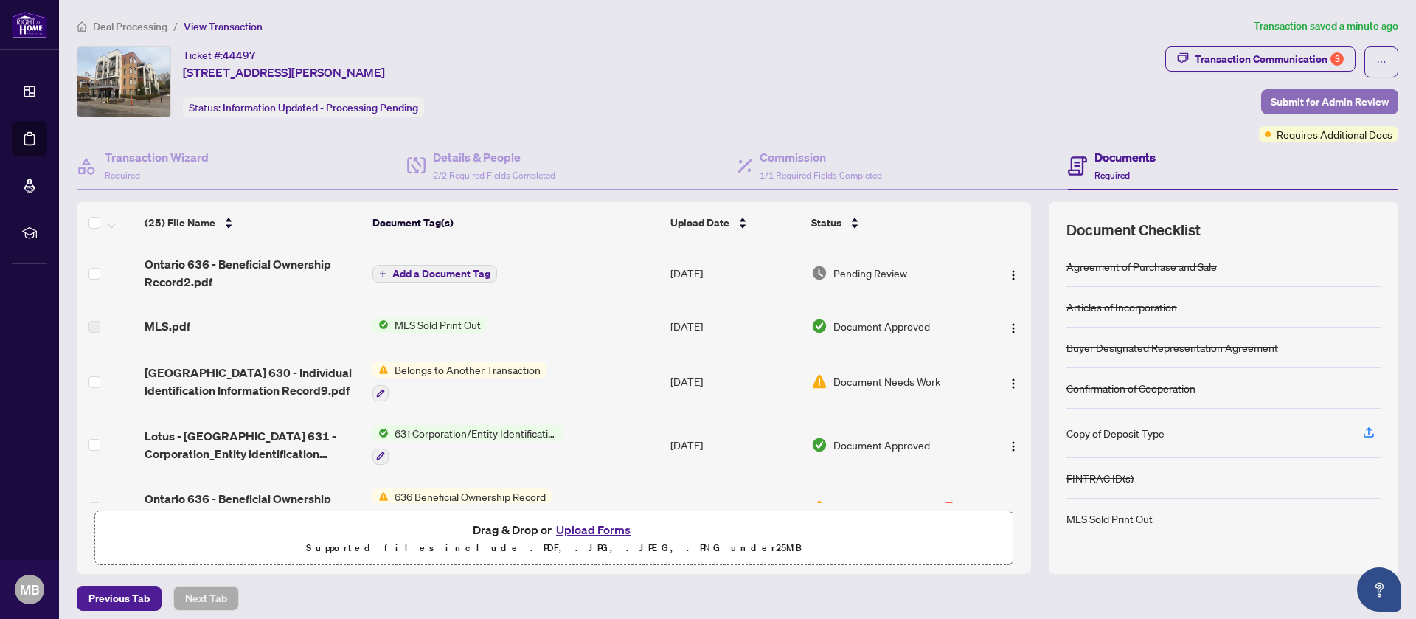
click at [1378, 97] on span "Submit for Admin Review" at bounding box center [1330, 102] width 118 height 24
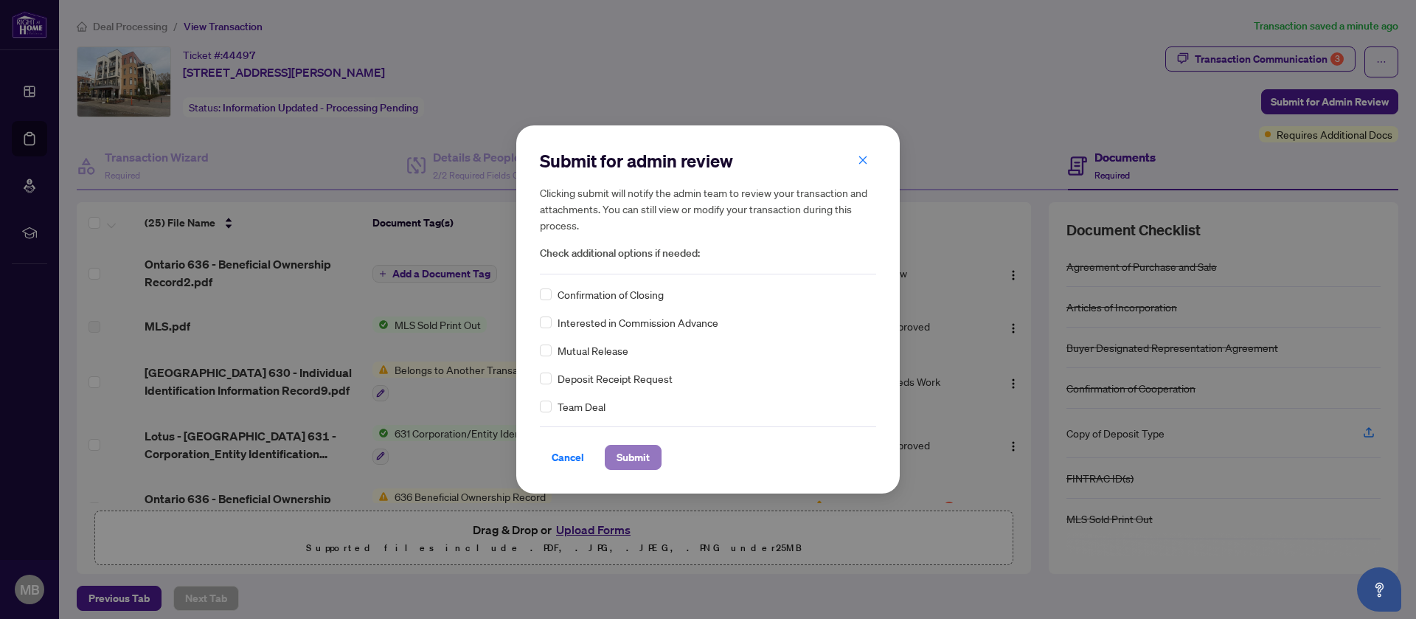
click at [637, 451] on span "Submit" at bounding box center [632, 457] width 33 height 24
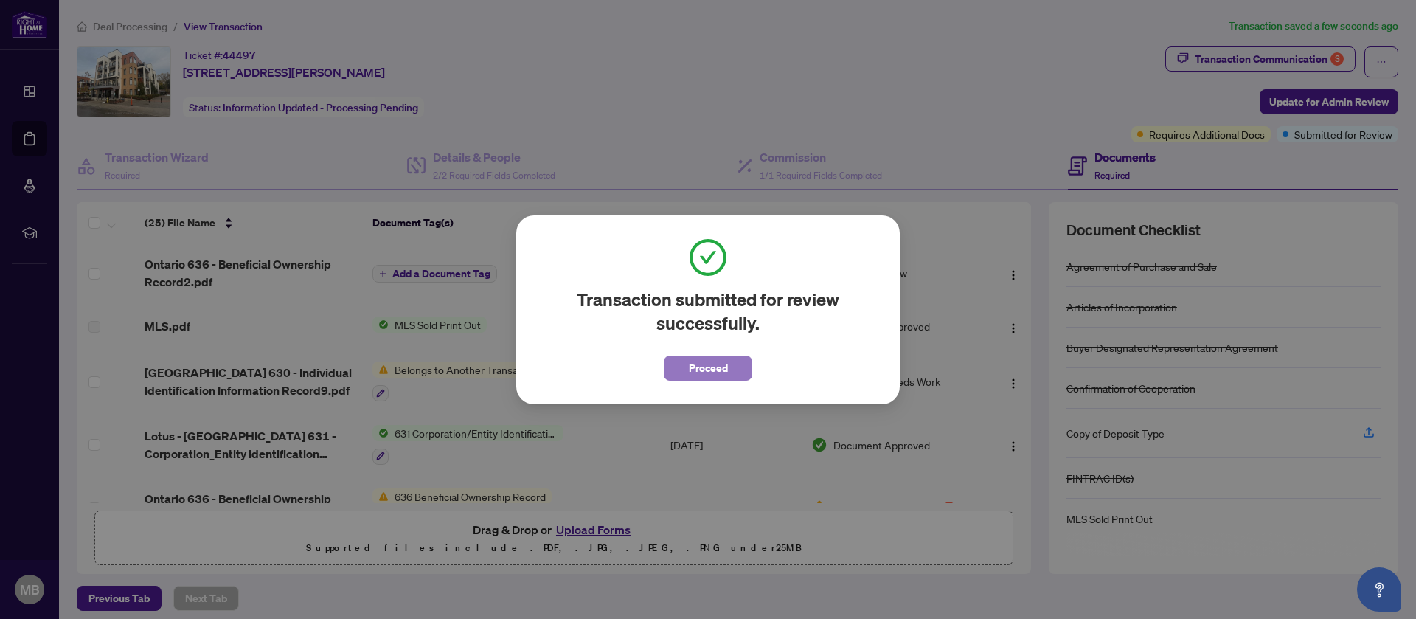
click at [710, 370] on span "Proceed" at bounding box center [708, 368] width 39 height 24
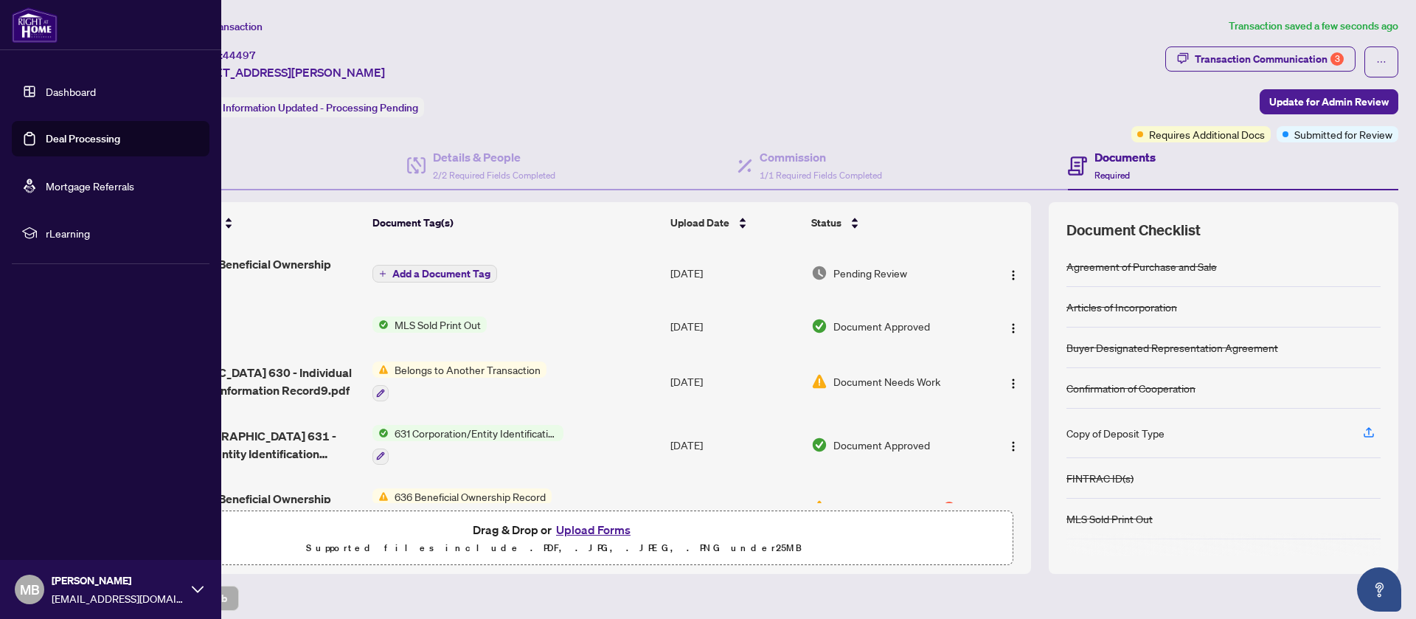
click at [83, 86] on link "Dashboard" at bounding box center [71, 91] width 50 height 13
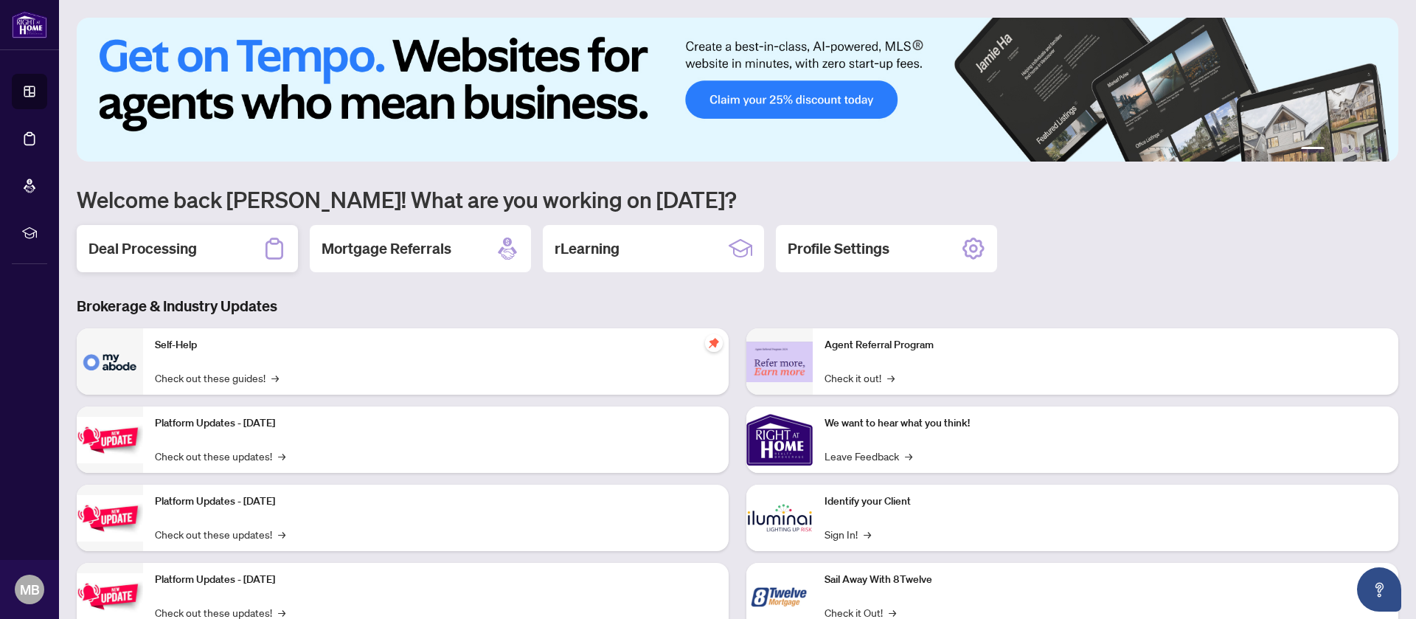
click at [240, 237] on div "Deal Processing" at bounding box center [187, 248] width 221 height 47
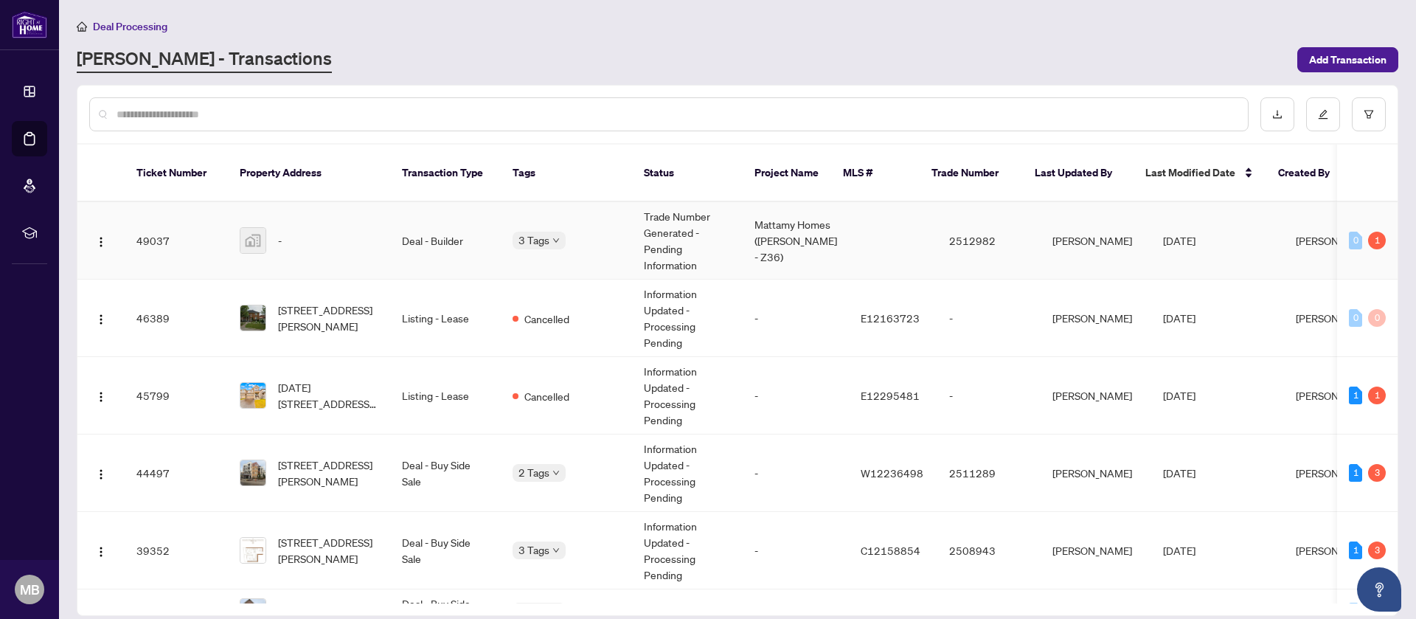
click at [735, 226] on td "Trade Number Generated - Pending Information" at bounding box center [687, 240] width 111 height 77
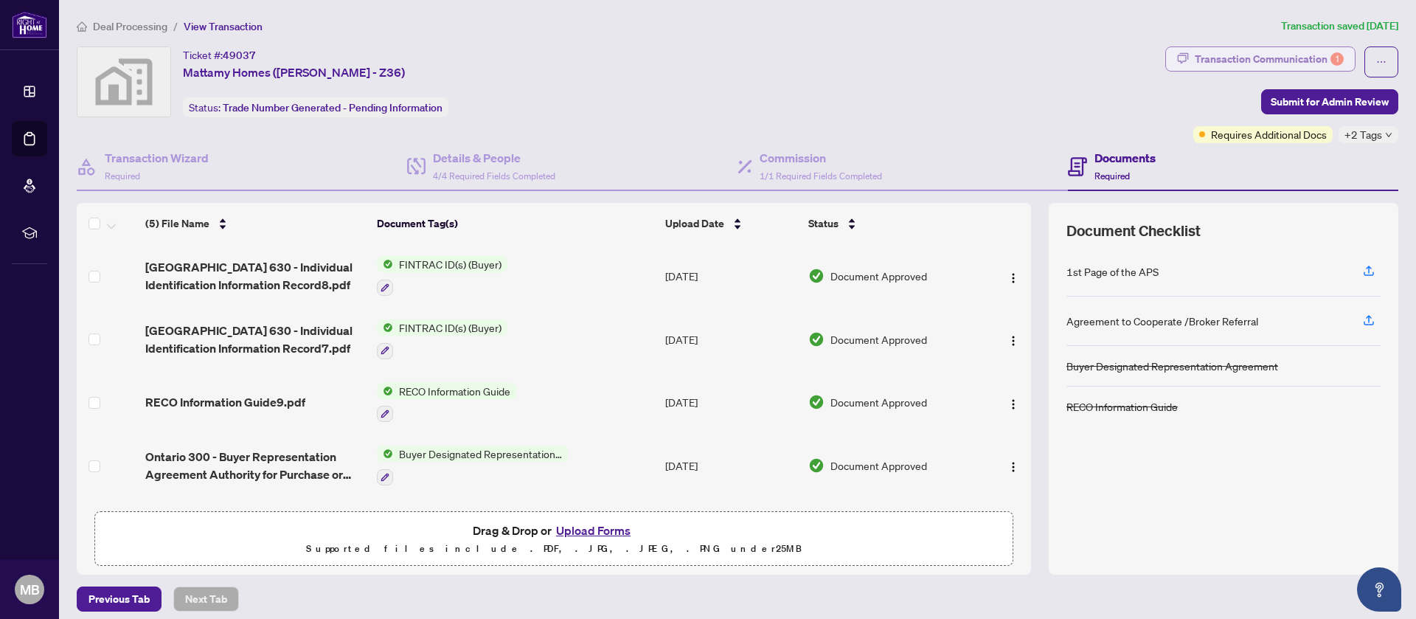
click at [1223, 54] on div "Transaction Communication 1" at bounding box center [1269, 59] width 149 height 24
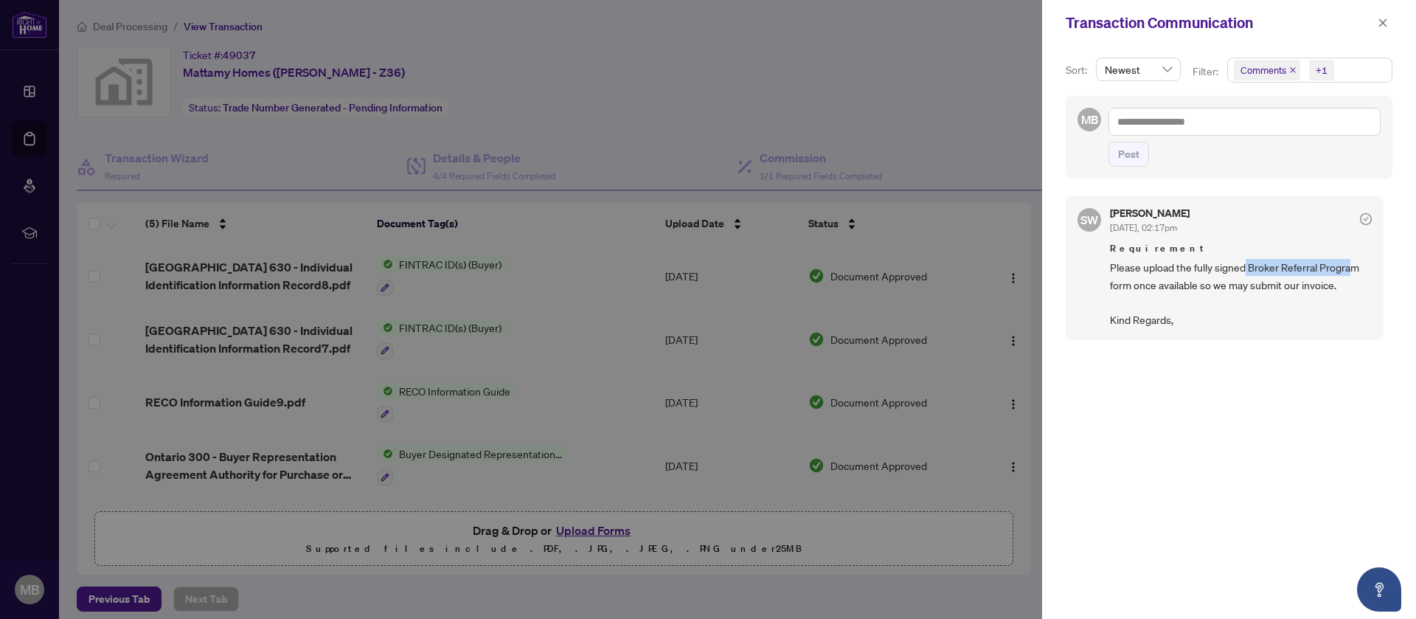
drag, startPoint x: 1350, startPoint y: 271, endPoint x: 1244, endPoint y: 271, distance: 106.2
click at [1244, 271] on span "Please upload the fully signed Broker Referral Program form once available so w…" at bounding box center [1241, 293] width 262 height 69
copy span "Broker Referral Progra"
click at [567, 50] on div at bounding box center [708, 309] width 1416 height 619
click at [23, 93] on div at bounding box center [708, 309] width 1416 height 619
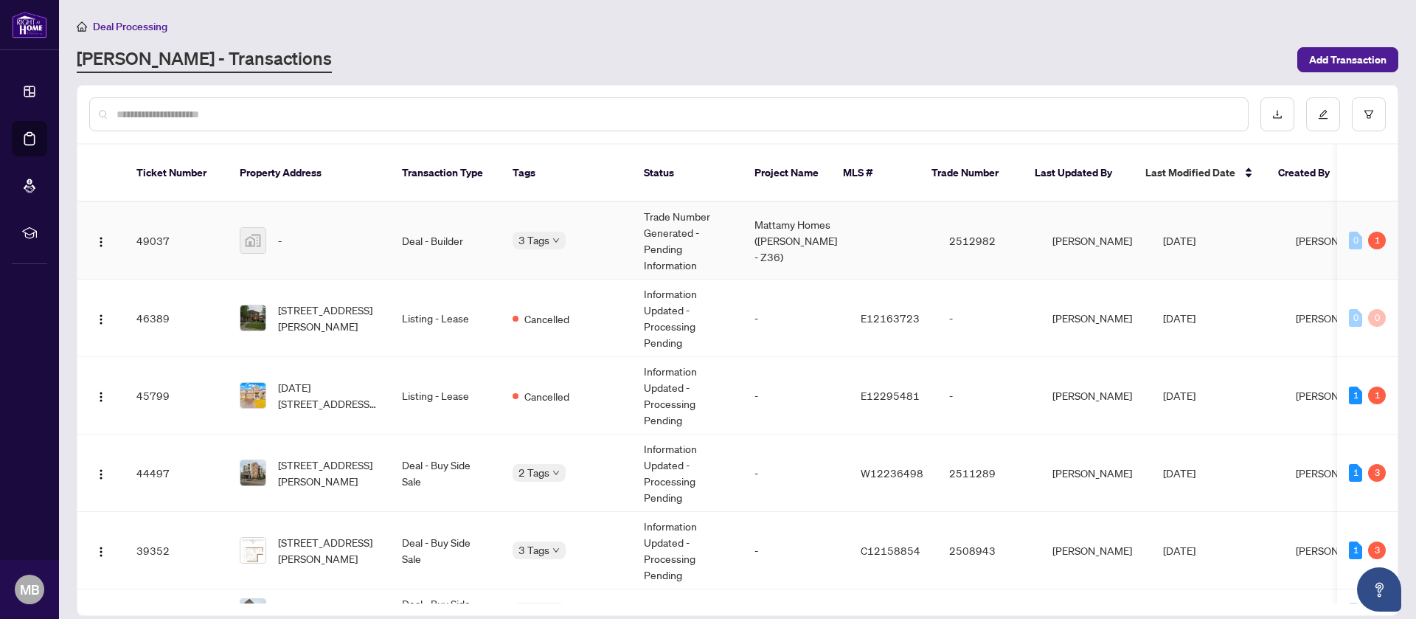
click at [865, 208] on td at bounding box center [893, 240] width 88 height 77
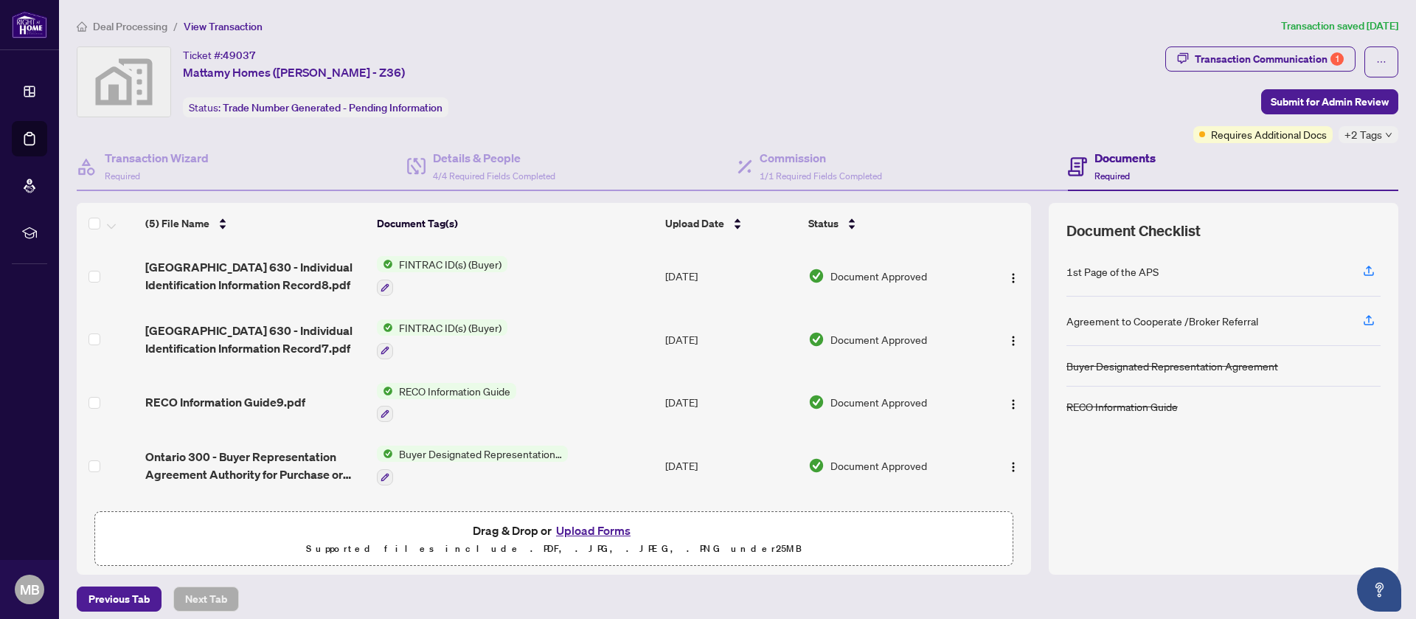
scroll to position [9, 0]
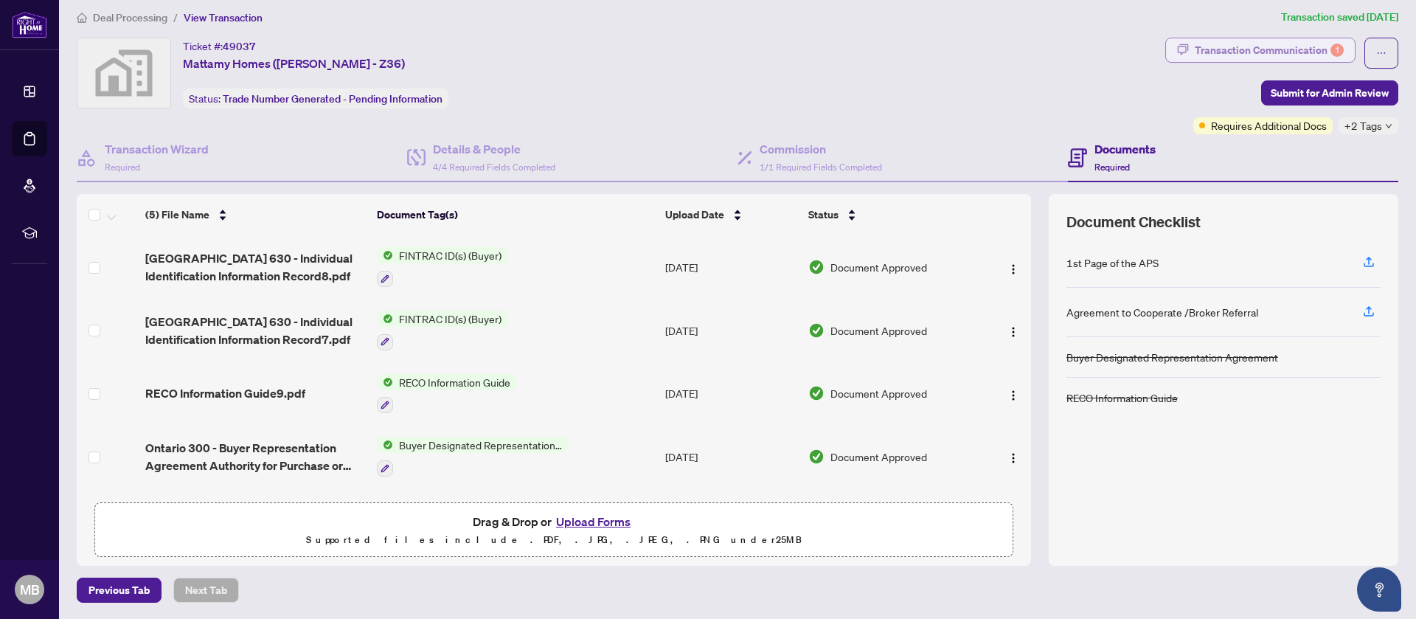
click at [1254, 40] on div "Transaction Communication 1" at bounding box center [1269, 50] width 149 height 24
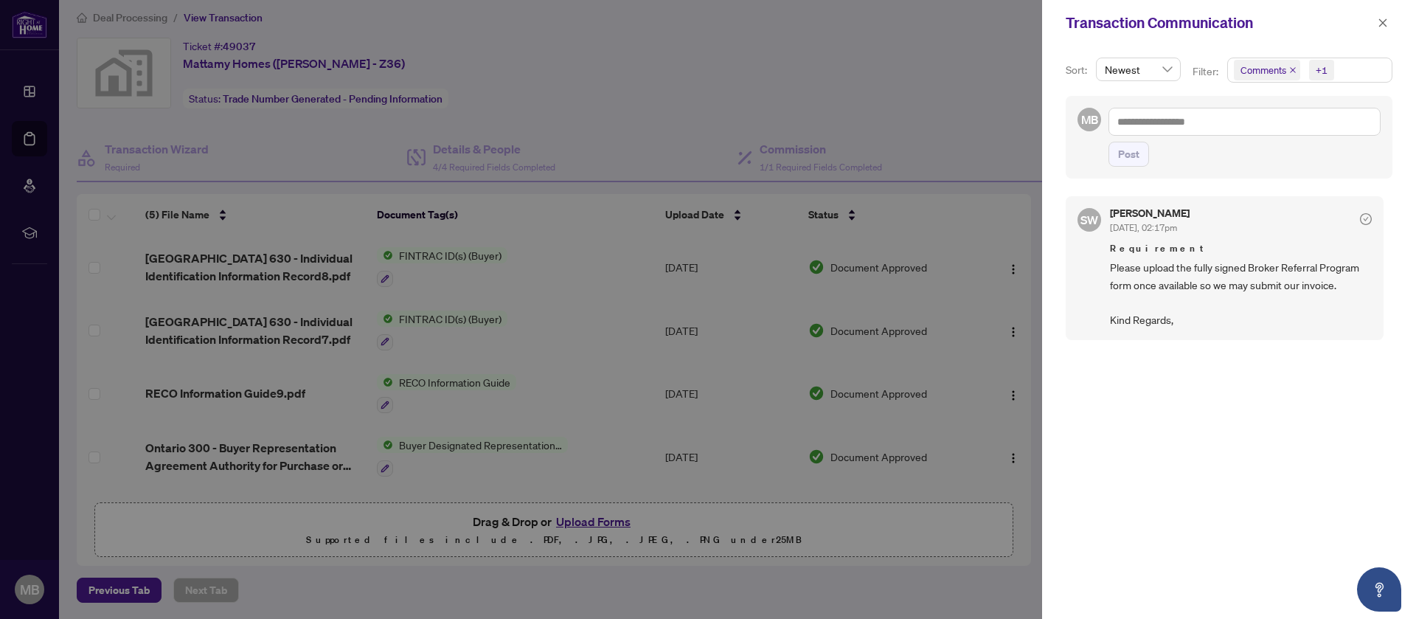
click at [945, 58] on div at bounding box center [708, 309] width 1416 height 619
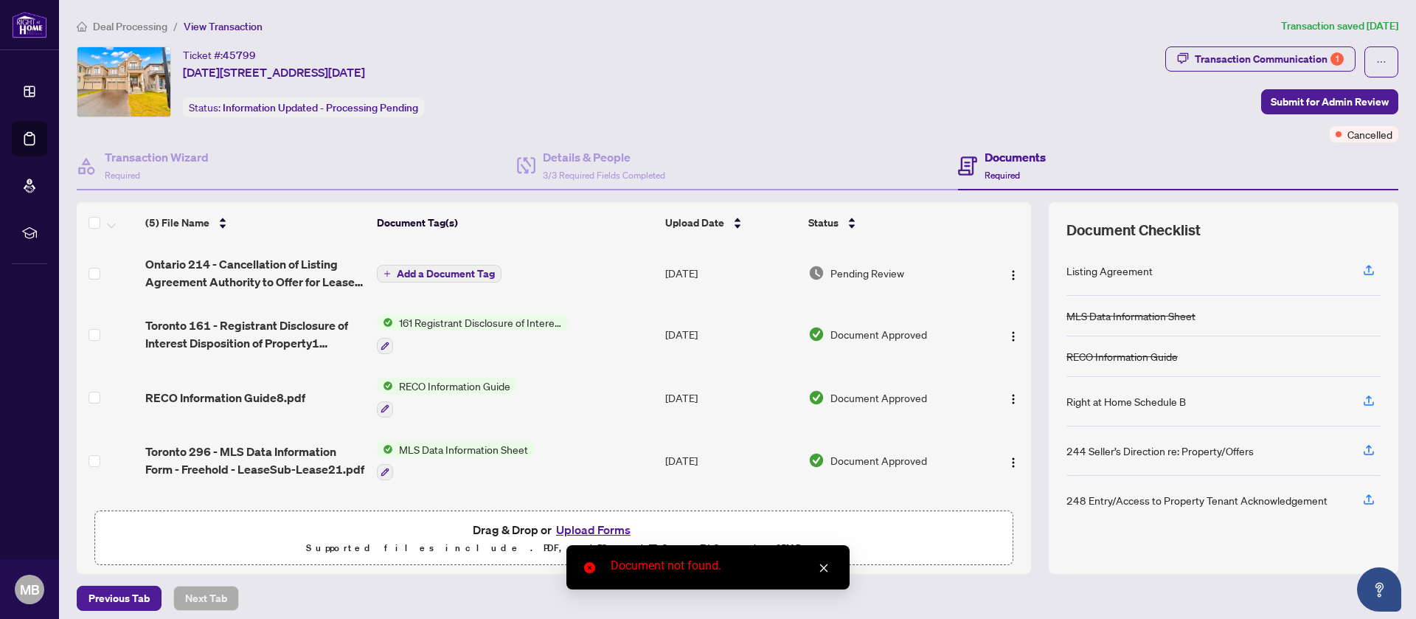
scroll to position [52, 0]
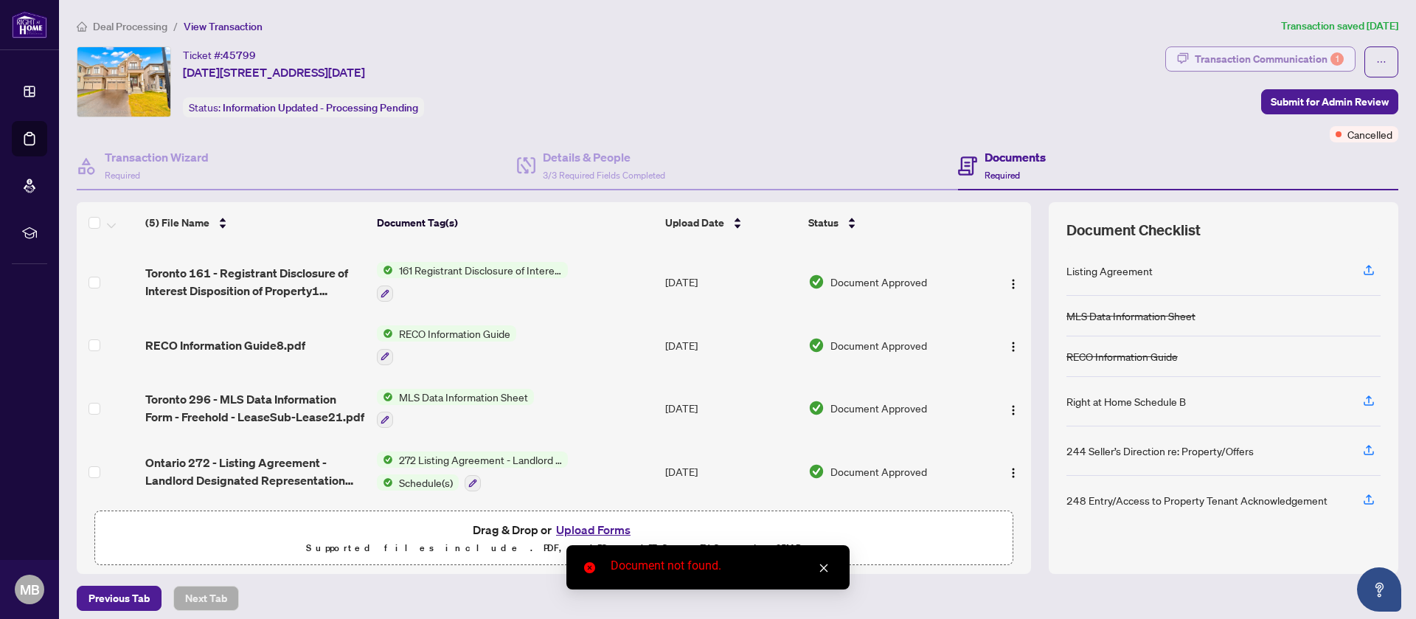
click at [1260, 62] on div "Transaction Communication 1" at bounding box center [1269, 59] width 149 height 24
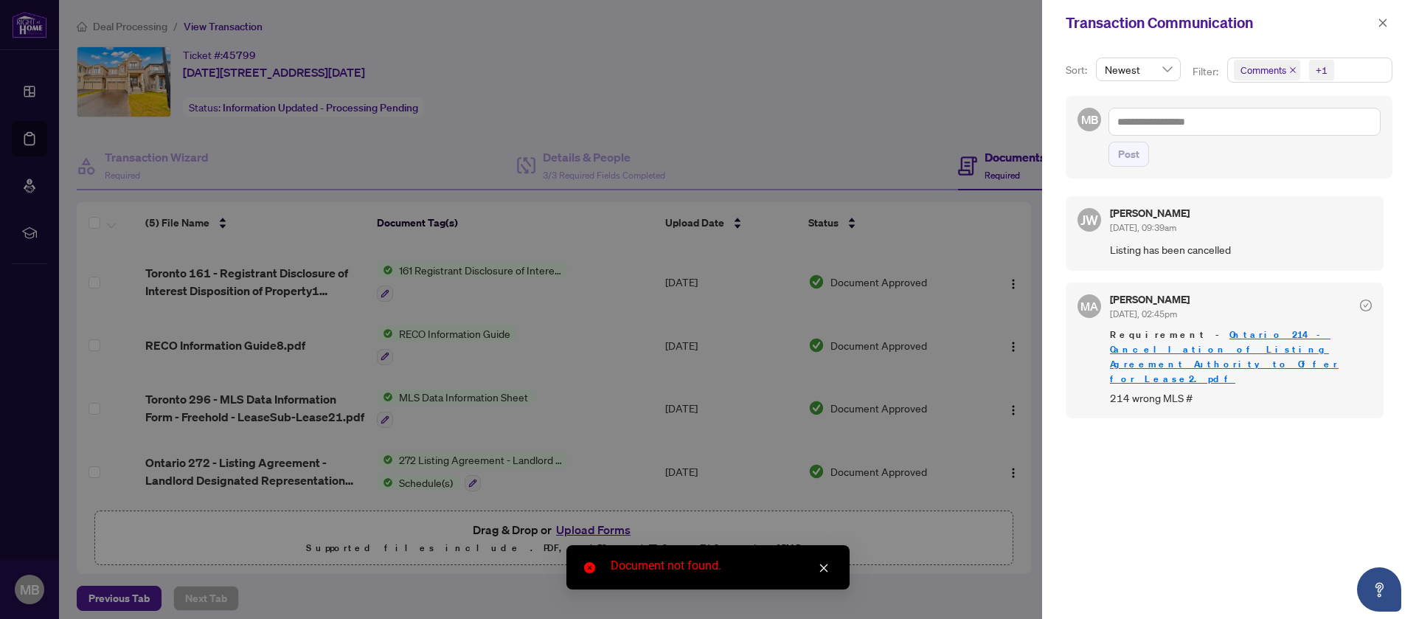
click at [895, 85] on div at bounding box center [708, 309] width 1416 height 619
